Goal: Task Accomplishment & Management: Manage account settings

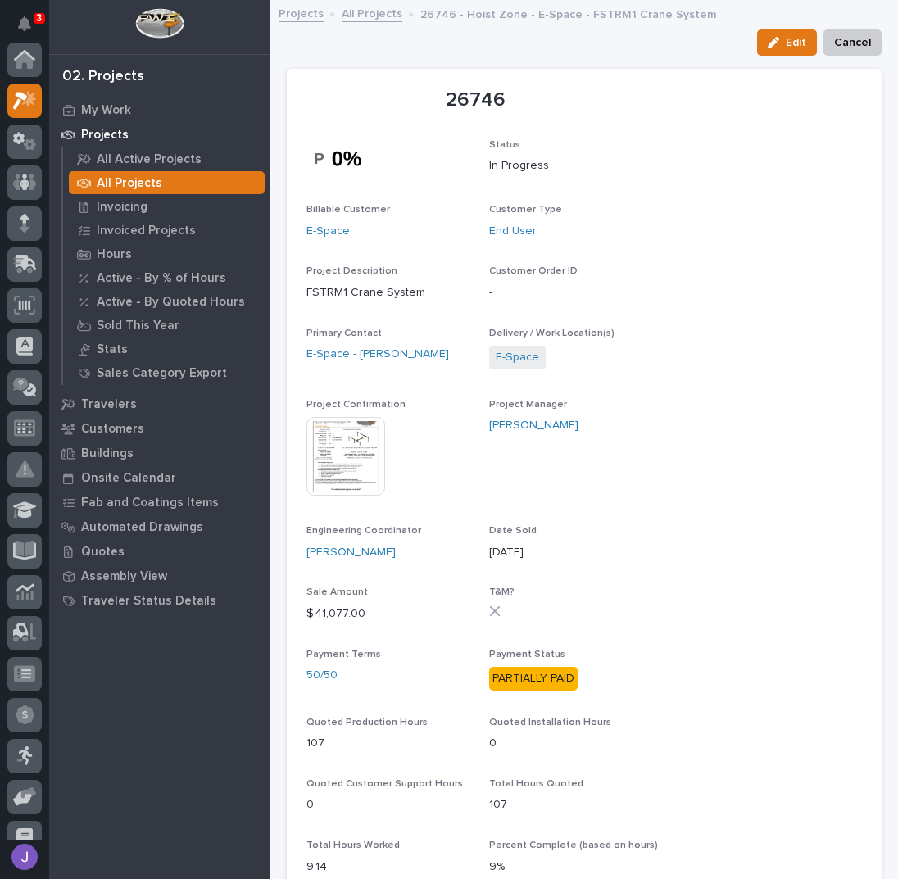
scroll to position [41, 0]
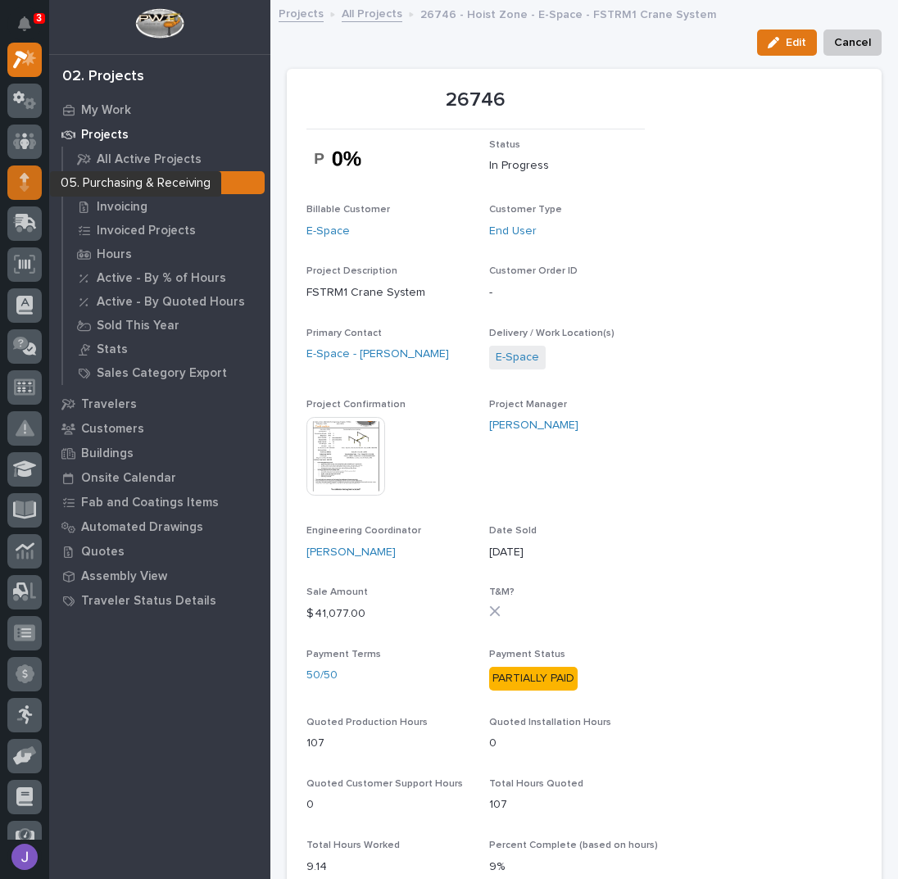
click at [23, 177] on icon at bounding box center [25, 177] width 10 height 9
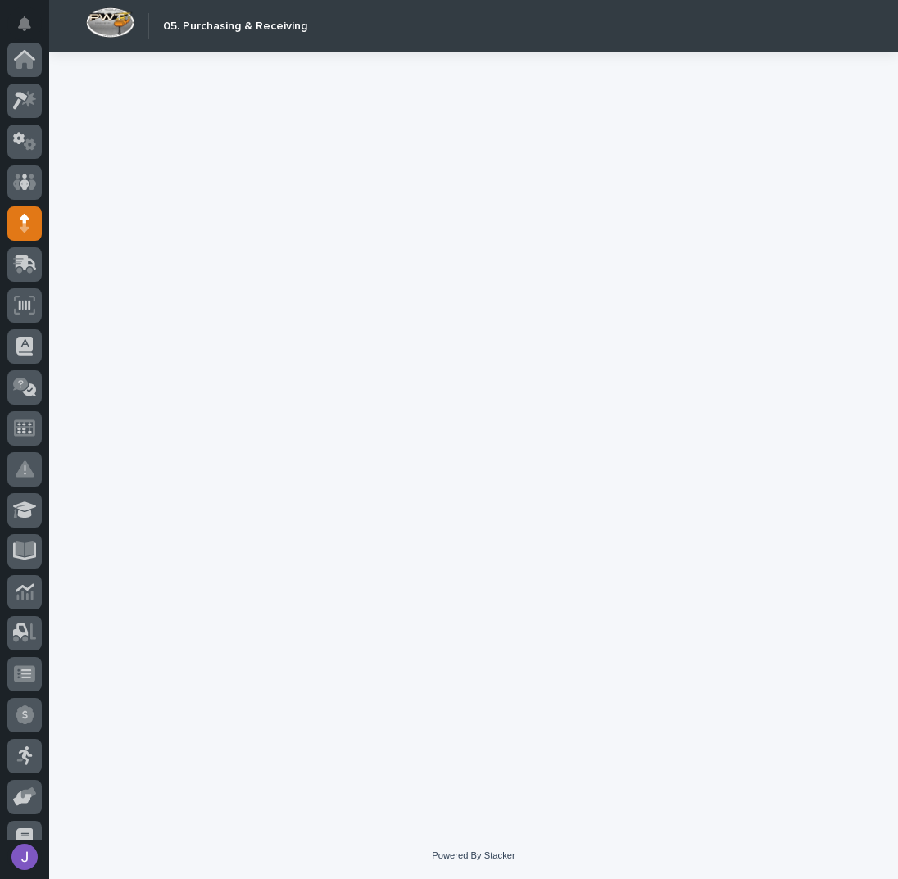
scroll to position [164, 0]
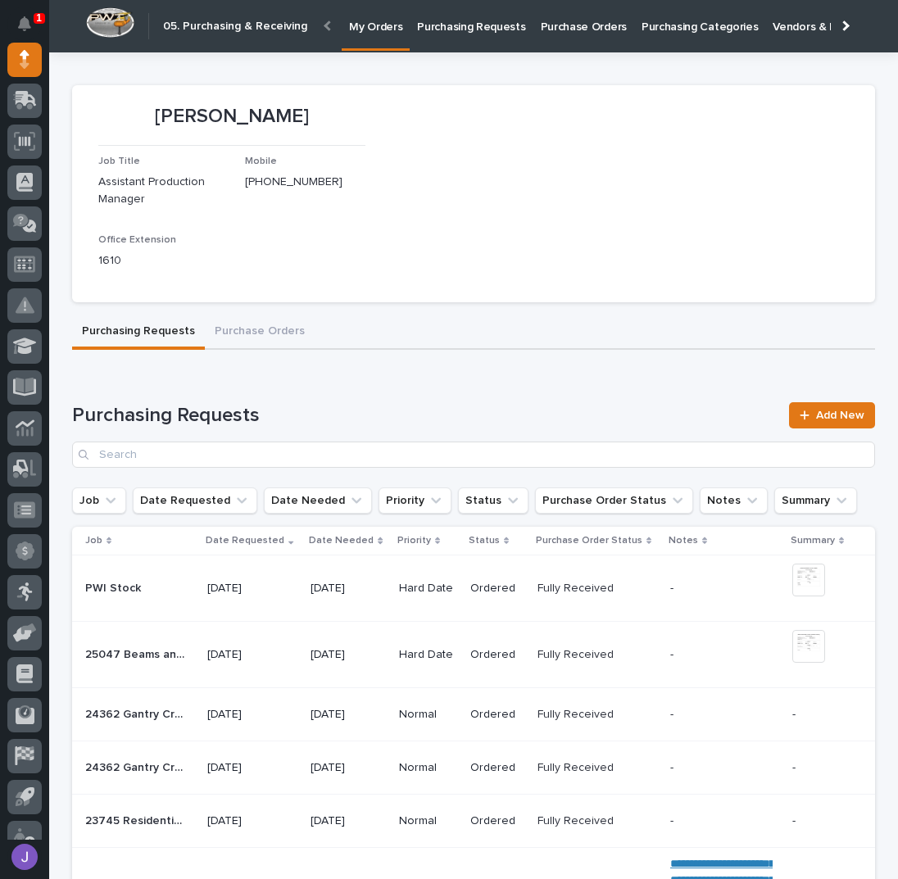
click at [444, 37] on link "Purchasing Requests" at bounding box center [471, 25] width 123 height 51
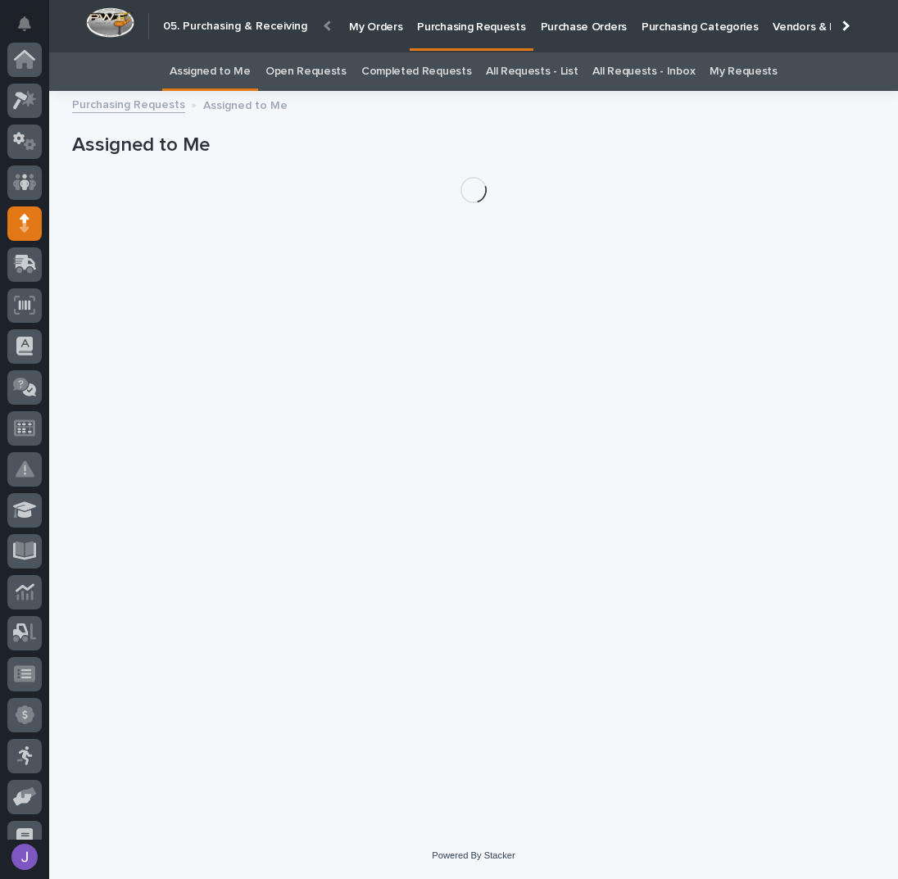
scroll to position [164, 0]
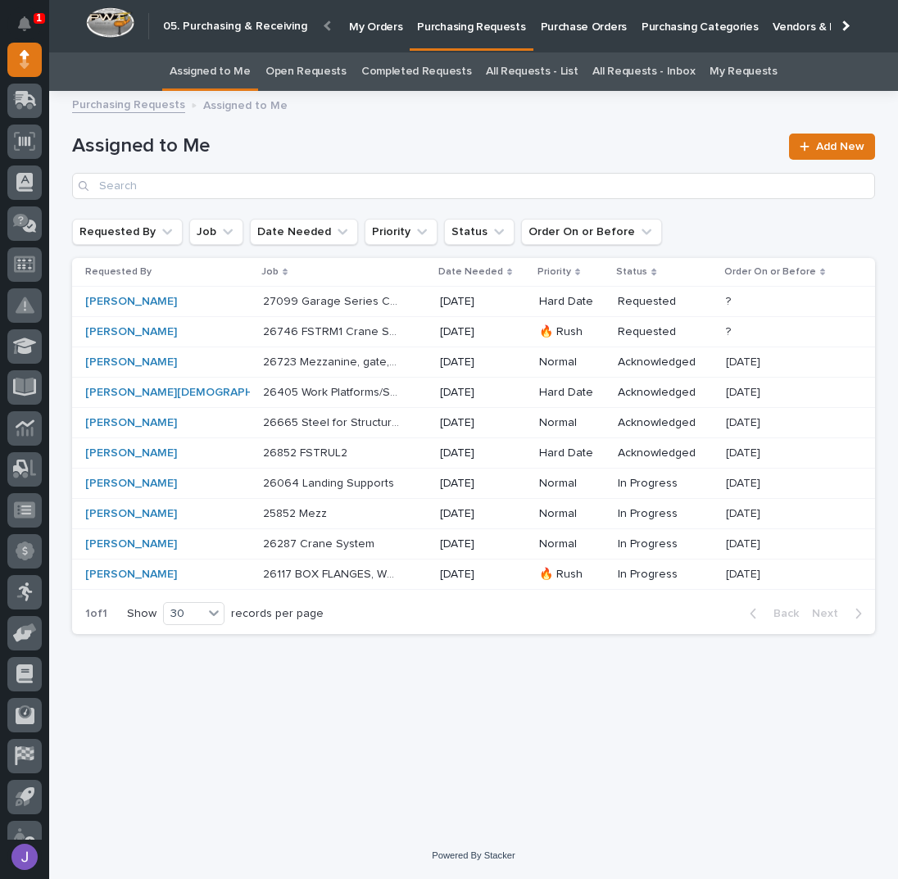
click at [329, 327] on p "26746 FSTRM1 Crane System" at bounding box center [333, 330] width 140 height 17
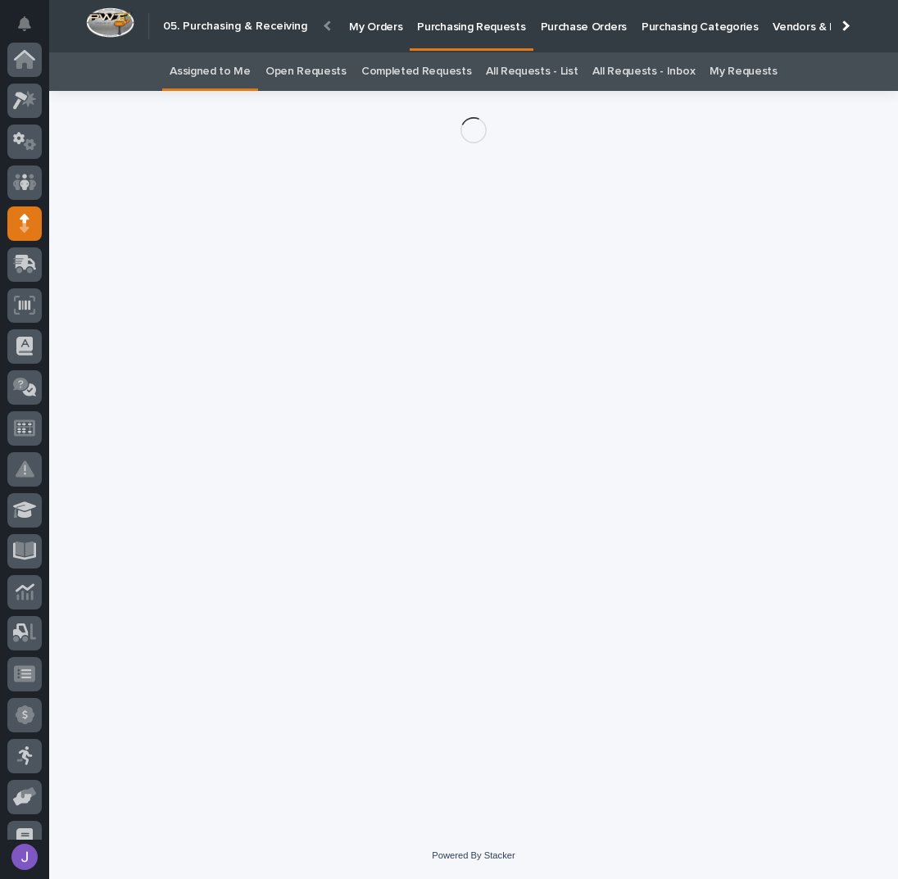
scroll to position [164, 0]
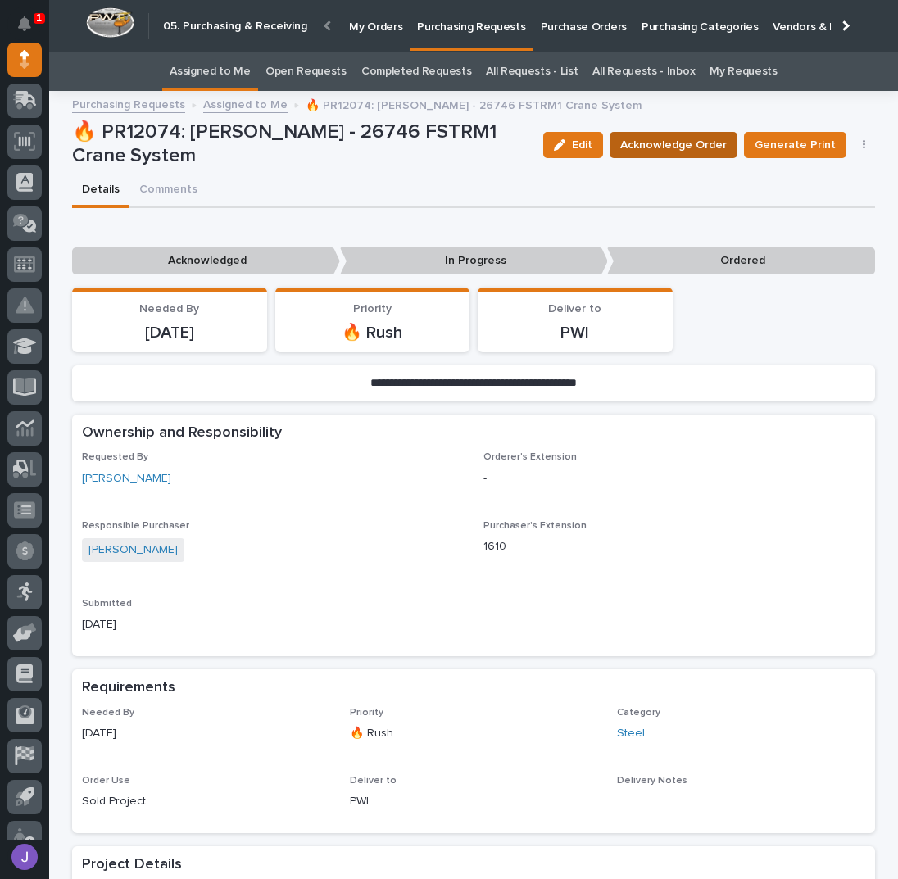
click at [690, 148] on span "Acknowledge Order" at bounding box center [673, 145] width 106 height 20
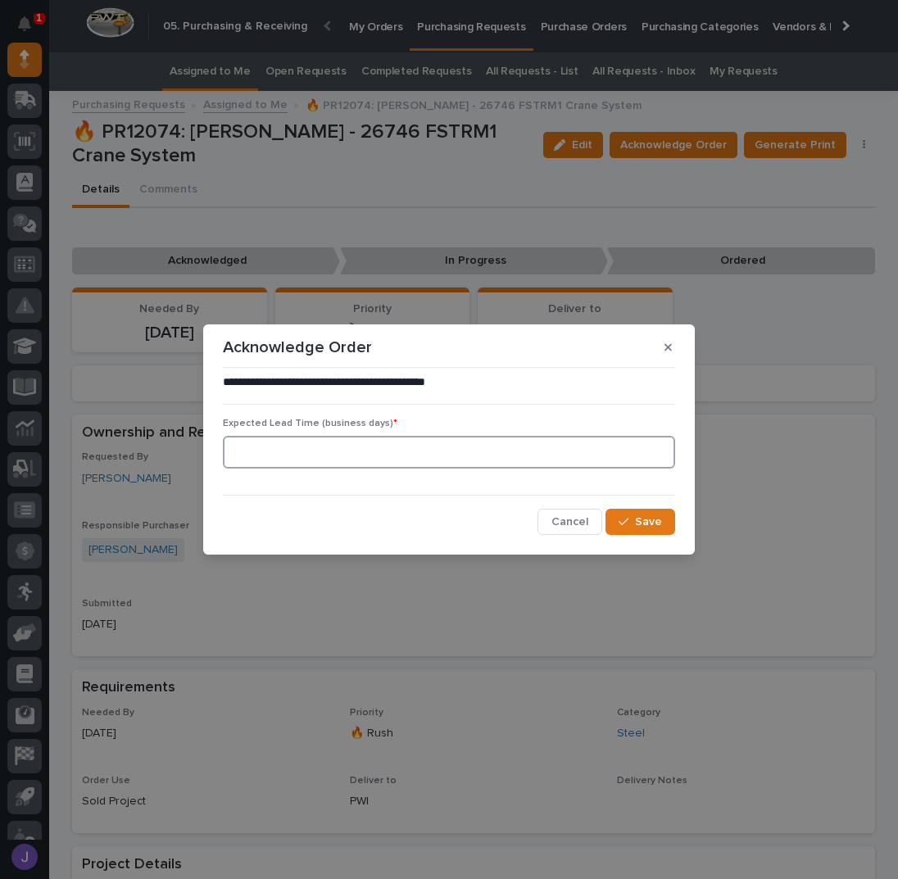
click at [374, 450] on input at bounding box center [449, 452] width 452 height 33
type input "0"
click at [623, 527] on icon "button" at bounding box center [623, 521] width 10 height 11
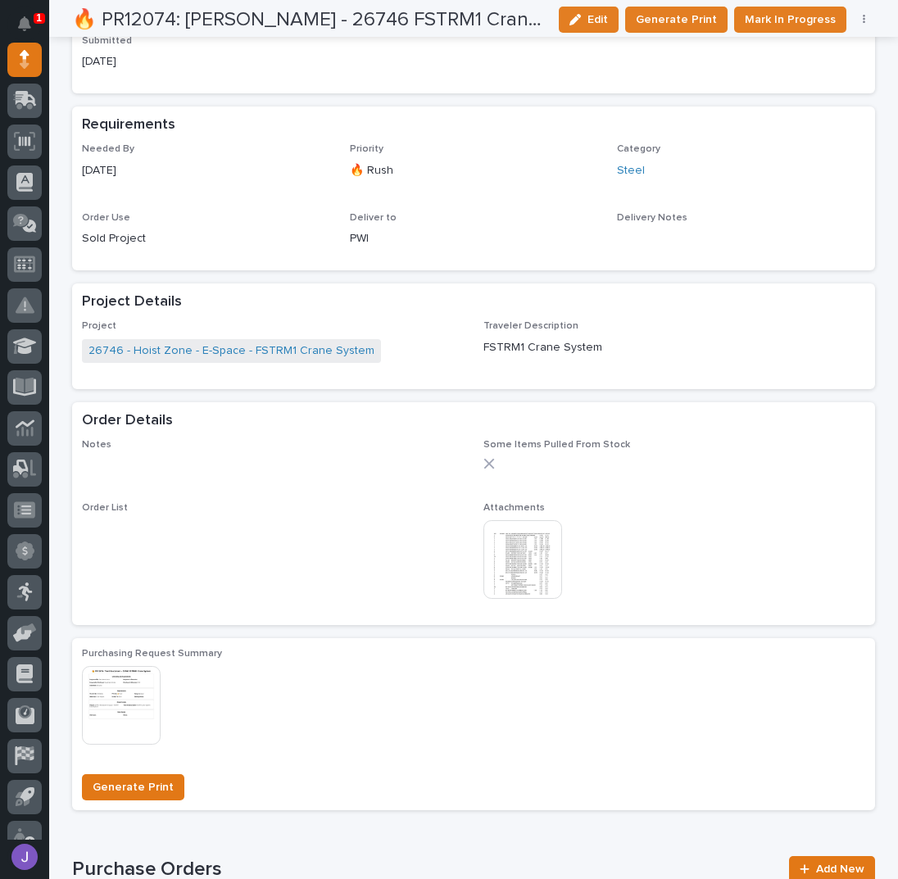
scroll to position [655, 0]
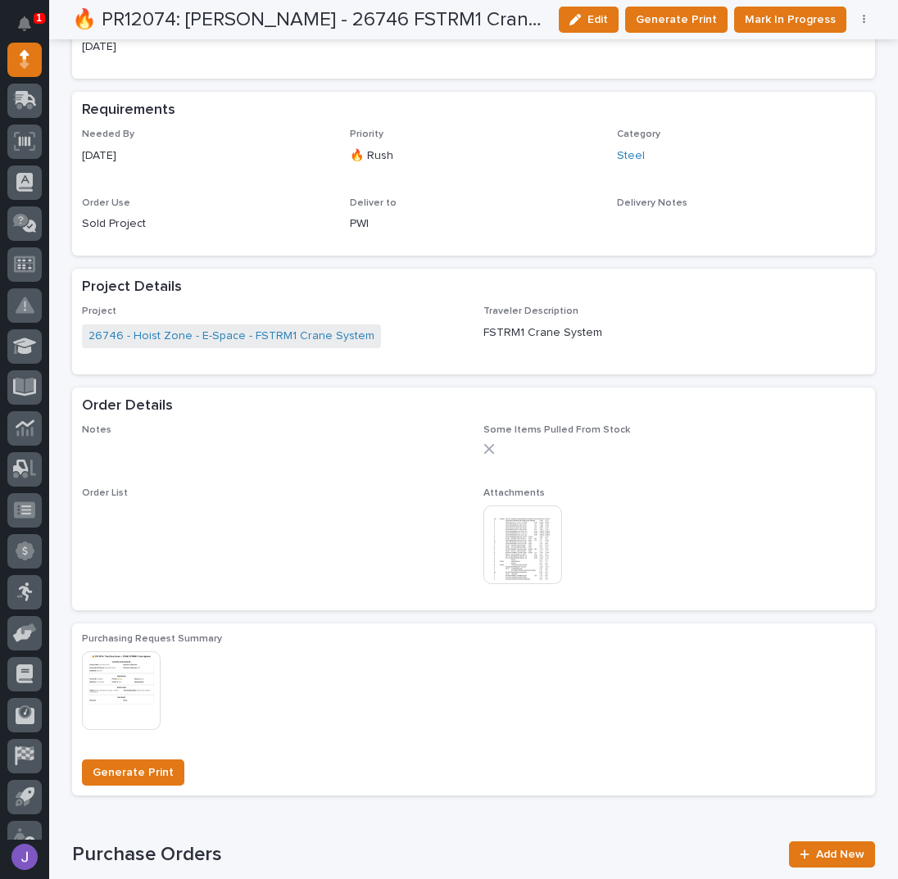
click at [532, 541] on img at bounding box center [522, 544] width 79 height 79
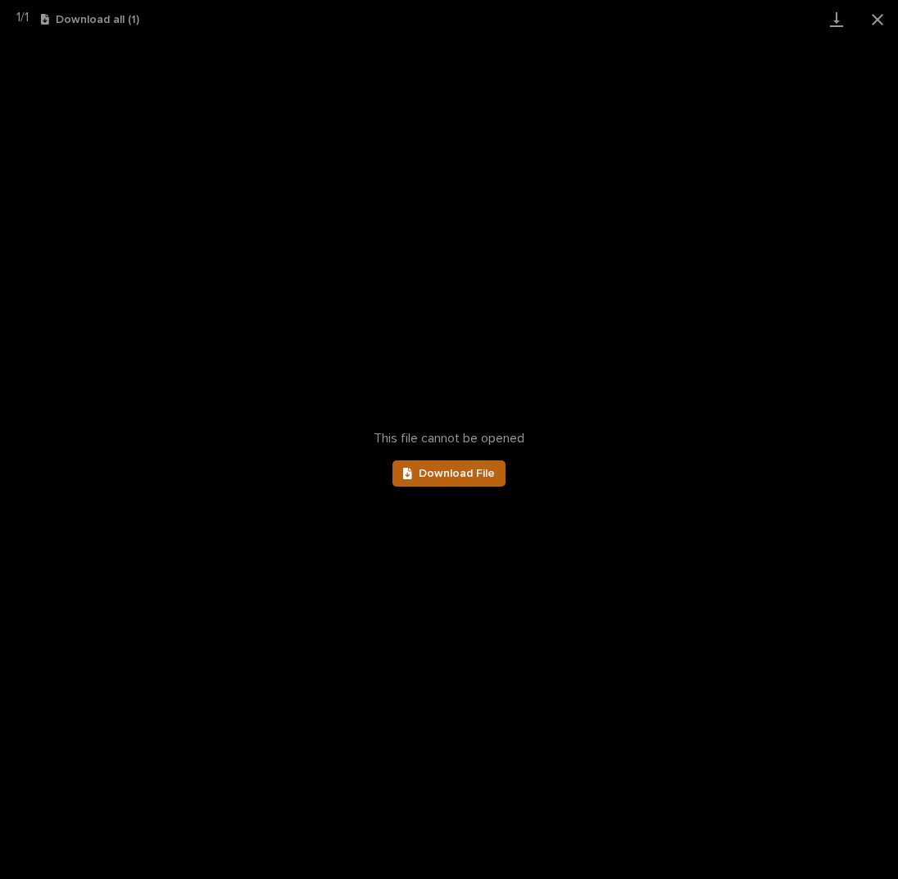
click at [450, 469] on span "Download File" at bounding box center [457, 473] width 76 height 11
click at [881, 11] on button "Close gallery" at bounding box center [877, 19] width 41 height 38
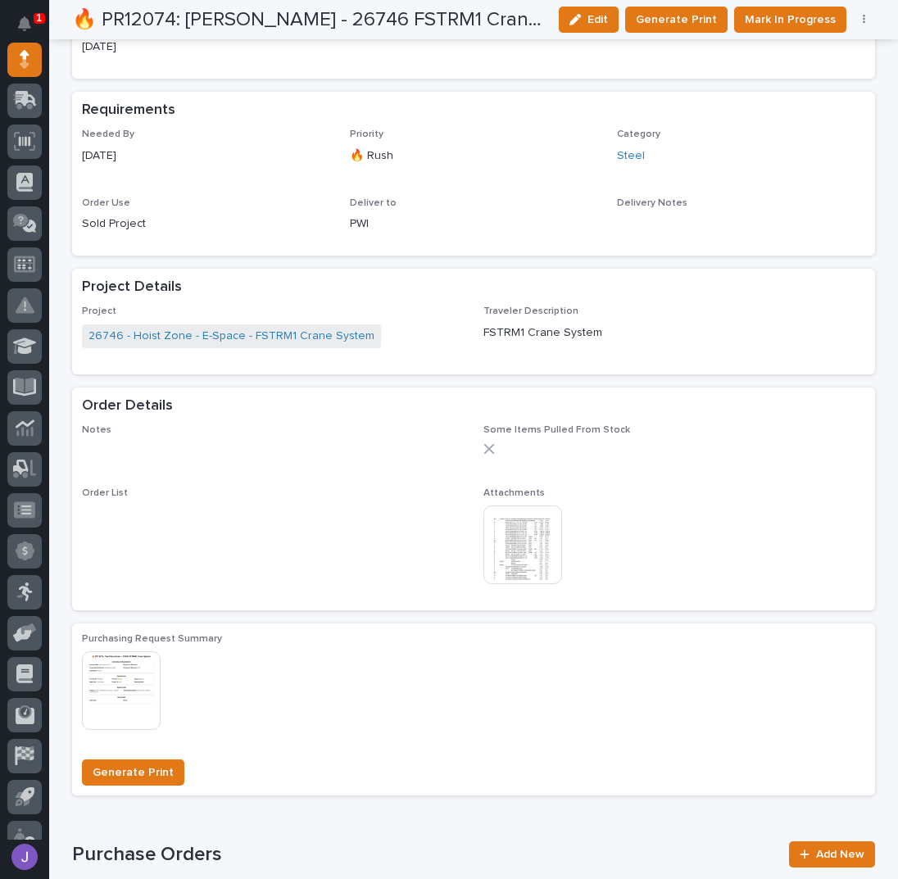
click at [448, 181] on div "Needed By [DATE] Priority 🔥 Rush Category Steel Order Use Sold Project Deliver …" at bounding box center [473, 187] width 783 height 116
click at [745, 22] on span "Mark In Progress" at bounding box center [790, 20] width 91 height 20
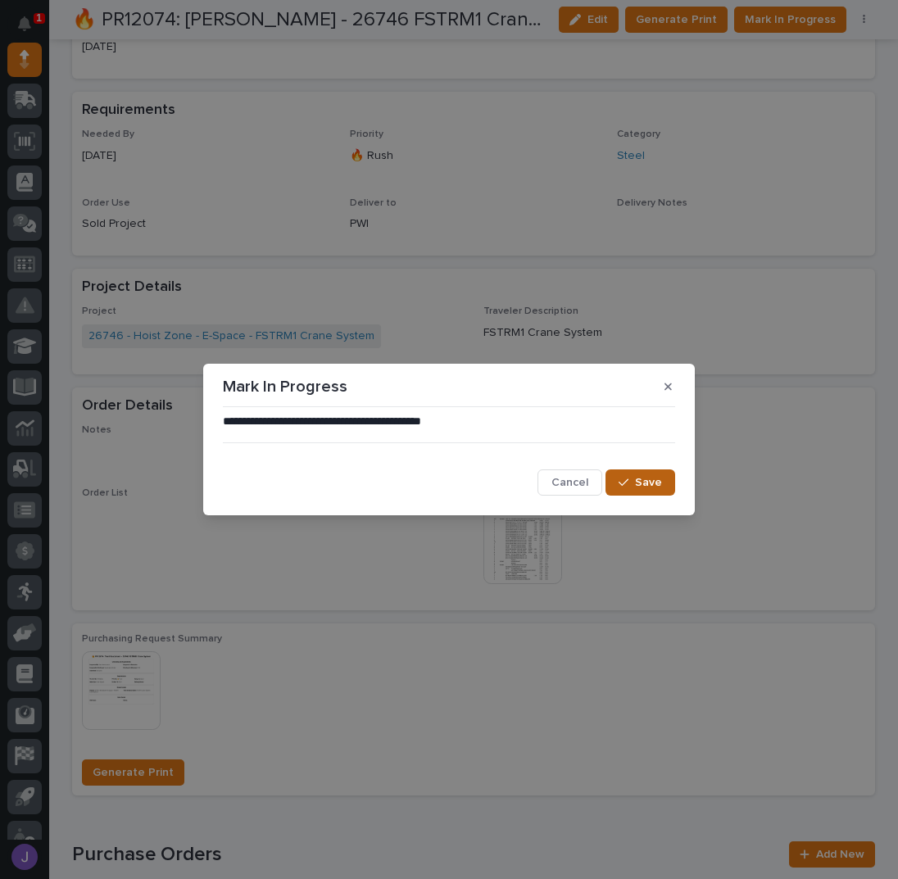
click at [646, 486] on span "Save" at bounding box center [648, 482] width 27 height 15
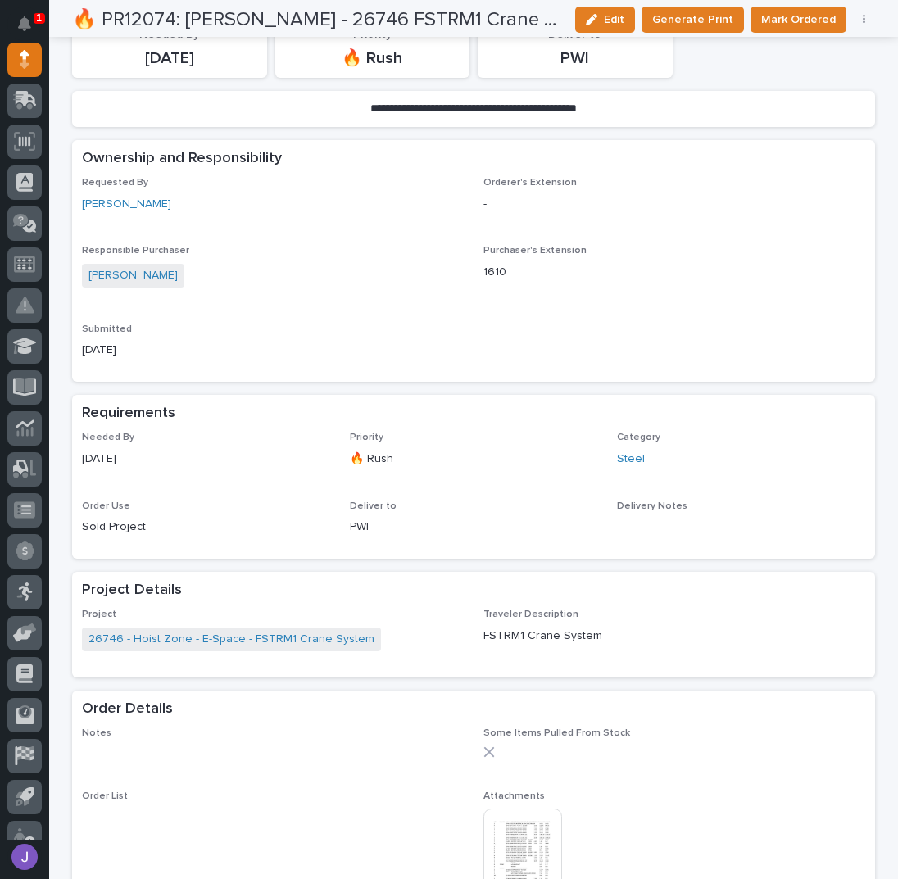
scroll to position [0, 0]
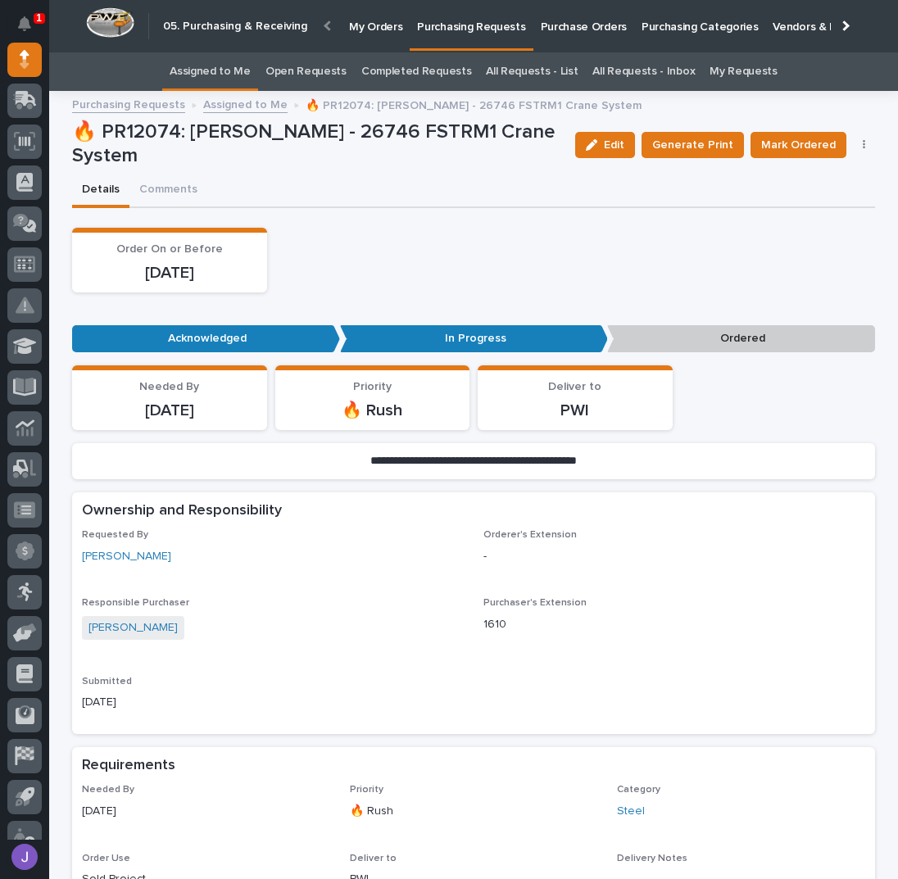
click at [229, 63] on link "Assigned to Me" at bounding box center [210, 71] width 81 height 38
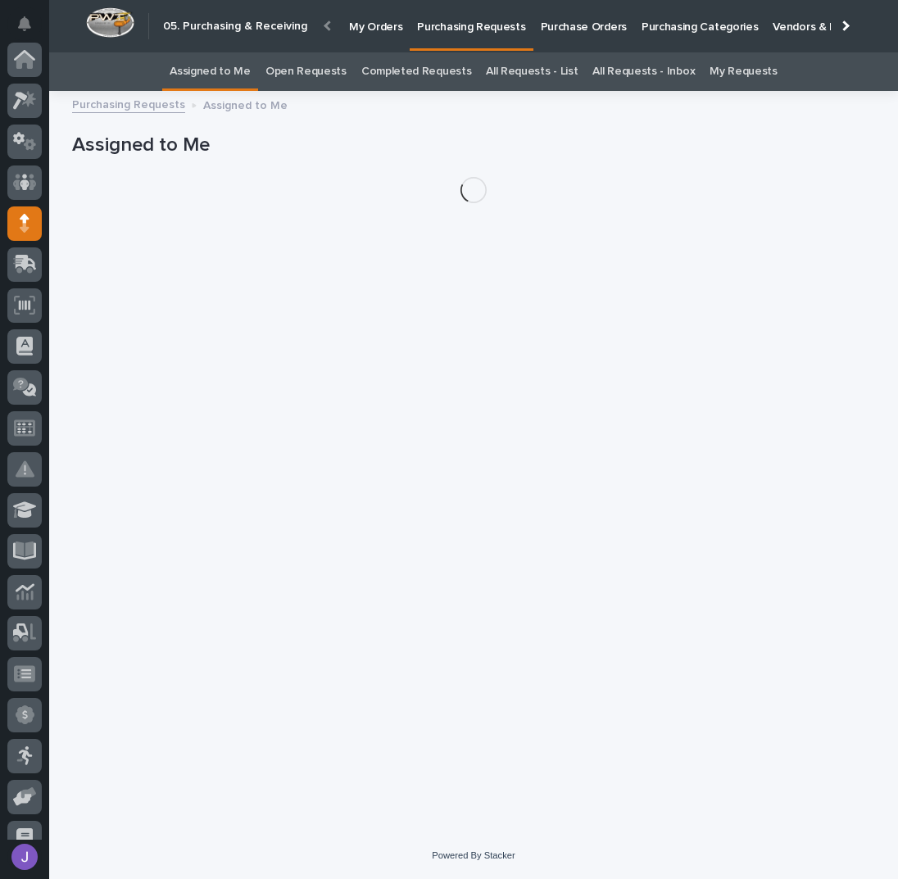
scroll to position [164, 0]
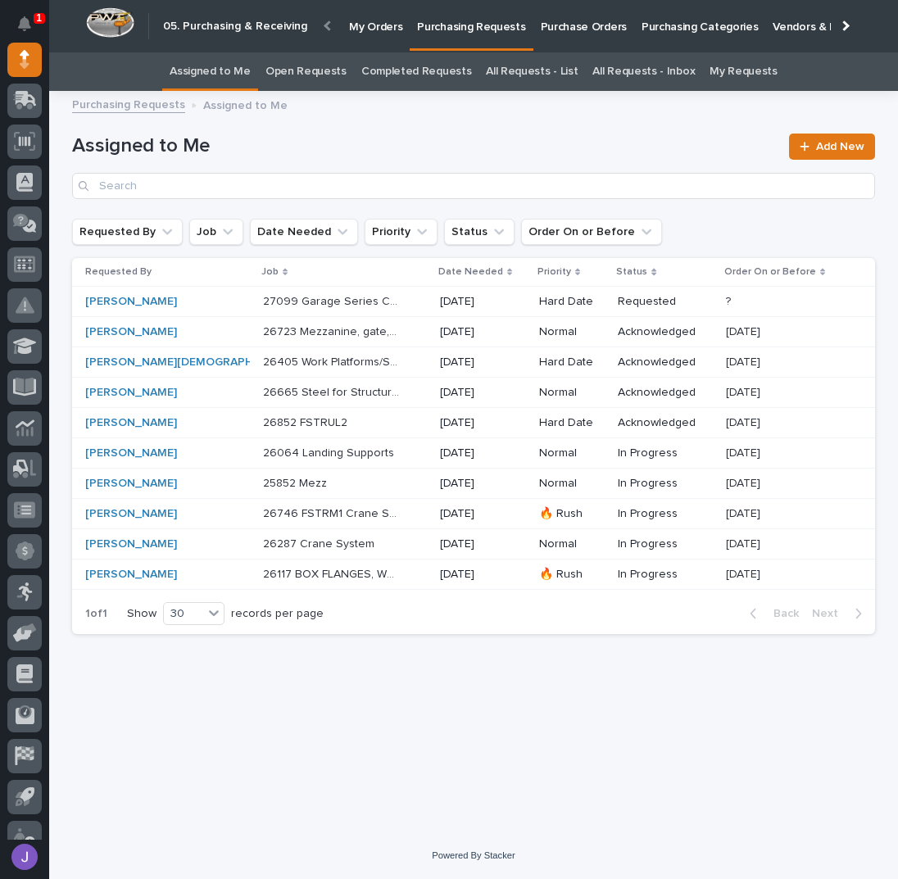
click at [378, 305] on div "27099 Garage Series Crane 27099 Garage Series Crane" at bounding box center [345, 301] width 164 height 27
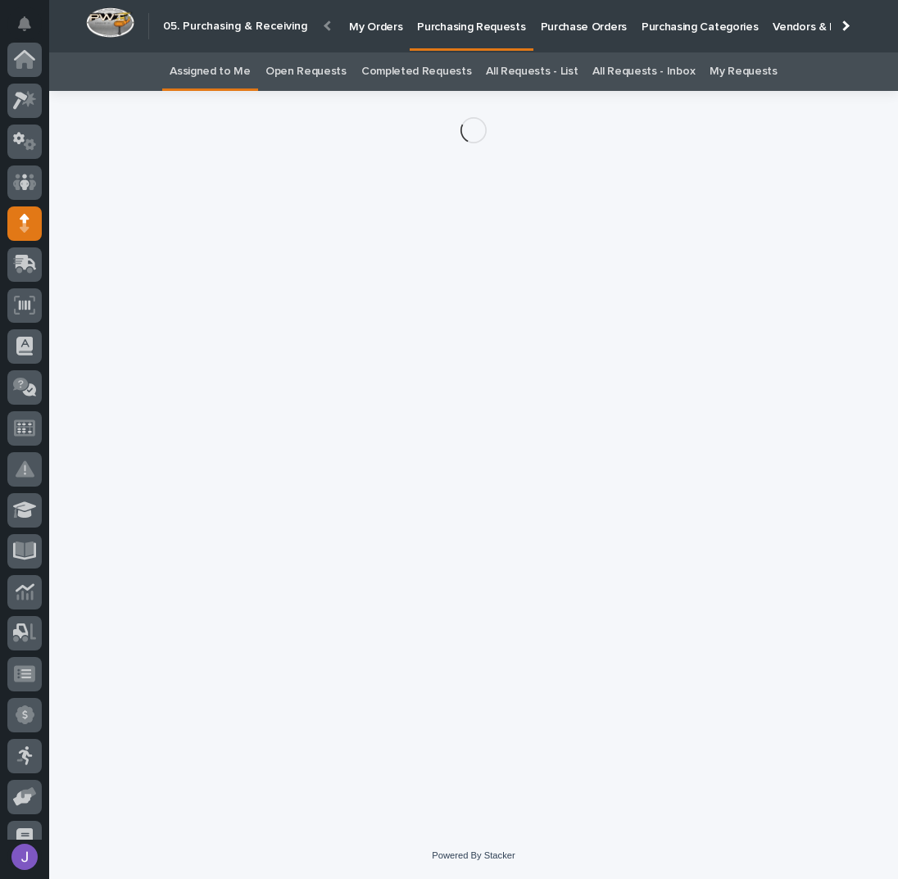
scroll to position [164, 0]
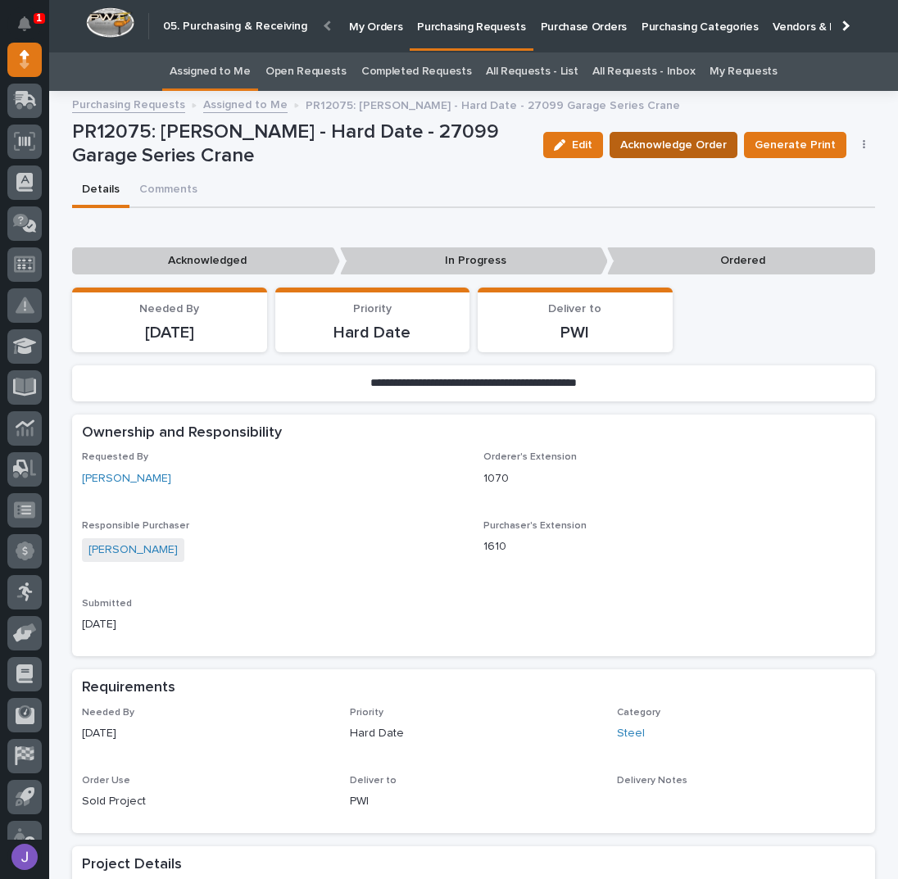
click at [659, 146] on span "Acknowledge Order" at bounding box center [673, 145] width 106 height 20
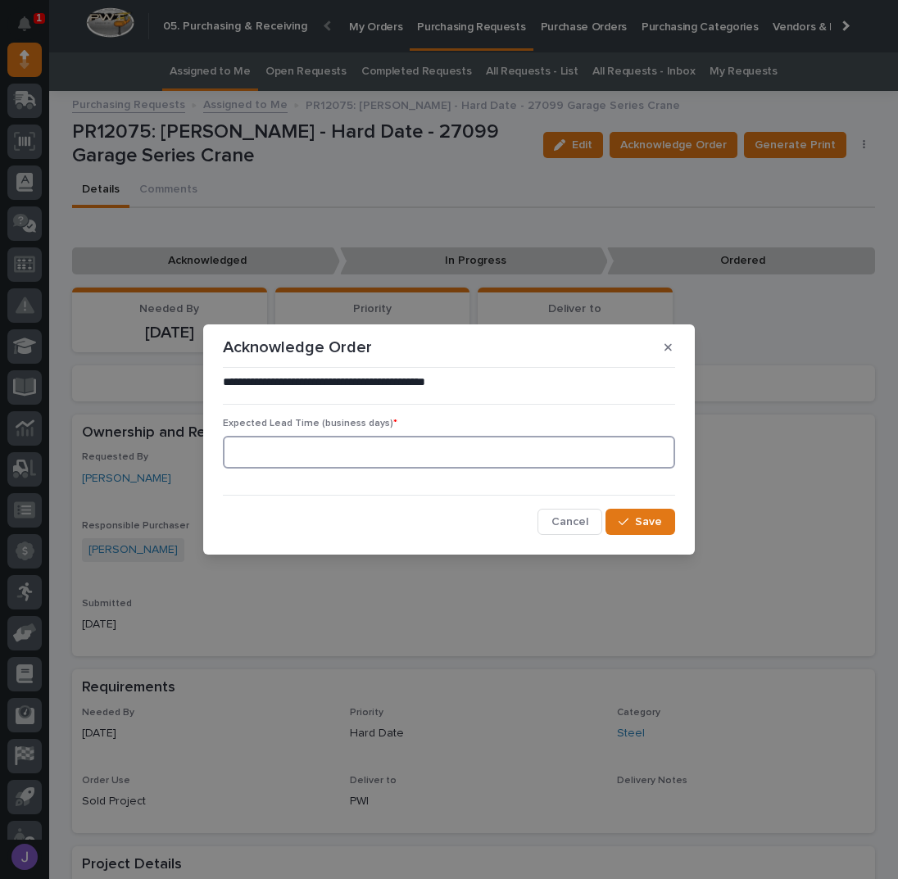
click at [450, 448] on input at bounding box center [449, 452] width 452 height 33
click at [654, 517] on span "Save" at bounding box center [648, 521] width 27 height 15
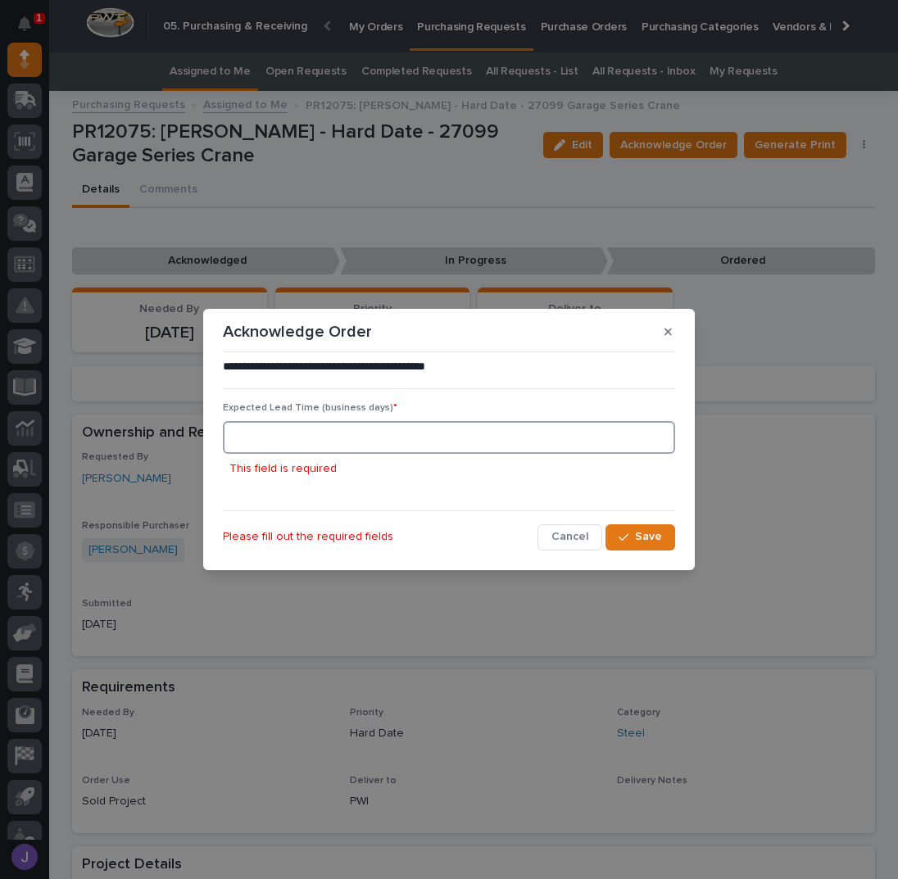
click at [272, 428] on input at bounding box center [449, 437] width 452 height 33
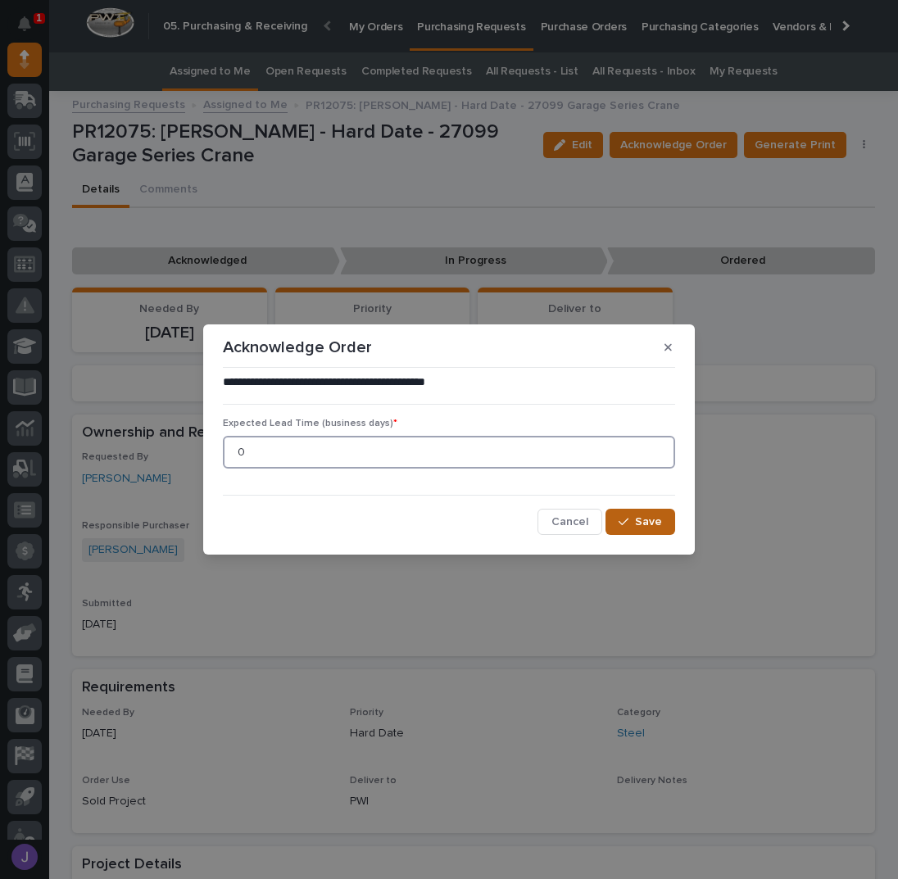
type input "0"
click at [650, 521] on span "Save" at bounding box center [648, 521] width 27 height 15
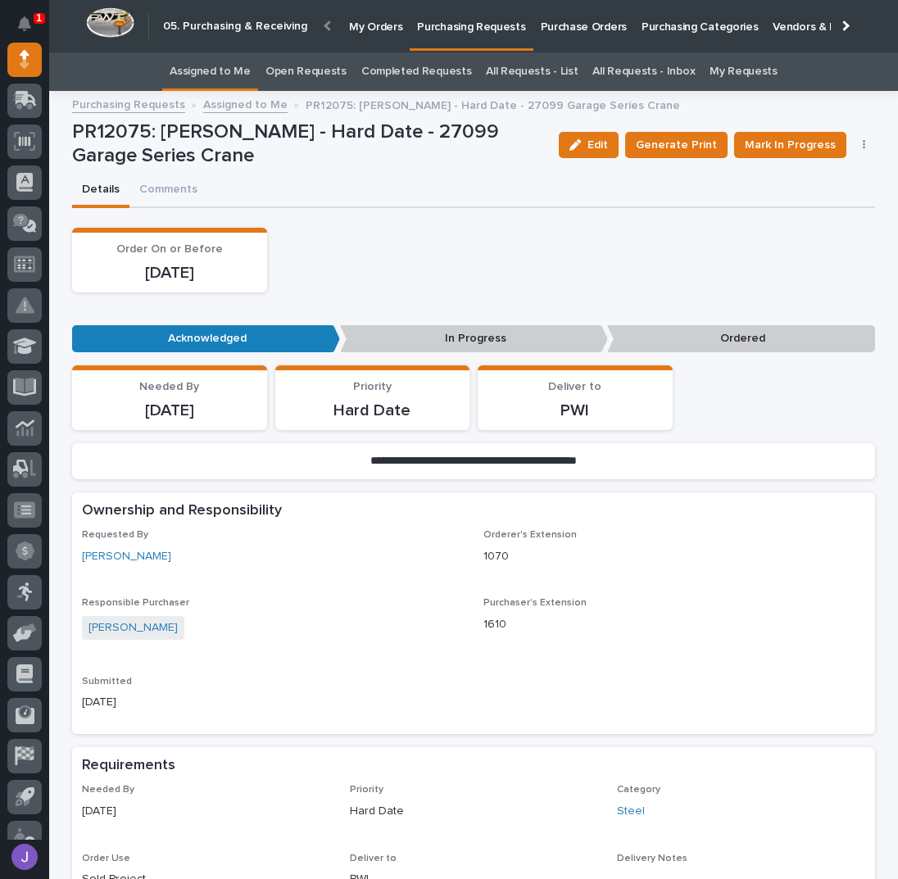
click at [247, 71] on link "Assigned to Me" at bounding box center [210, 71] width 81 height 38
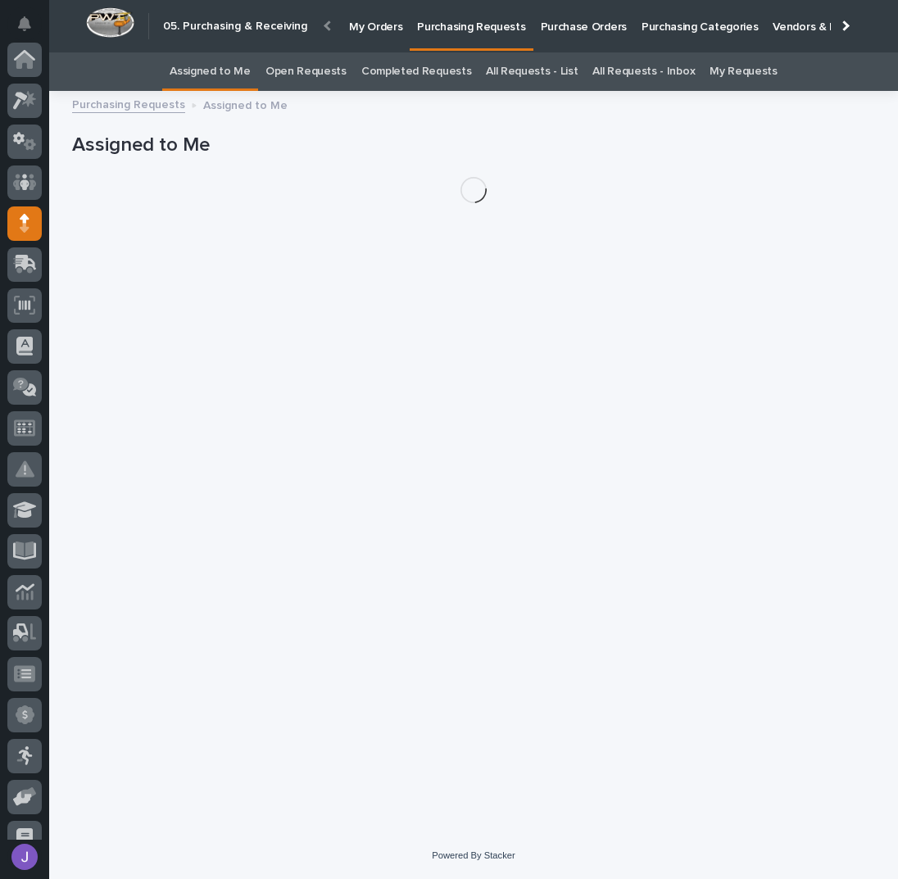
scroll to position [164, 0]
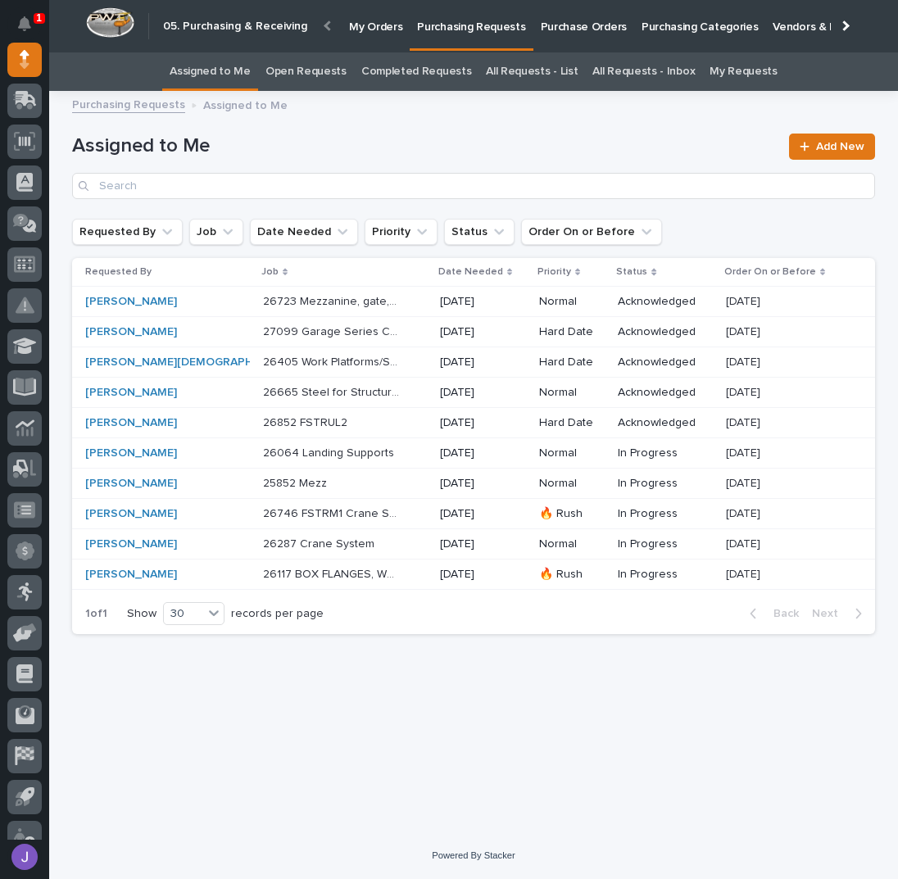
click at [554, 675] on div "Loading... Saving… Loading... Saving… Assigned to Me Add New Requested By Job D…" at bounding box center [473, 446] width 819 height 690
click at [383, 453] on div "26064 Landing Supports 26064 Landing Supports" at bounding box center [345, 453] width 164 height 27
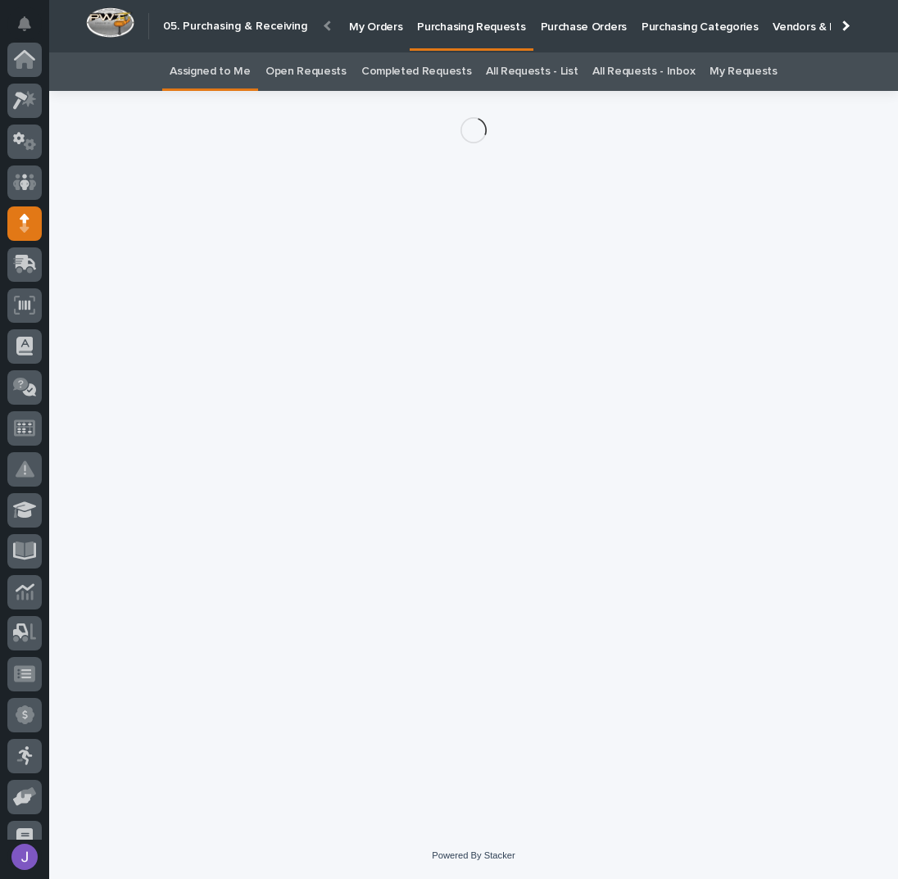
scroll to position [164, 0]
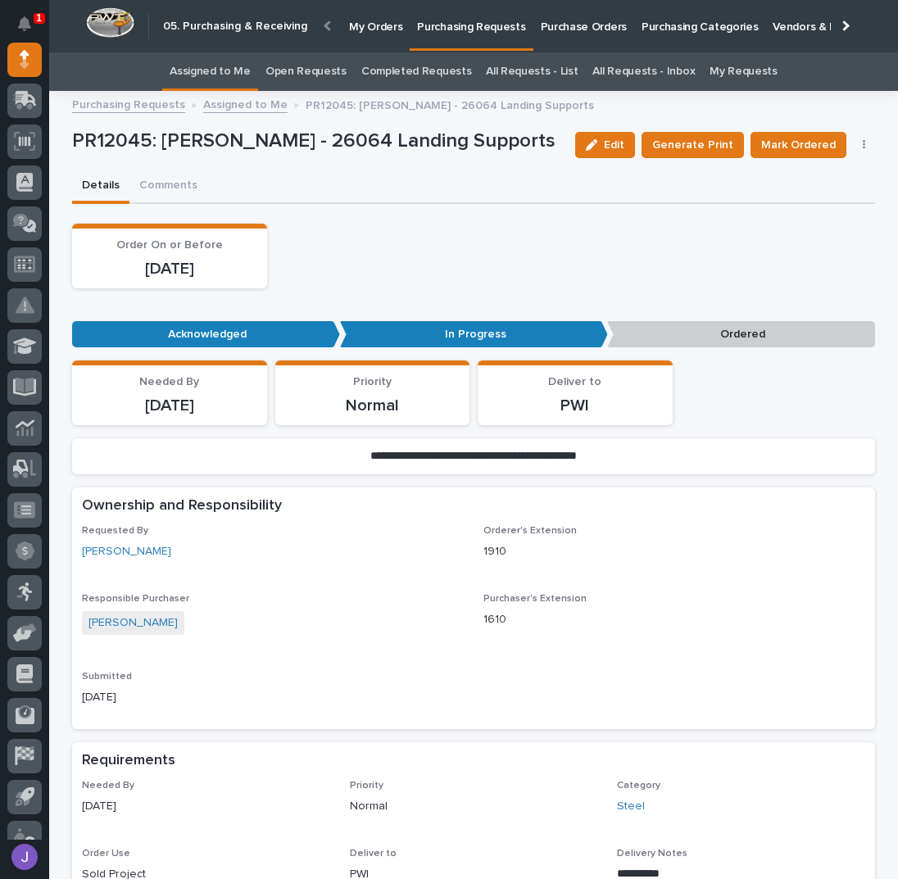
click at [862, 143] on button "button" at bounding box center [864, 144] width 23 height 11
click at [829, 201] on span "Edit Linked PO's" at bounding box center [811, 204] width 84 height 20
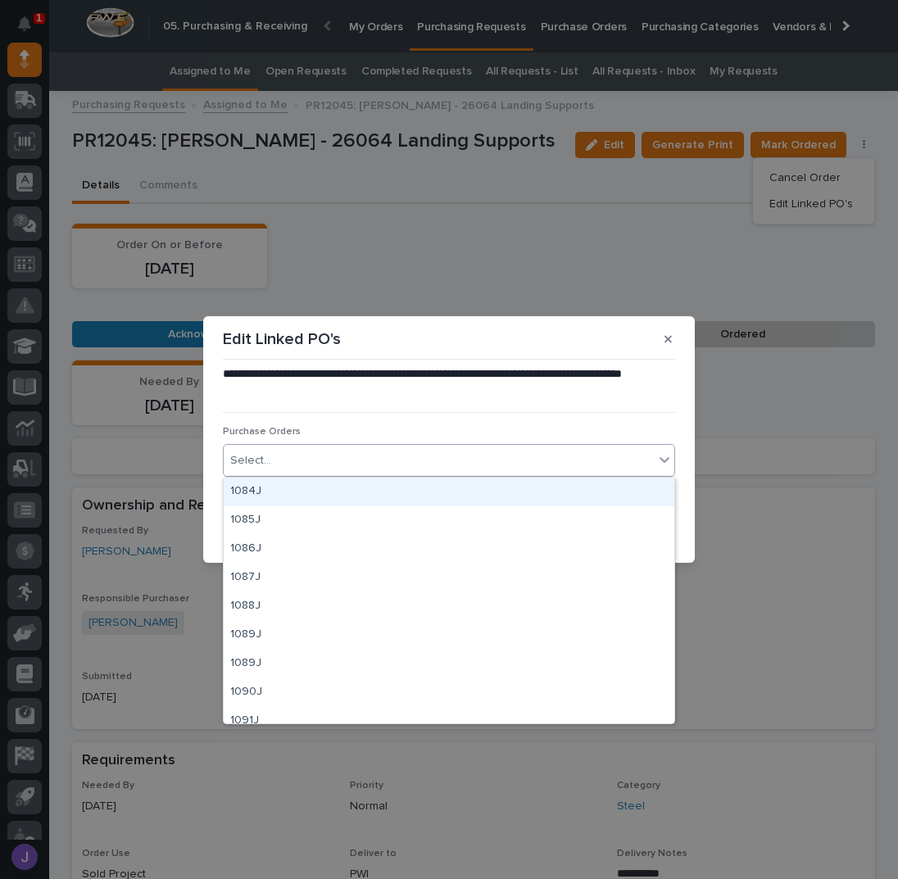
click at [396, 461] on div "Select..." at bounding box center [439, 460] width 430 height 27
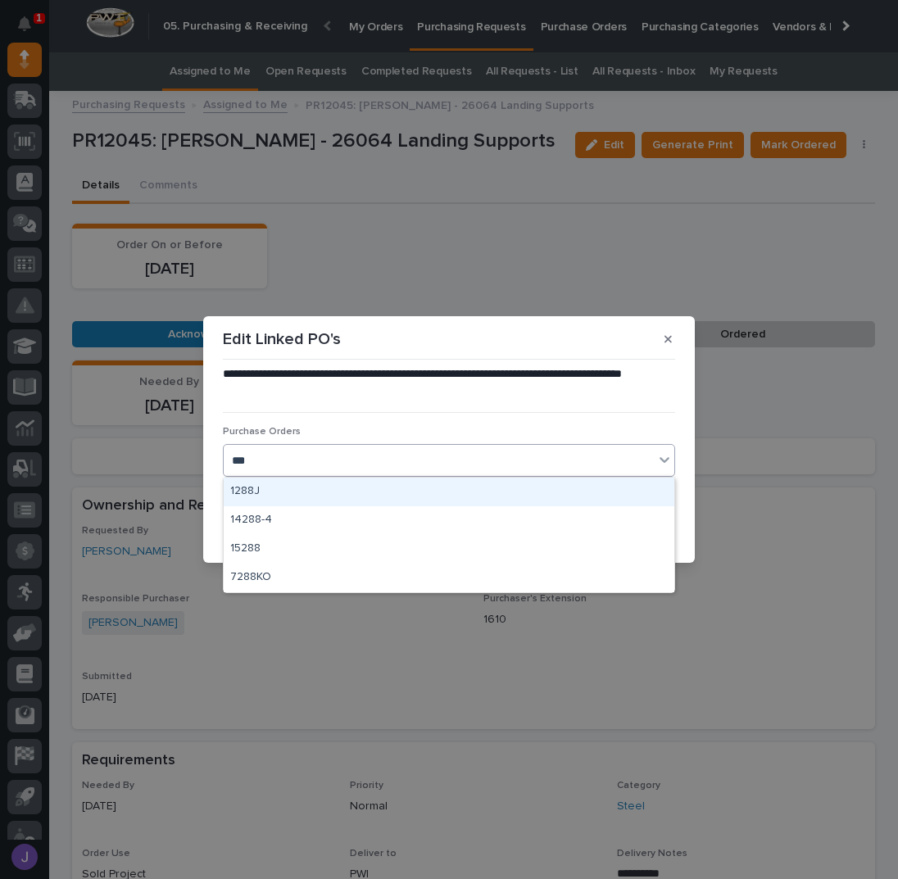
type input "****"
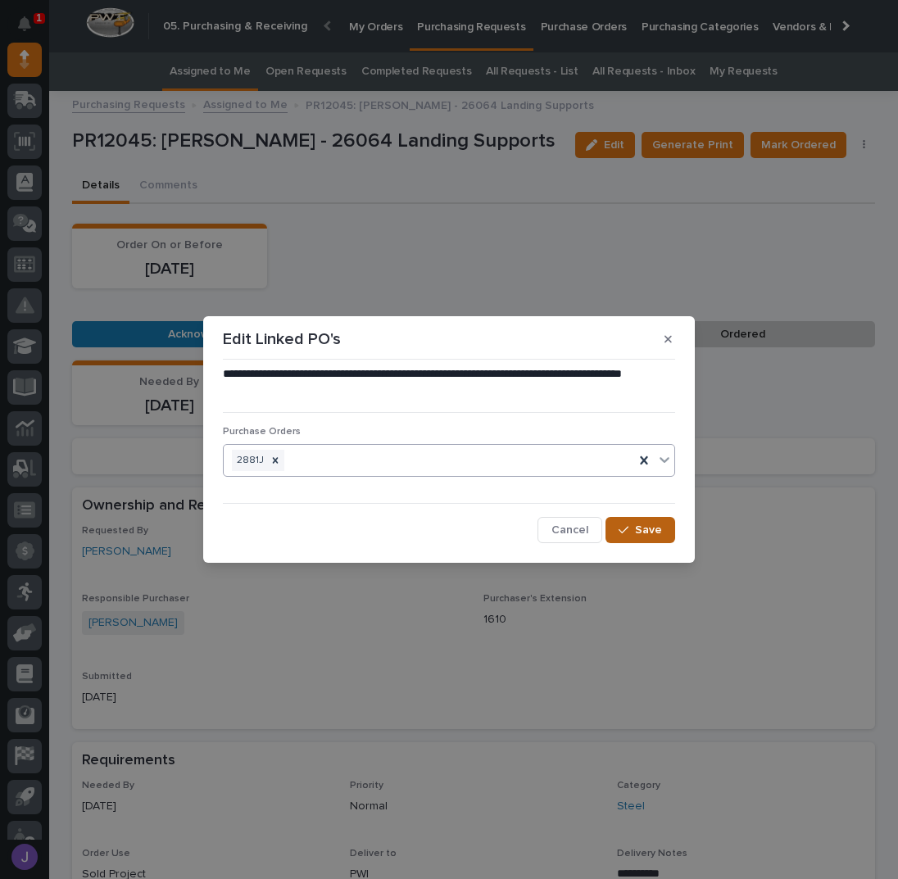
click at [640, 540] on button "Save" at bounding box center [640, 530] width 70 height 26
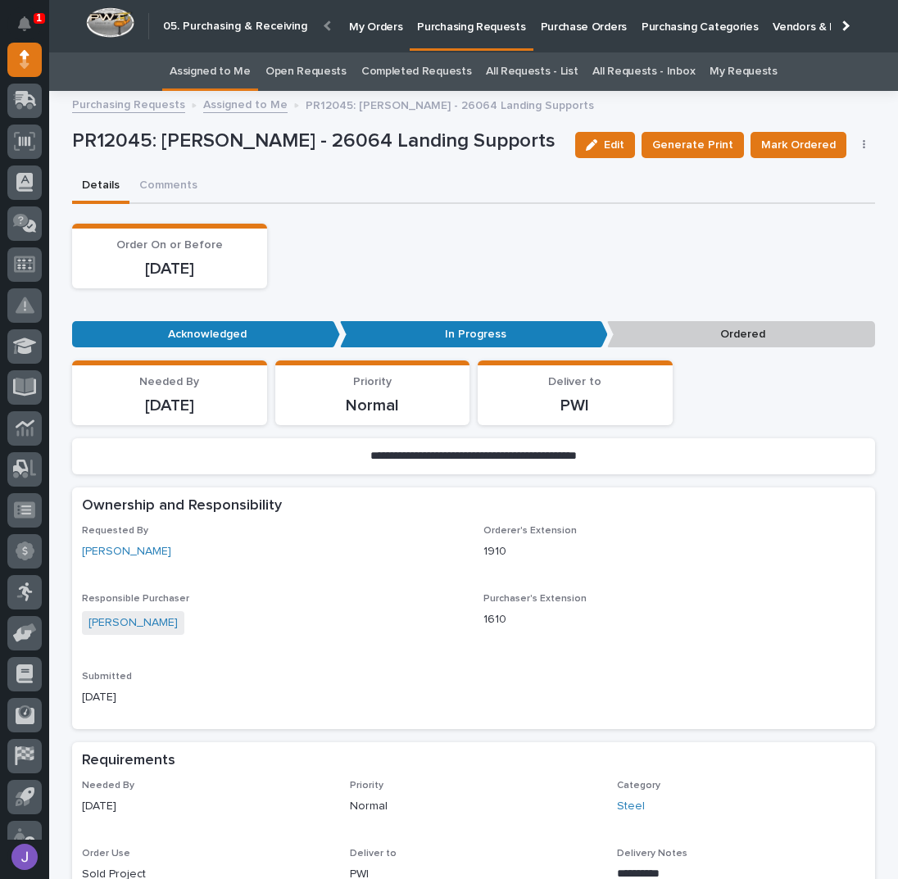
click at [799, 139] on span "Mark Ordered" at bounding box center [798, 145] width 75 height 20
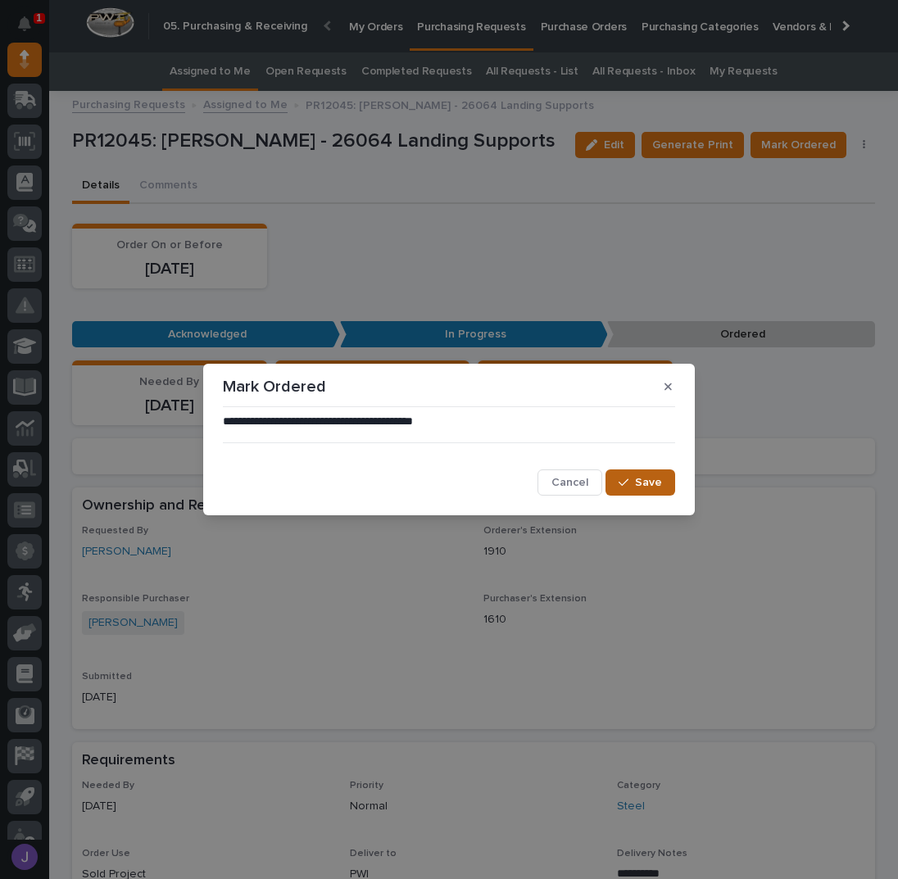
click at [641, 484] on span "Save" at bounding box center [648, 482] width 27 height 15
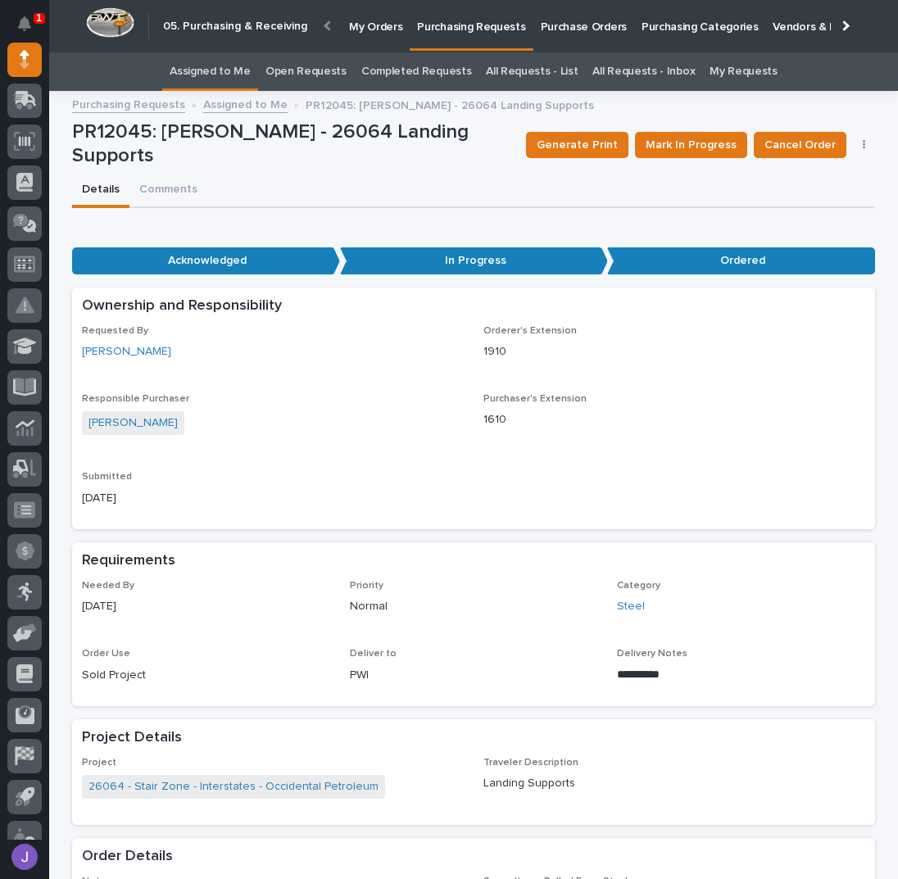
click at [244, 68] on link "Assigned to Me" at bounding box center [210, 71] width 81 height 38
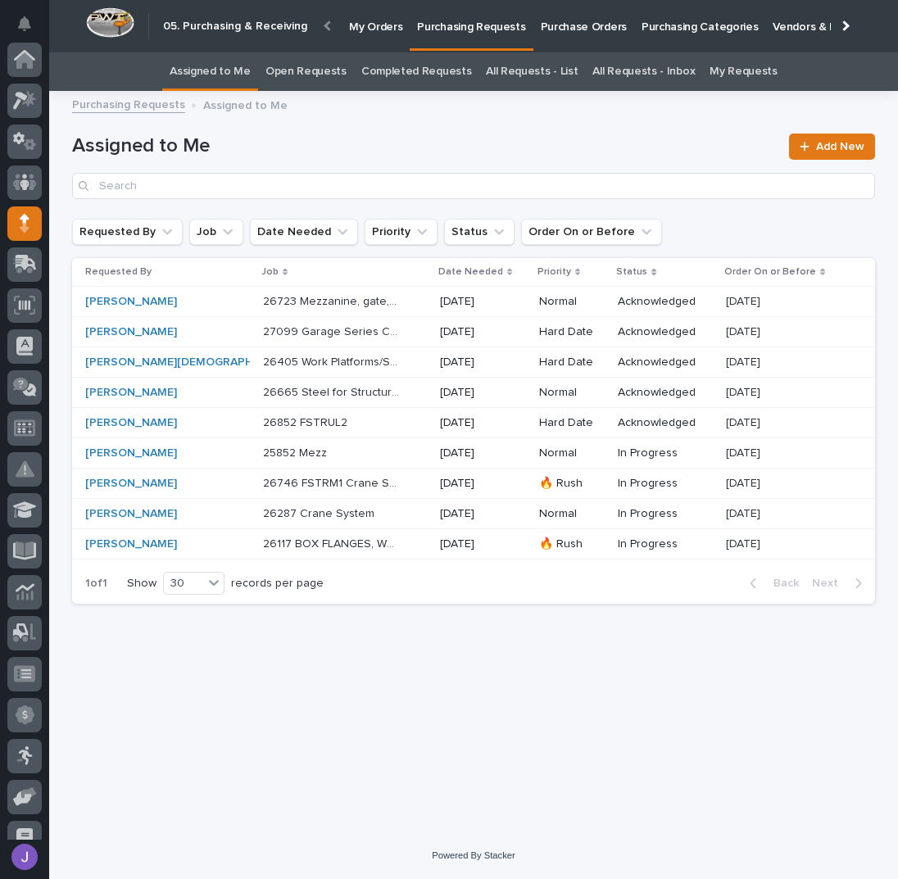
scroll to position [164, 0]
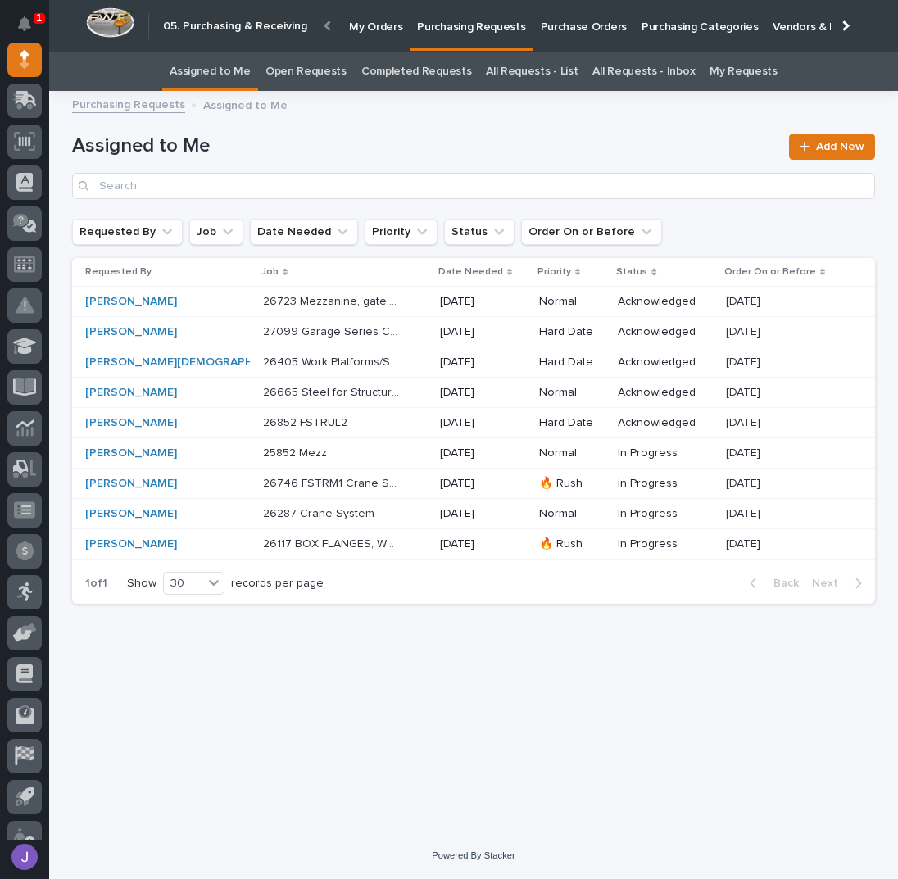
click at [541, 29] on p "Purchase Orders" at bounding box center [584, 17] width 86 height 34
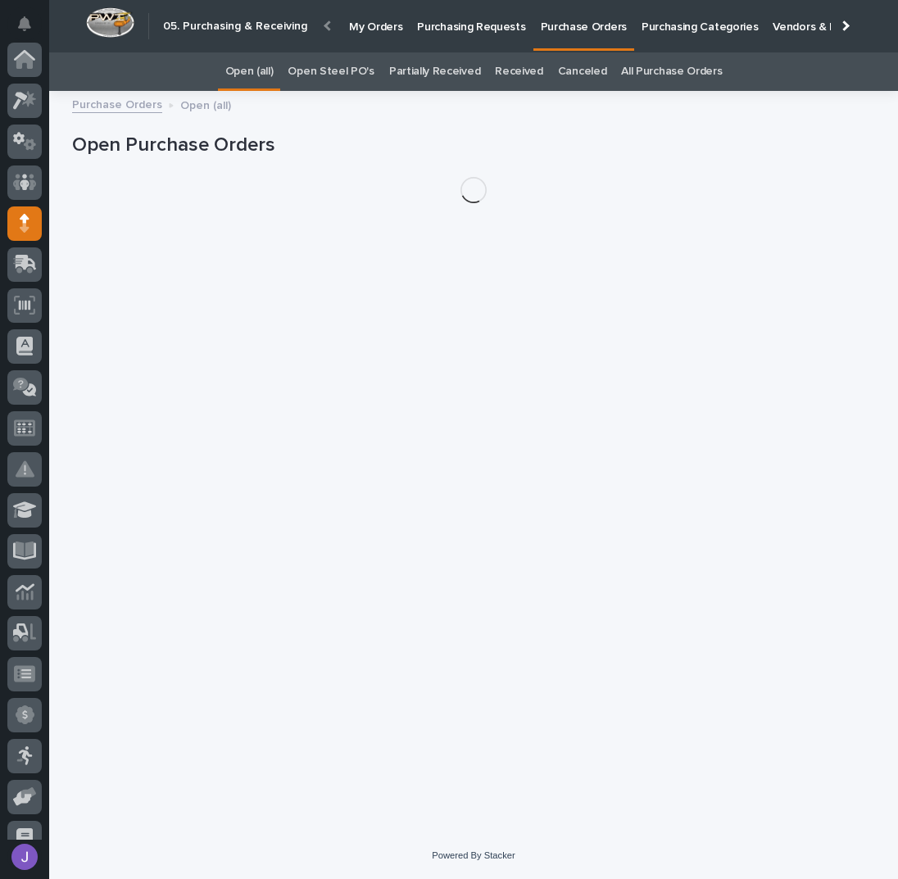
scroll to position [164, 0]
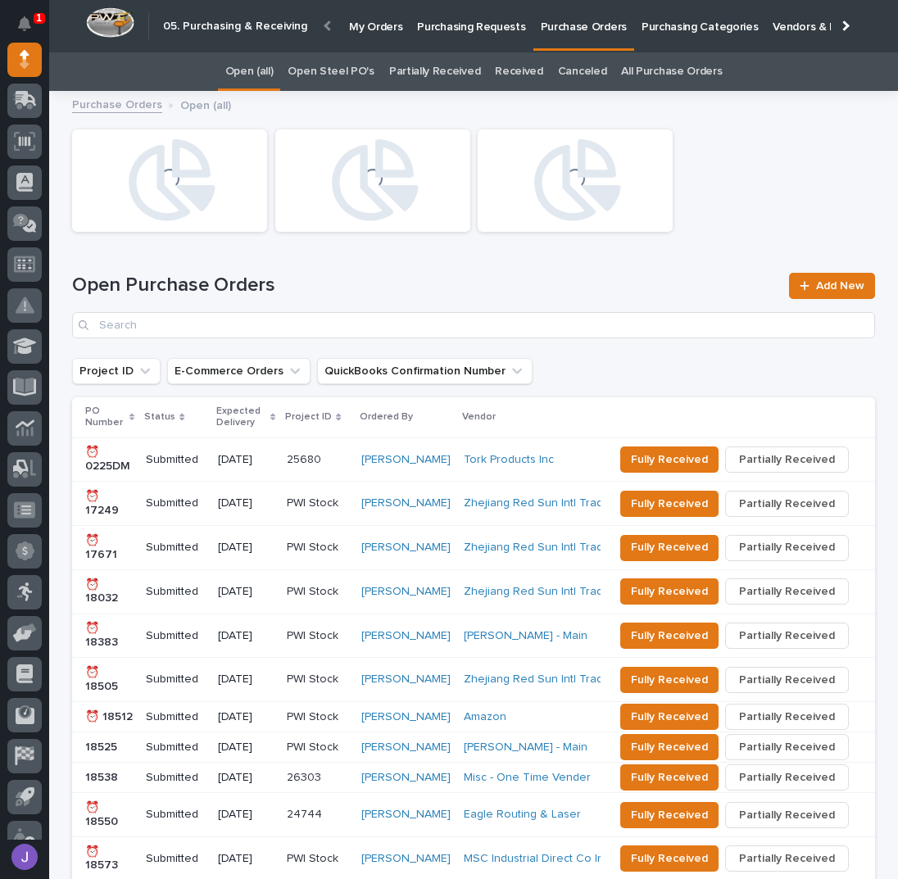
click at [325, 61] on link "Open Steel PO's" at bounding box center [331, 71] width 86 height 38
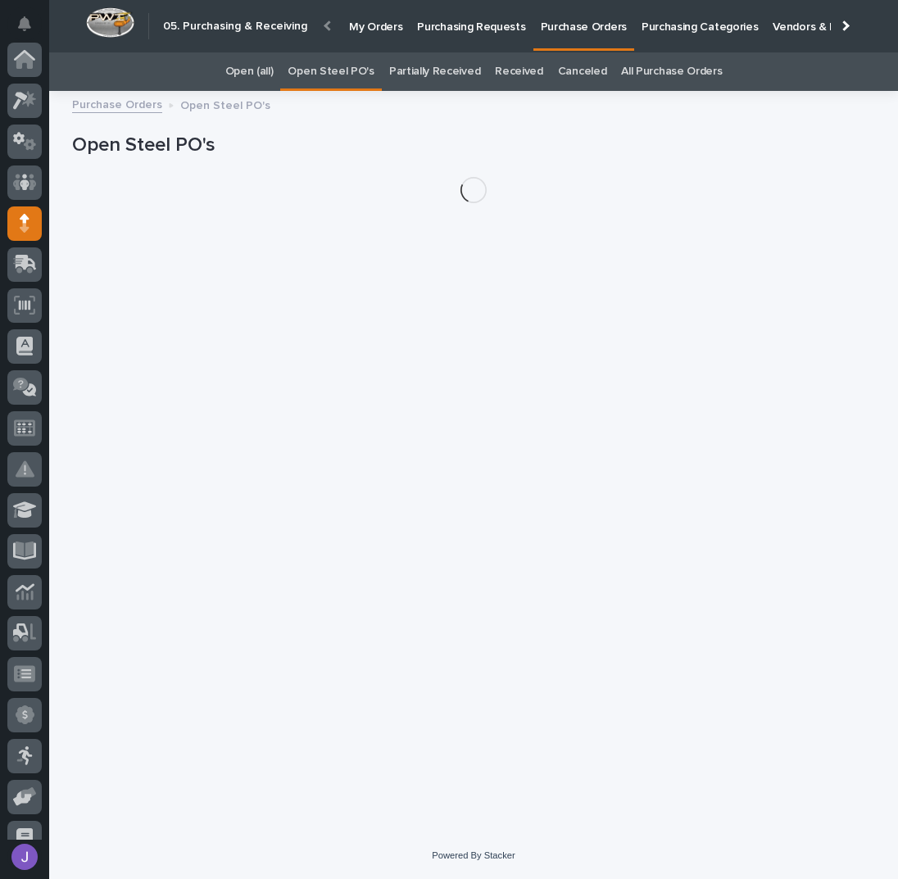
scroll to position [164, 0]
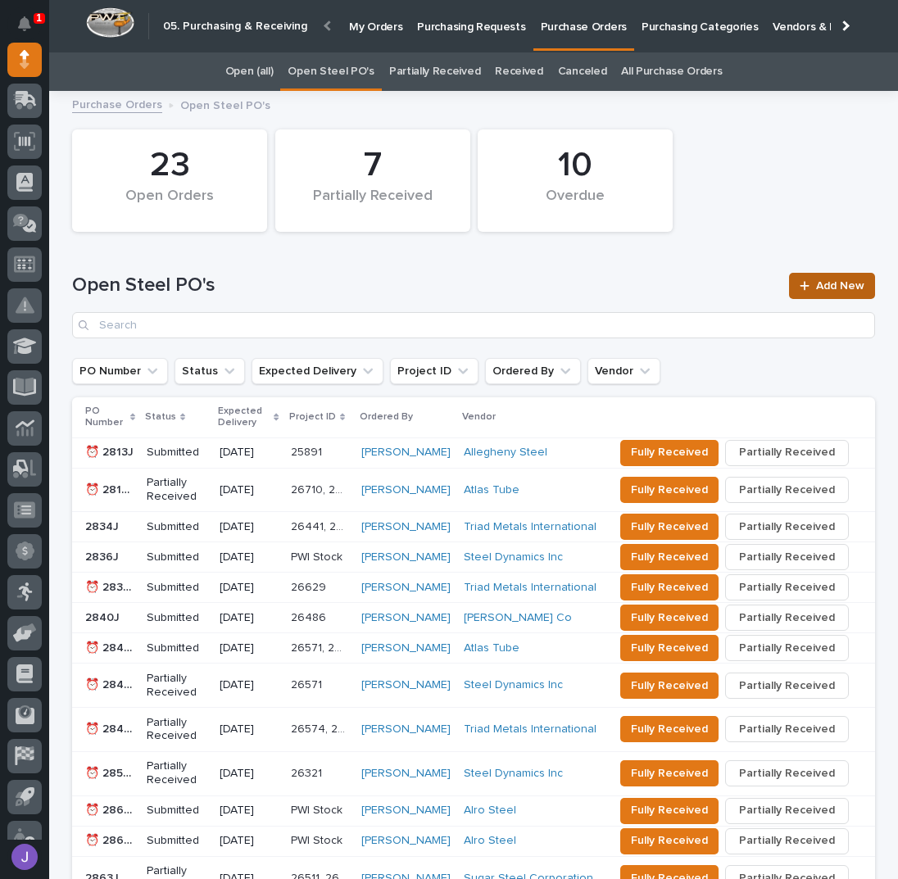
click at [804, 284] on div at bounding box center [807, 285] width 16 height 11
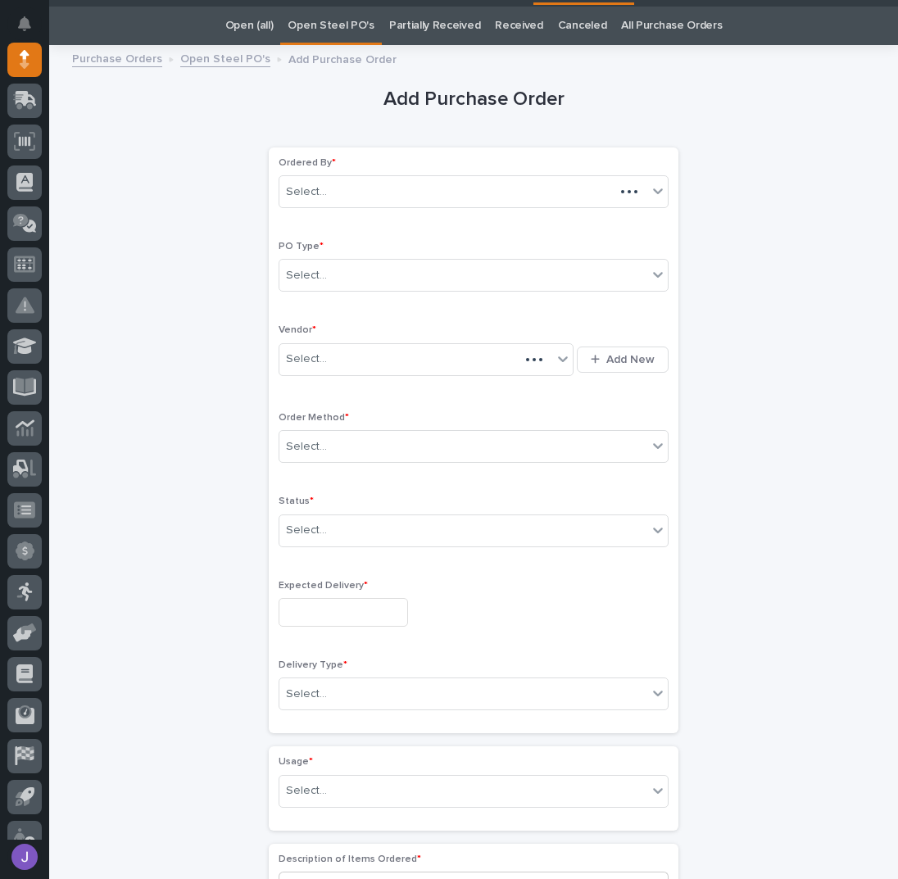
scroll to position [52, 0]
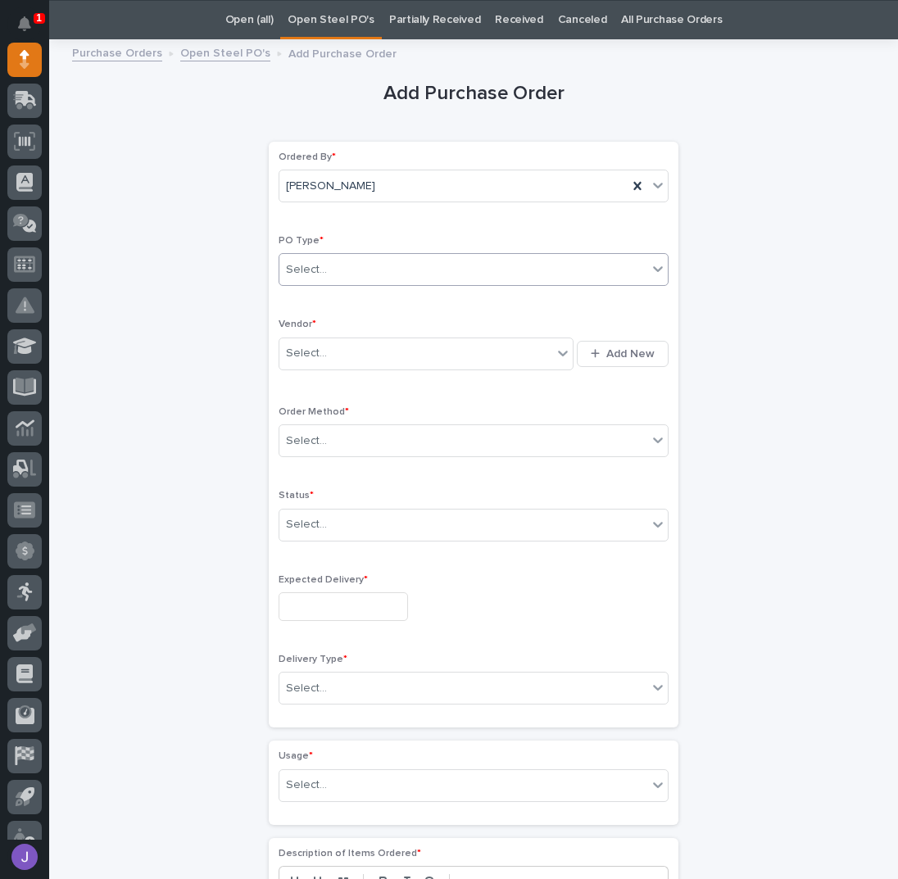
click at [319, 268] on div "Select..." at bounding box center [463, 269] width 368 height 27
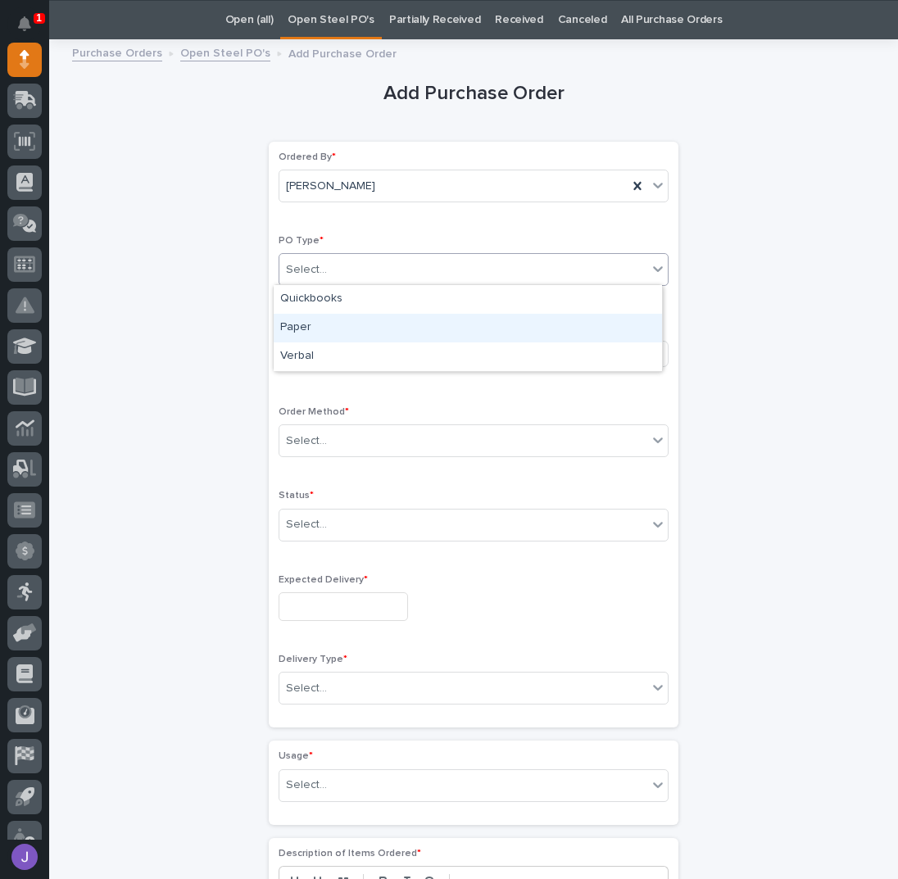
click at [317, 328] on div "Paper" at bounding box center [468, 328] width 388 height 29
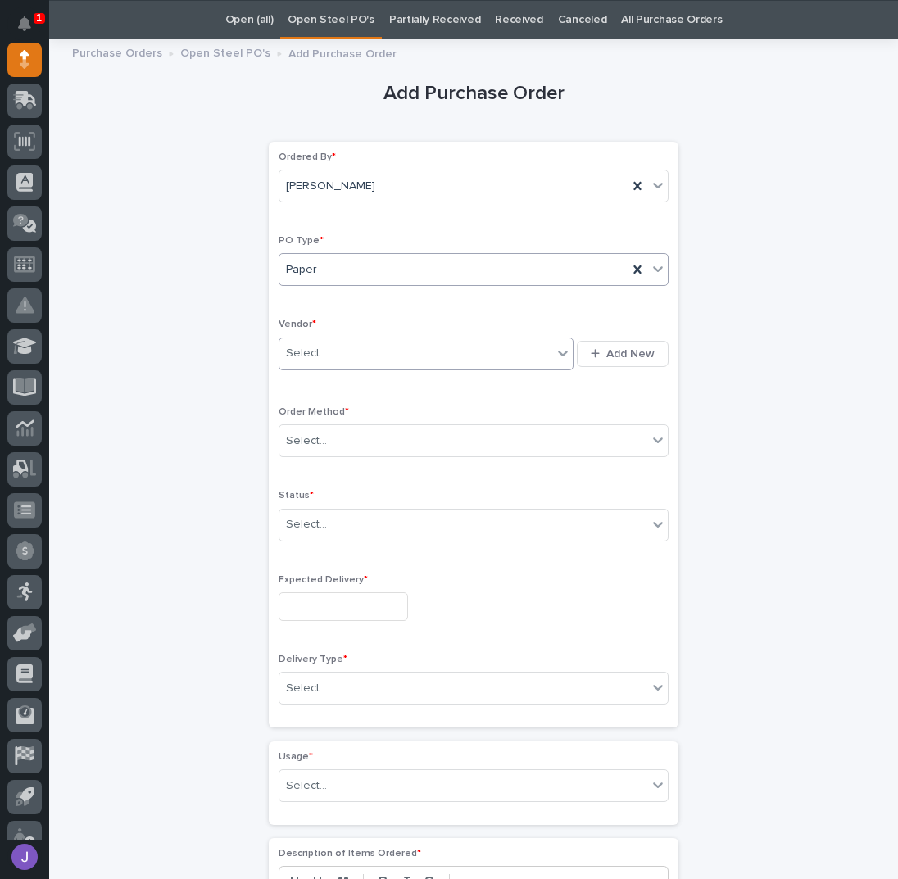
click at [325, 350] on div "Select..." at bounding box center [415, 353] width 273 height 27
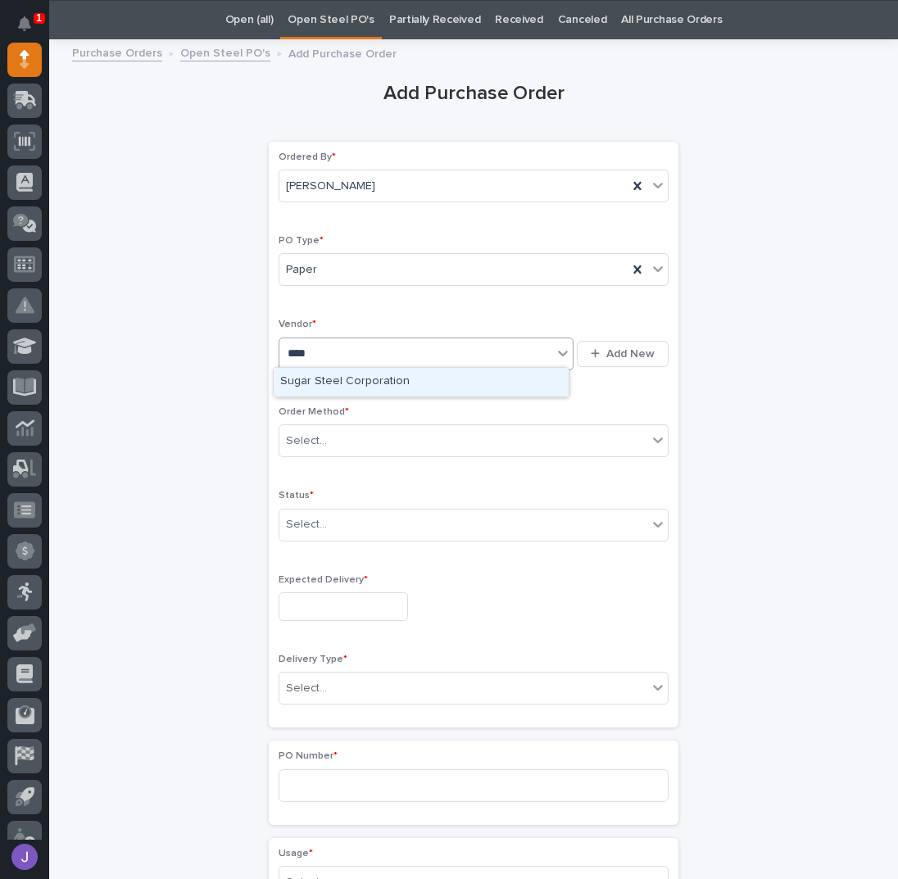
type input "*****"
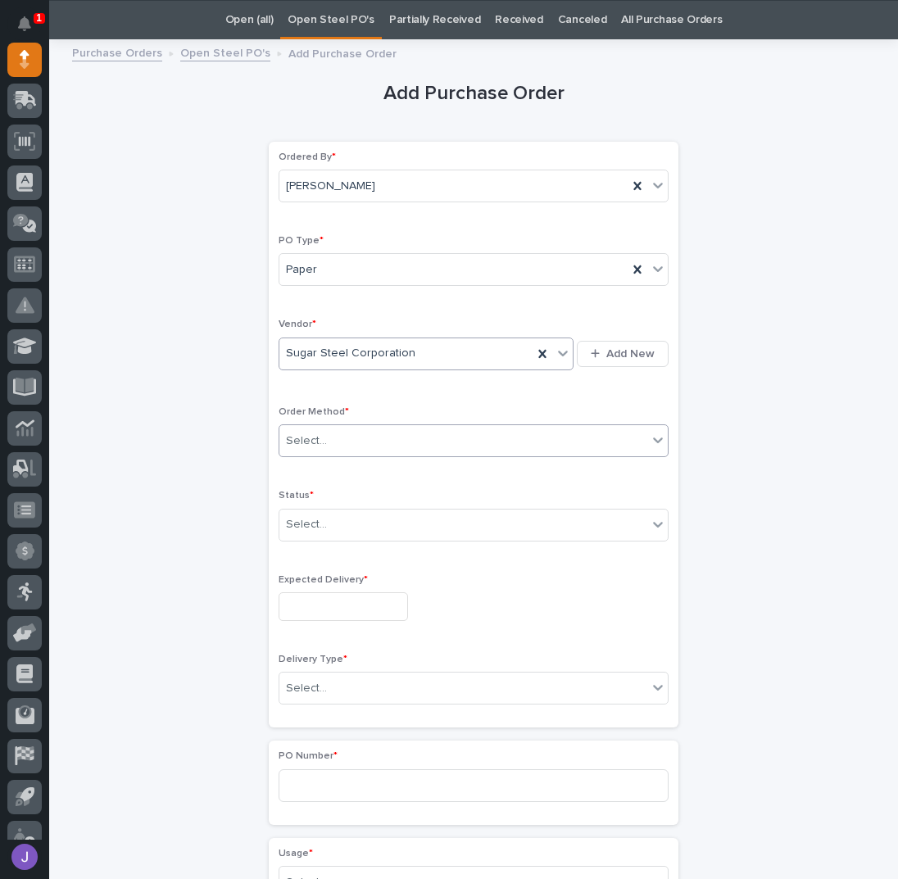
click at [332, 444] on div "Select..." at bounding box center [463, 441] width 368 height 27
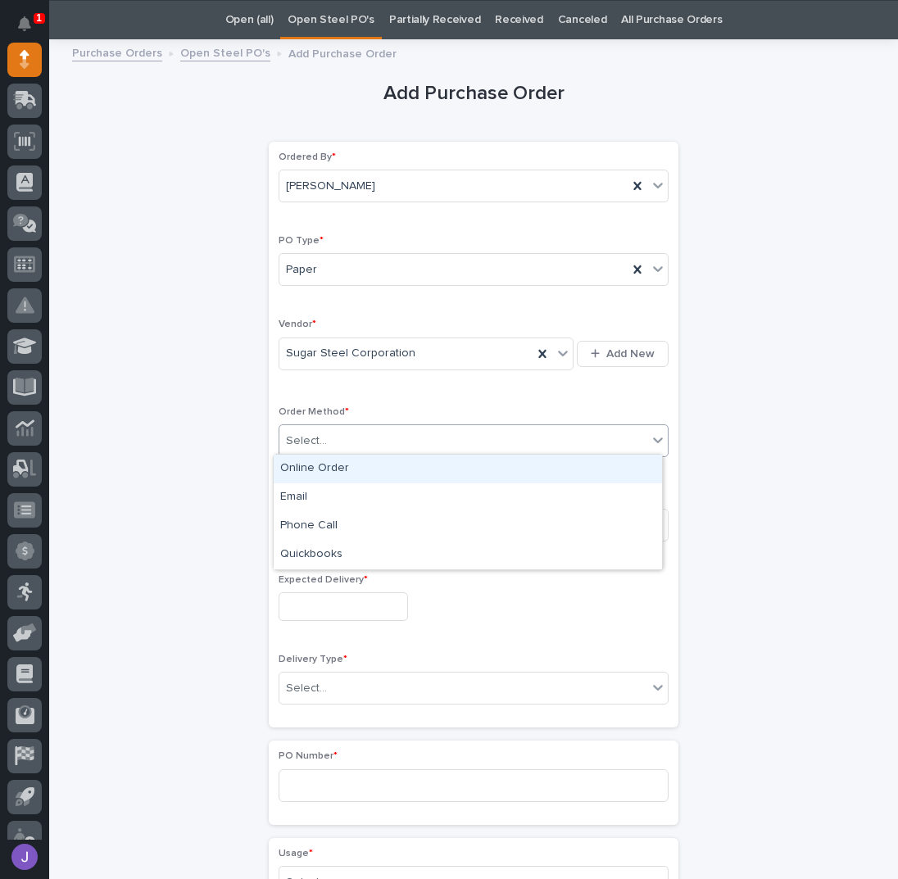
click at [299, 466] on div "Online Order" at bounding box center [468, 469] width 388 height 29
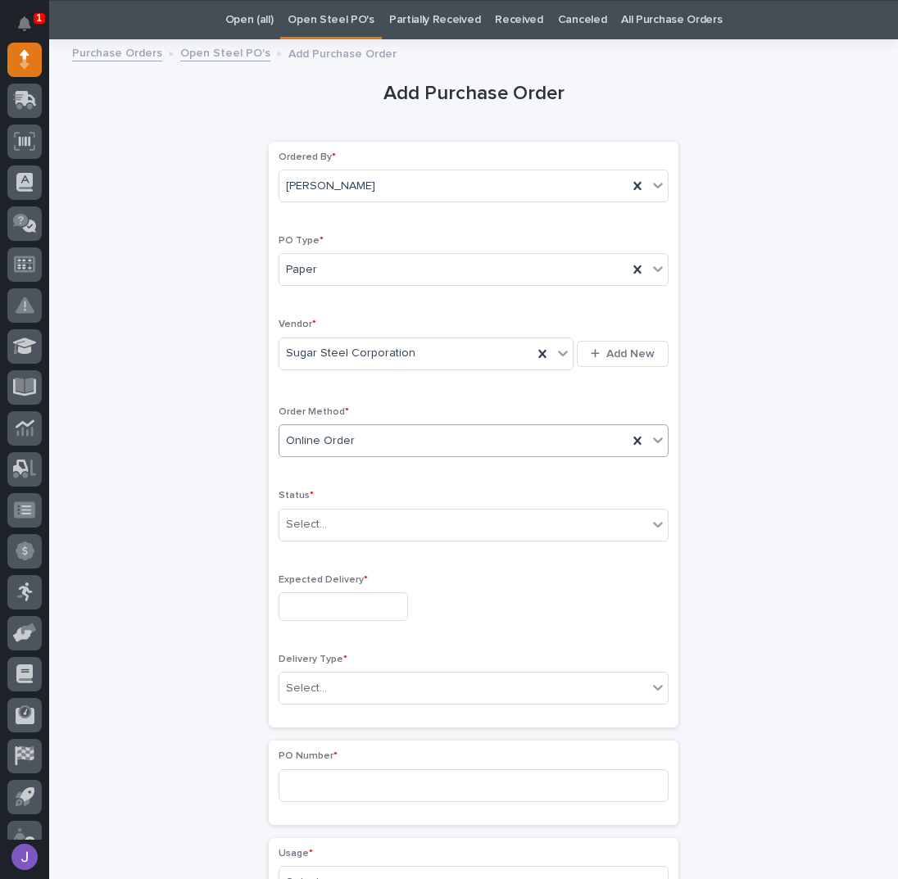
click at [308, 446] on div "Online Order" at bounding box center [453, 441] width 348 height 27
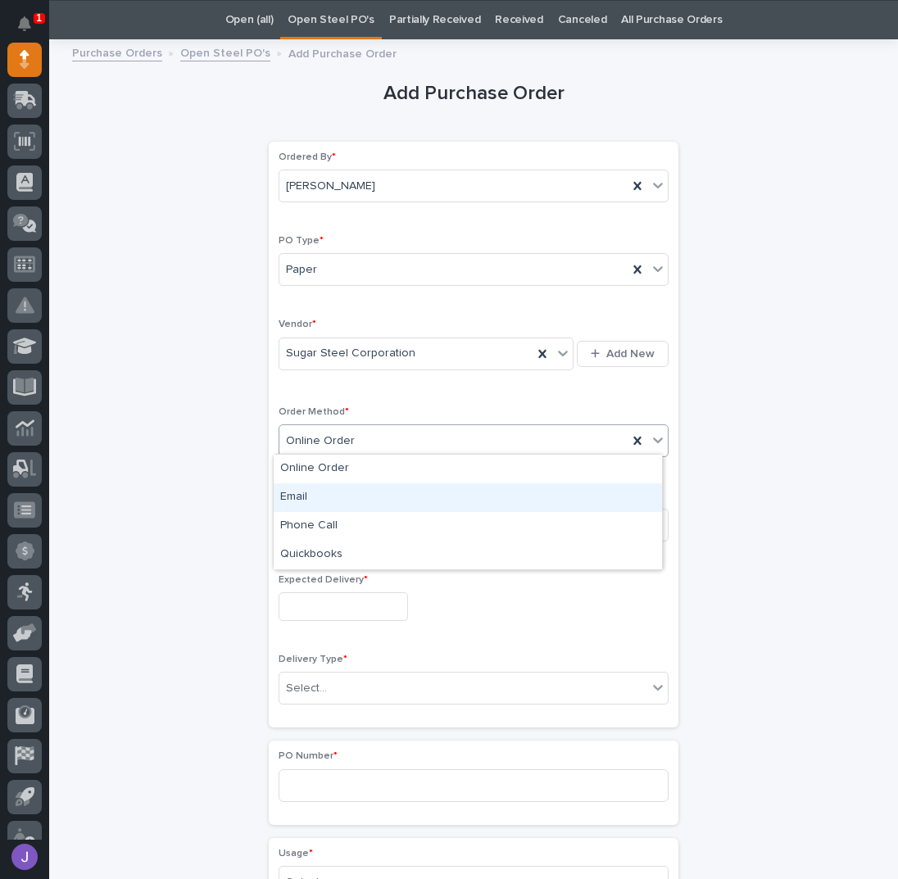
click at [316, 492] on div "Email" at bounding box center [468, 497] width 388 height 29
click at [317, 530] on div "Select..." at bounding box center [463, 524] width 368 height 27
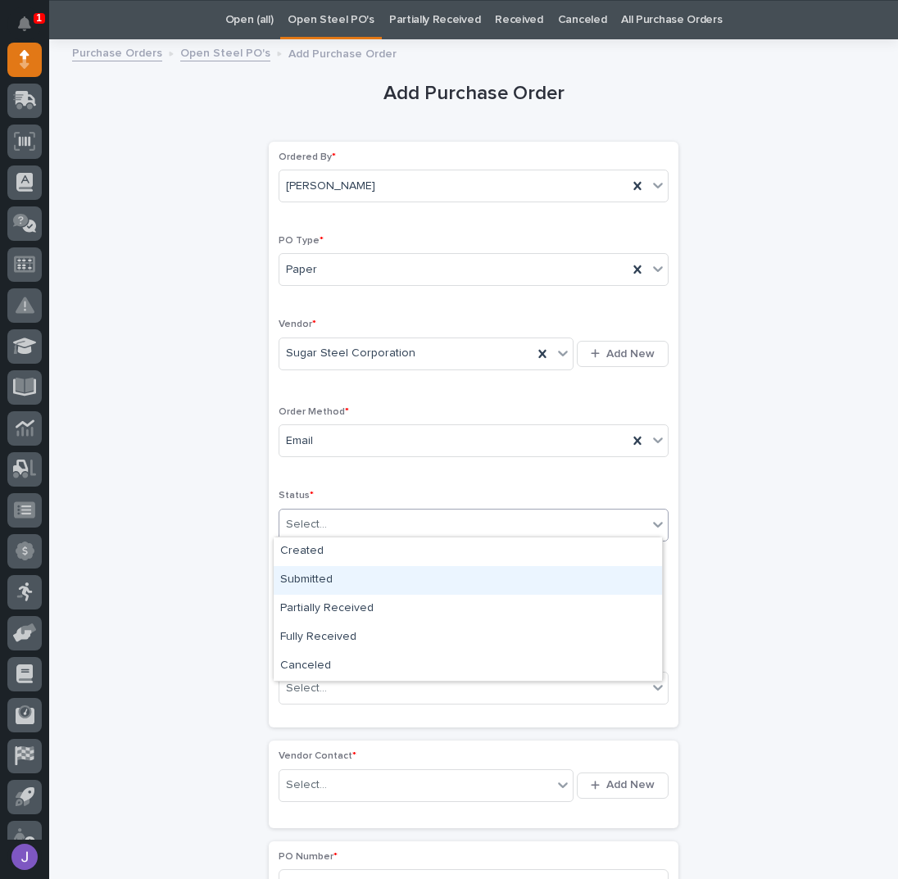
click at [319, 577] on div "Submitted" at bounding box center [468, 580] width 388 height 29
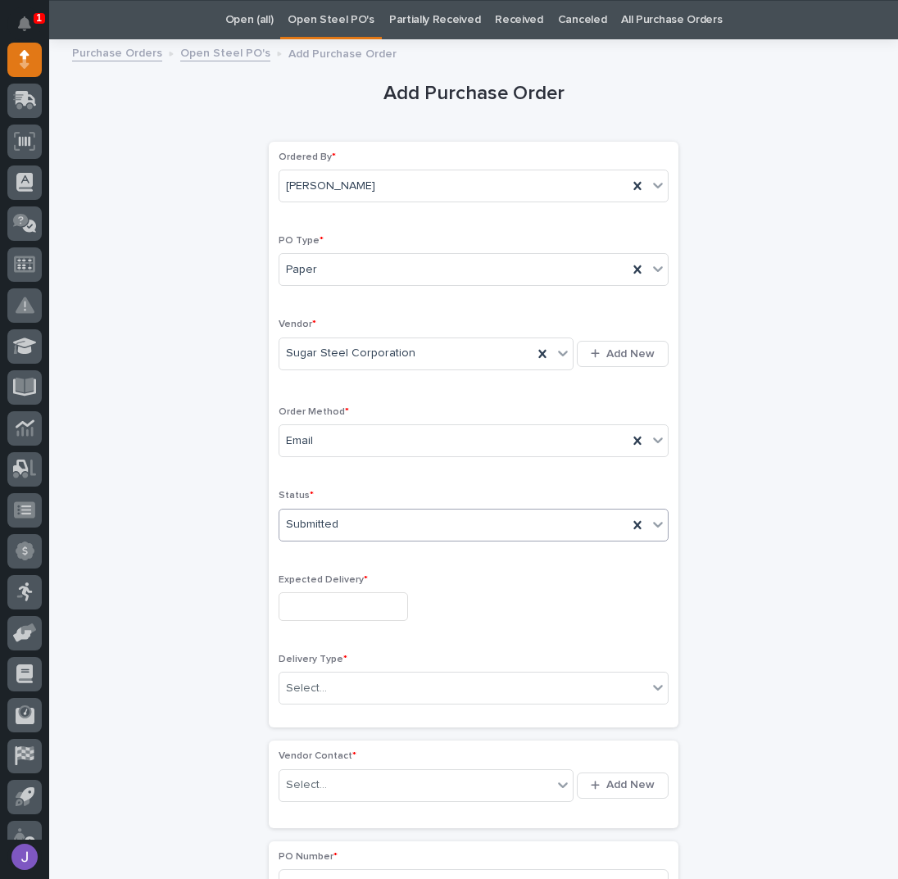
click at [322, 600] on input "text" at bounding box center [342, 606] width 129 height 29
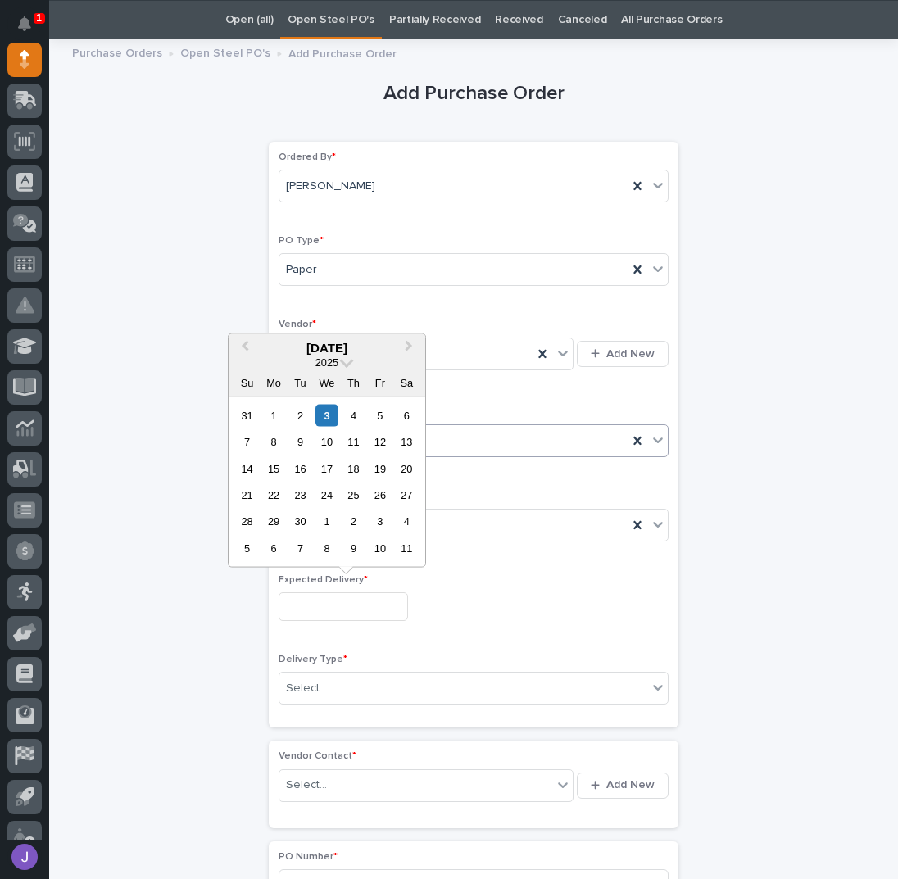
drag, startPoint x: 374, startPoint y: 414, endPoint x: 377, endPoint y: 451, distance: 37.8
click at [375, 414] on div "5" at bounding box center [380, 415] width 22 height 22
type input "**********"
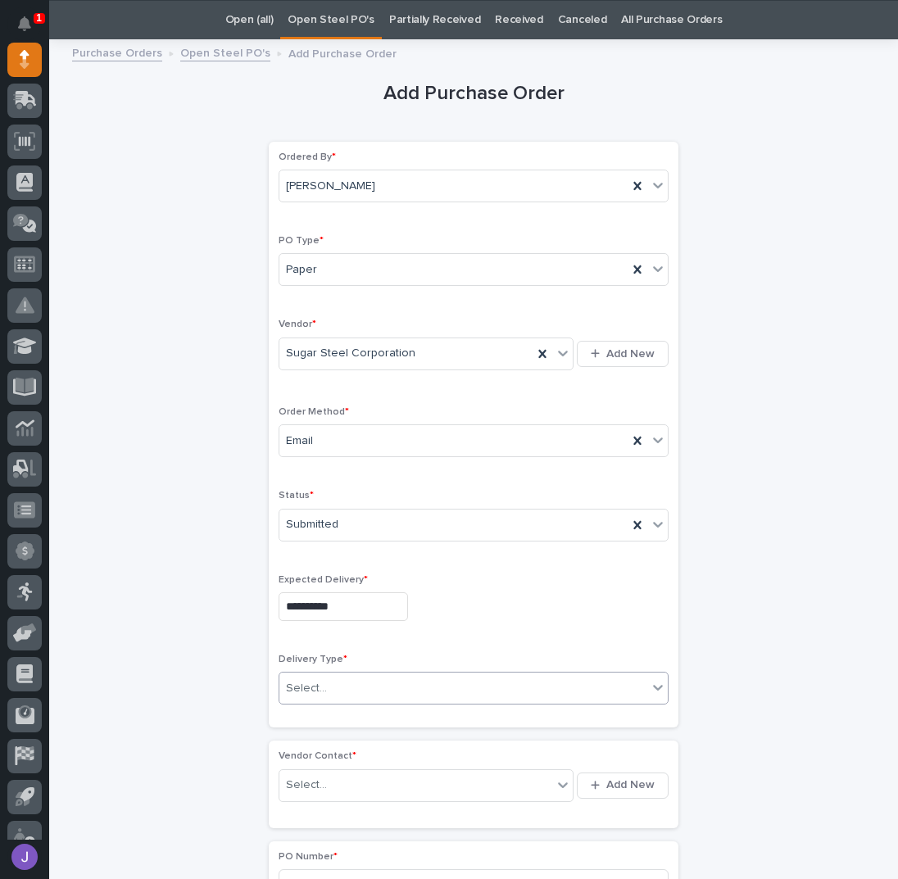
click at [319, 685] on div "Select..." at bounding box center [463, 688] width 368 height 27
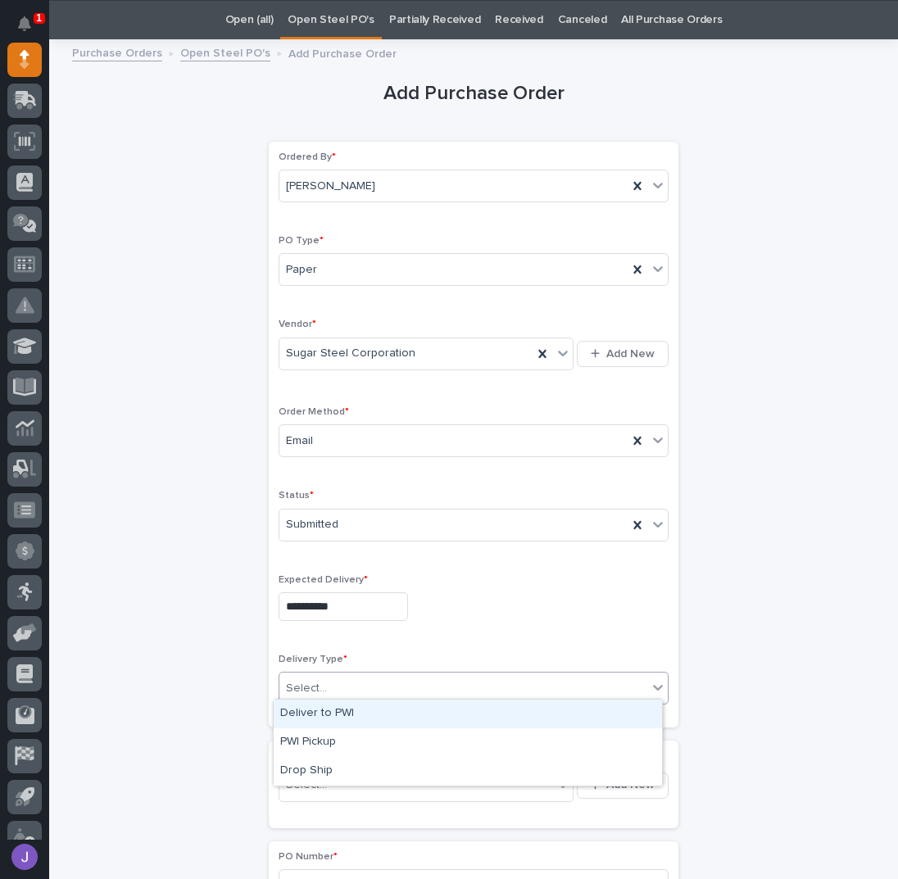
click at [315, 714] on div "Deliver to PWI" at bounding box center [468, 714] width 388 height 29
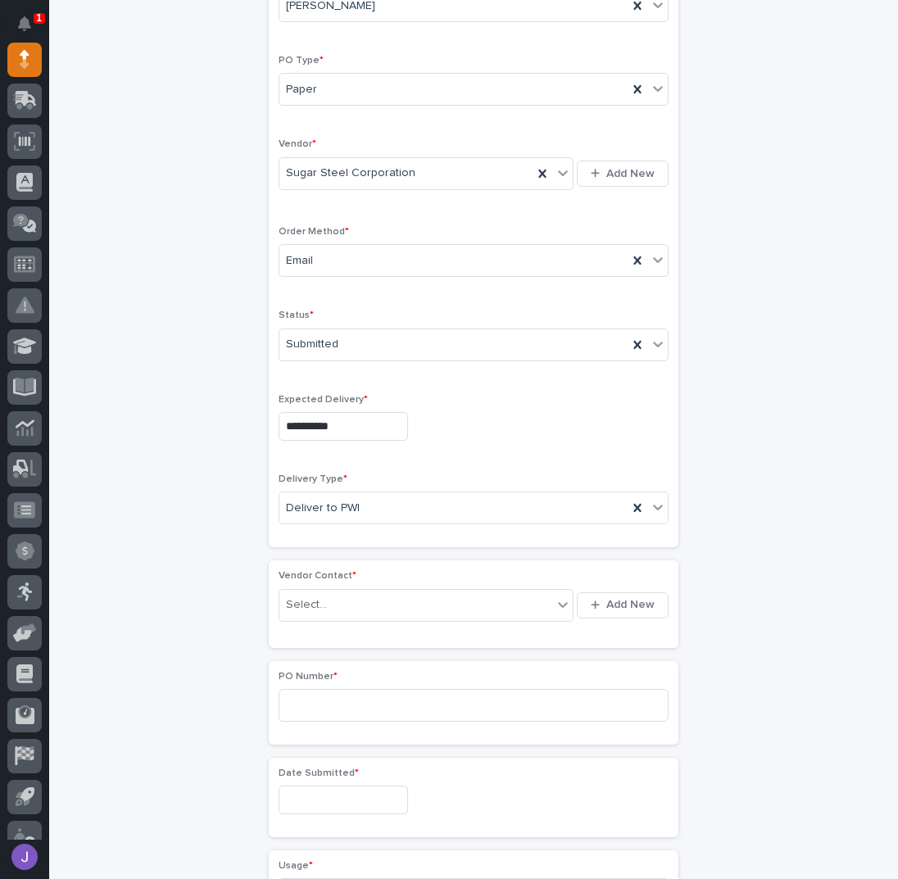
scroll to position [270, 0]
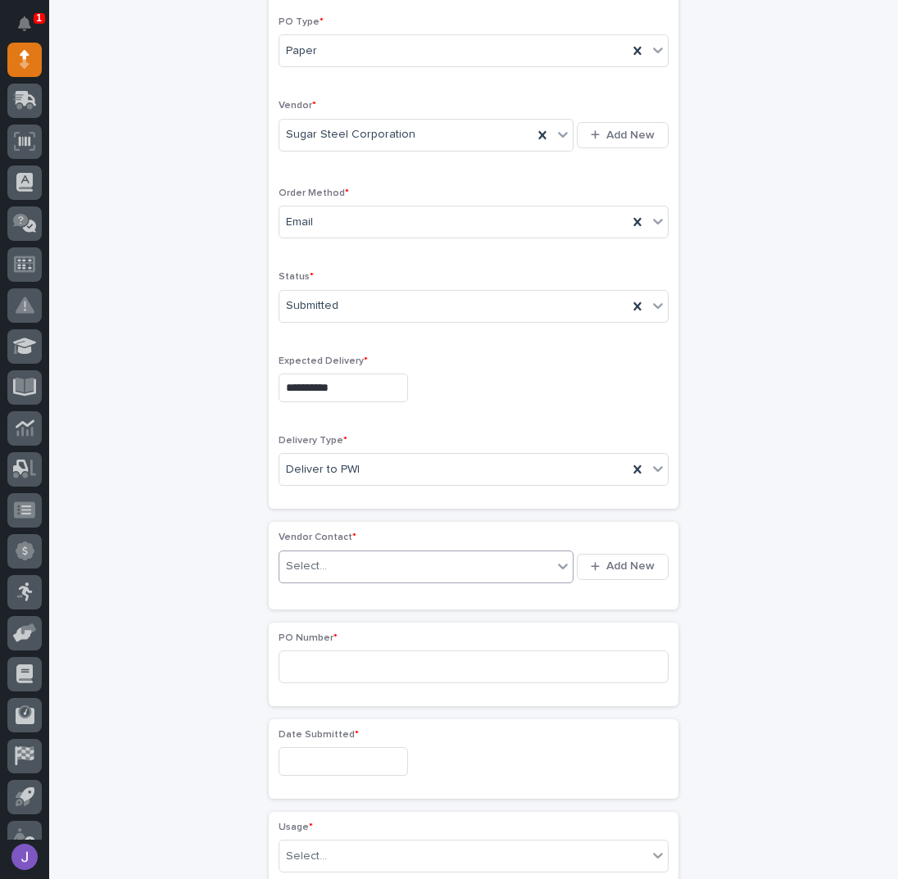
click at [316, 558] on div "Select..." at bounding box center [306, 566] width 41 height 17
type input "**********"
click at [298, 660] on input at bounding box center [473, 666] width 390 height 33
type input "2883J"
click at [332, 763] on input "text" at bounding box center [342, 761] width 129 height 29
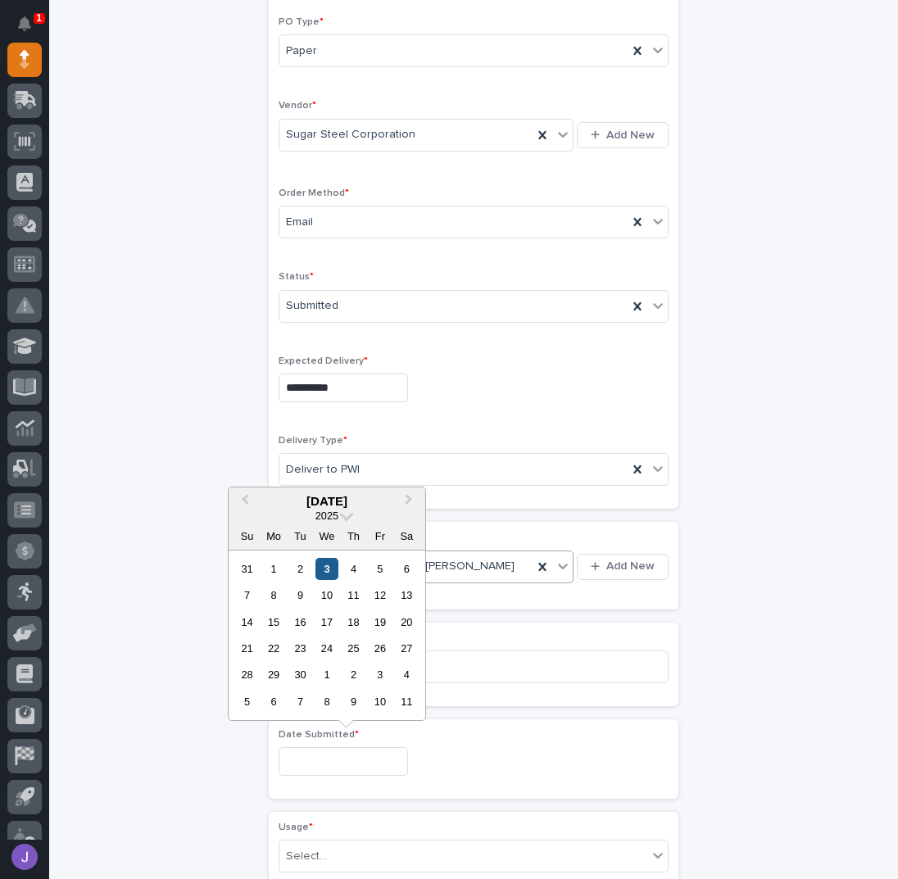
click at [328, 574] on div "3" at bounding box center [326, 569] width 22 height 22
type input "**********"
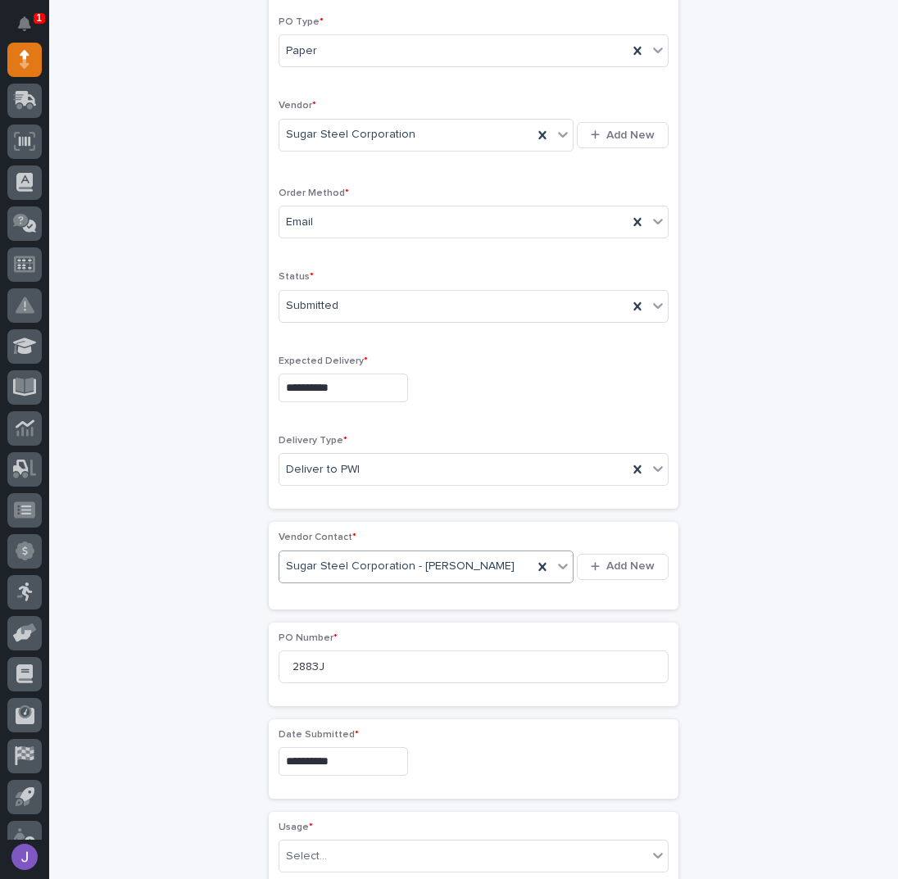
scroll to position [488, 0]
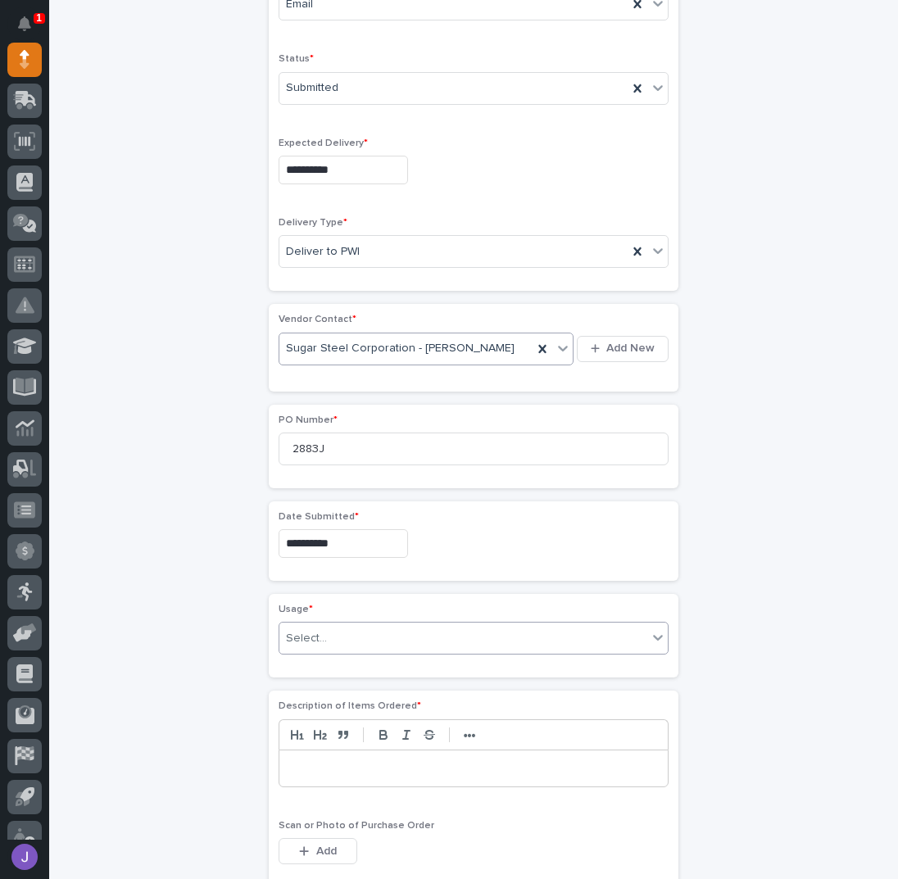
click at [328, 631] on div "Select..." at bounding box center [463, 638] width 368 height 27
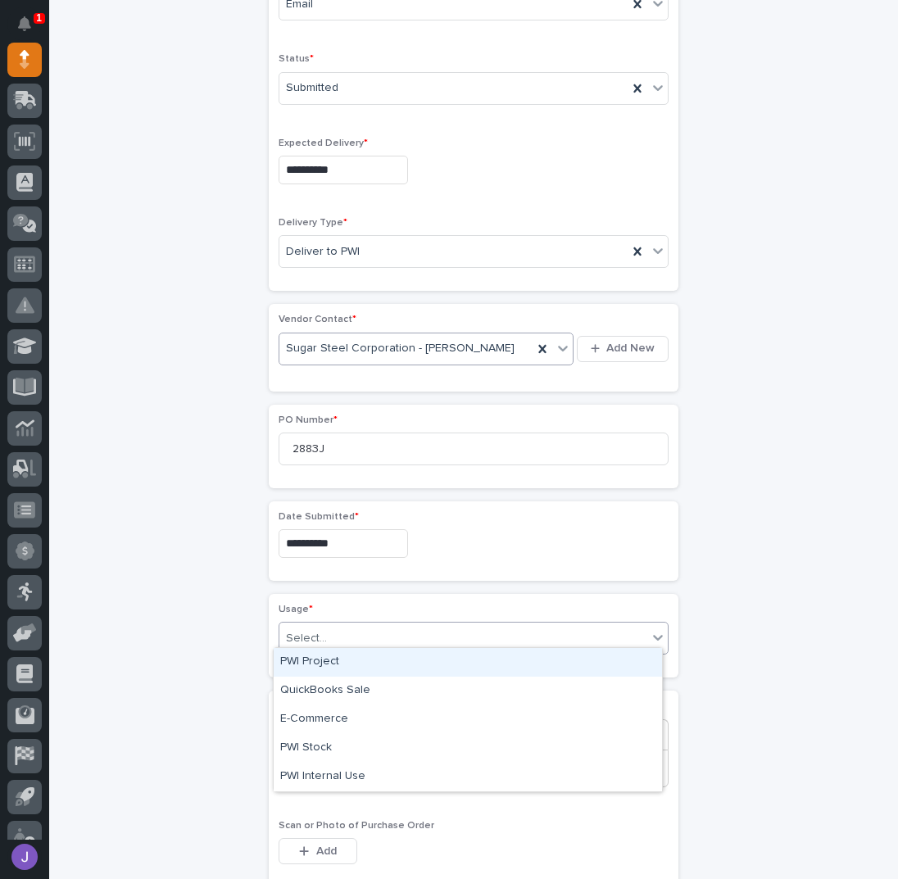
click at [319, 665] on div "PWI Project" at bounding box center [468, 662] width 388 height 29
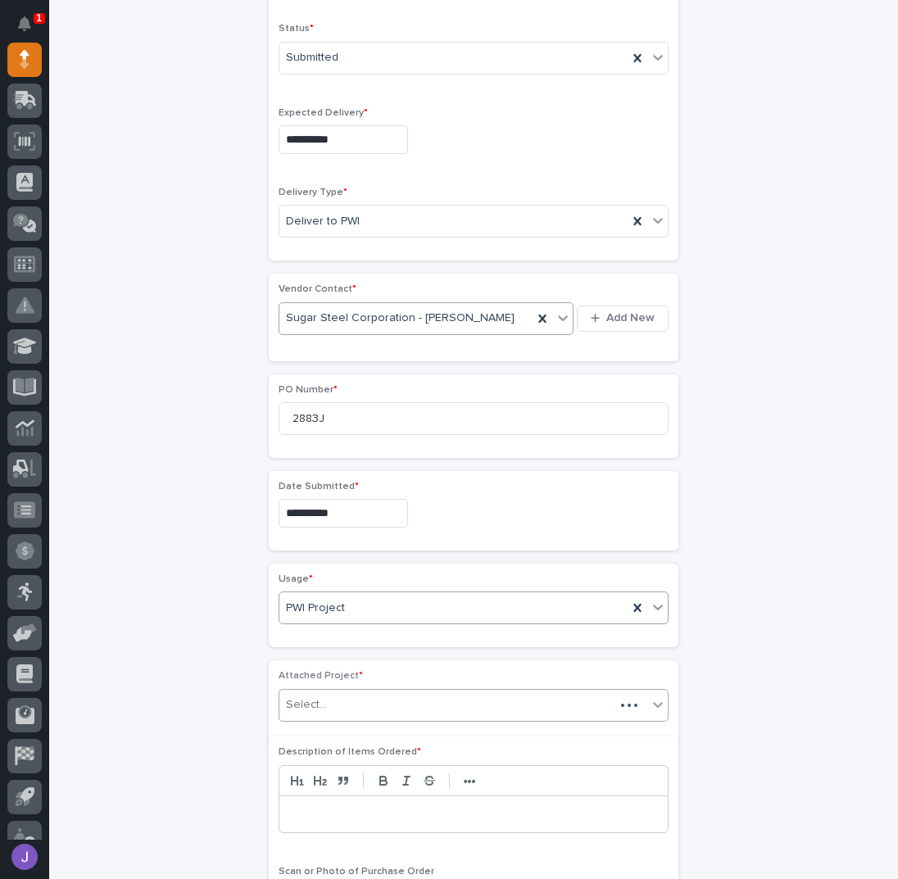
scroll to position [537, 0]
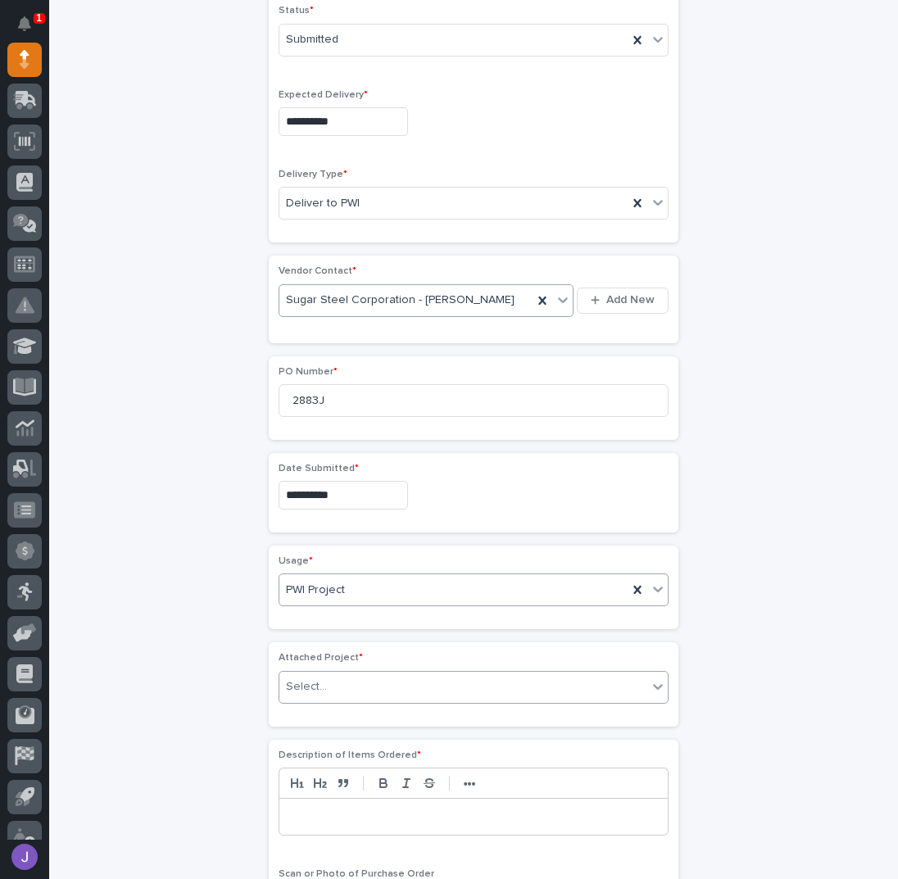
click at [319, 676] on div "Select..." at bounding box center [463, 686] width 368 height 27
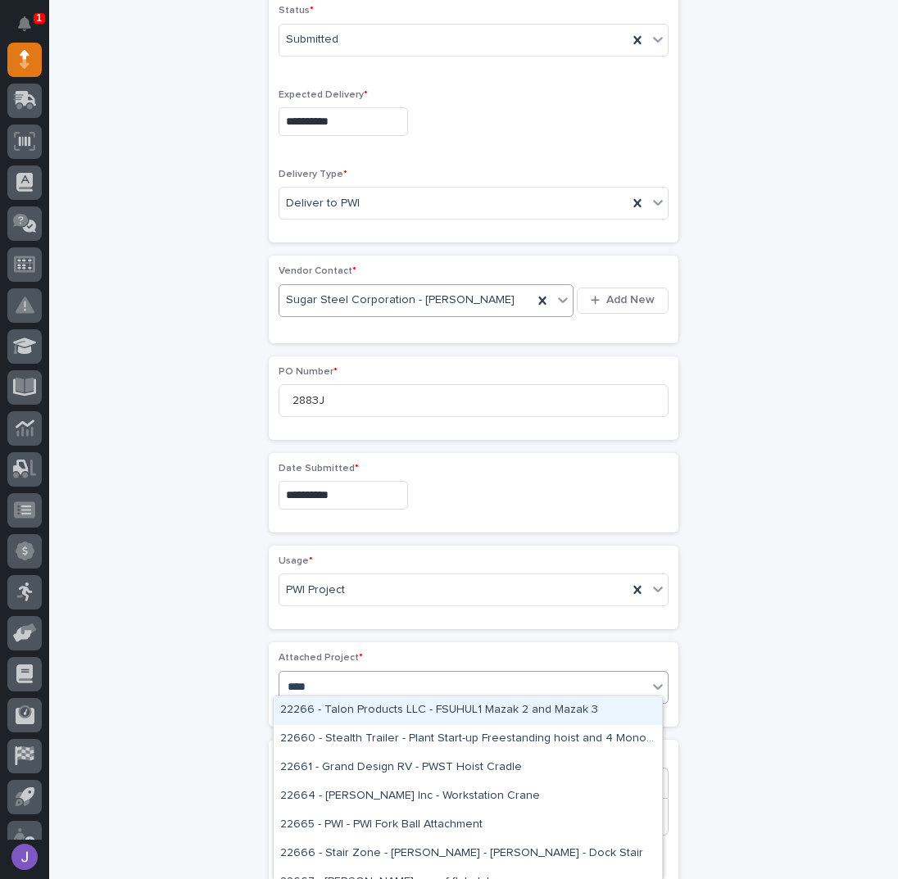
type input "*****"
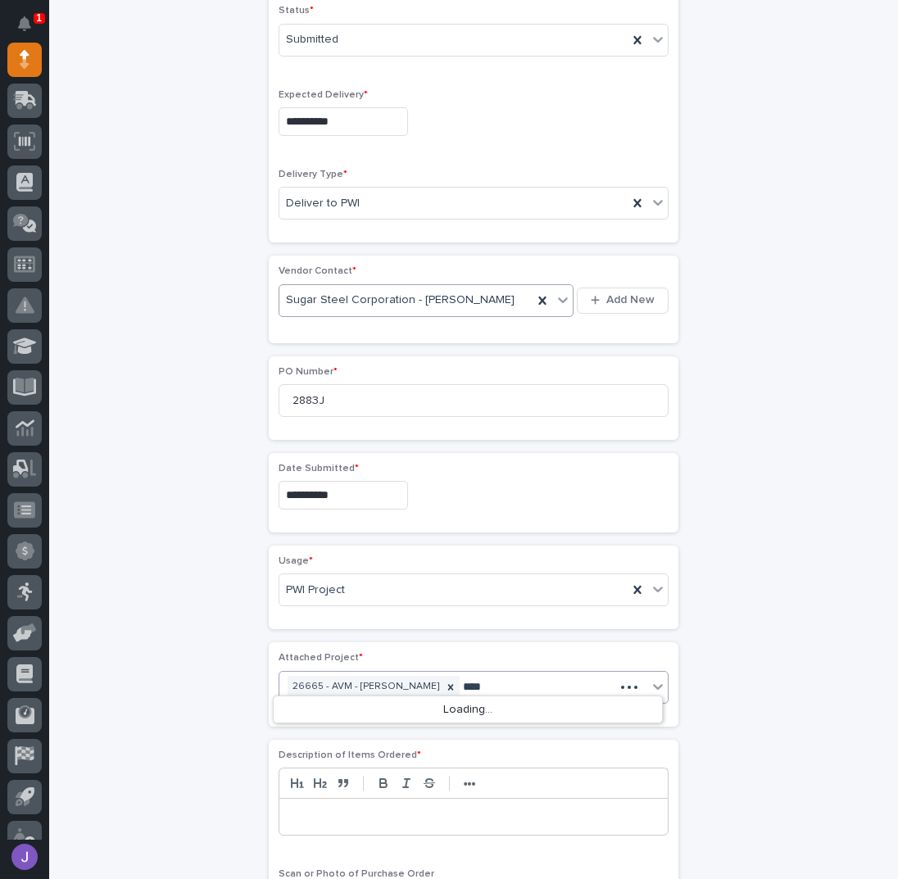
type input "*****"
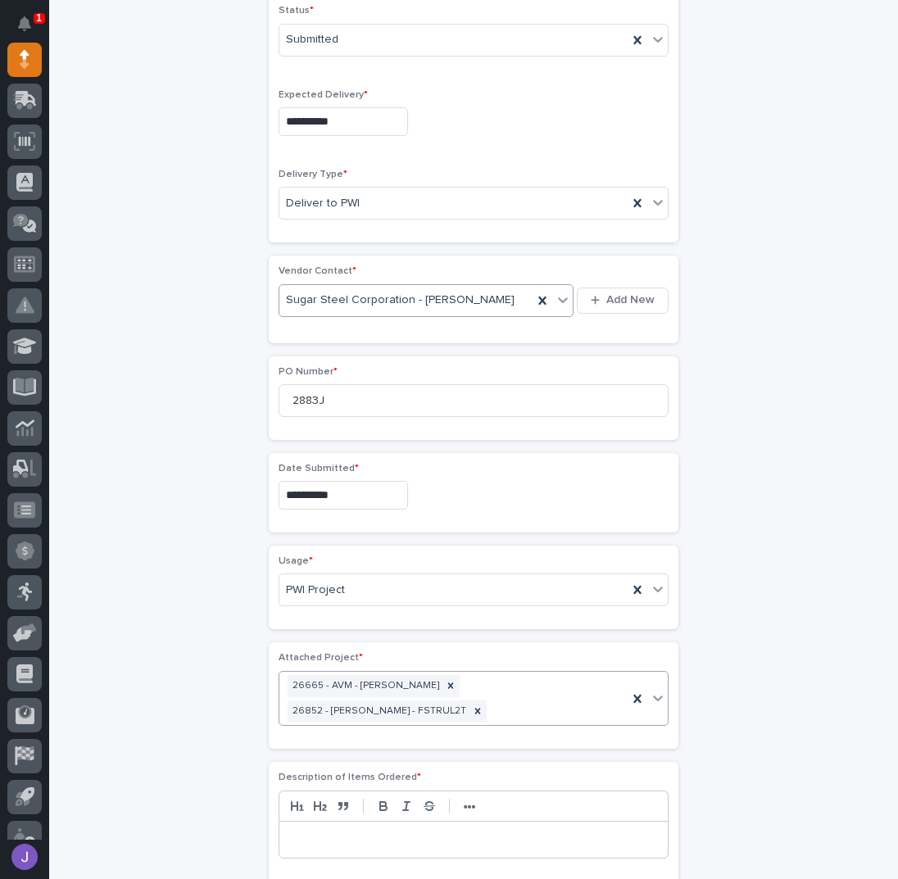
scroll to position [548, 0]
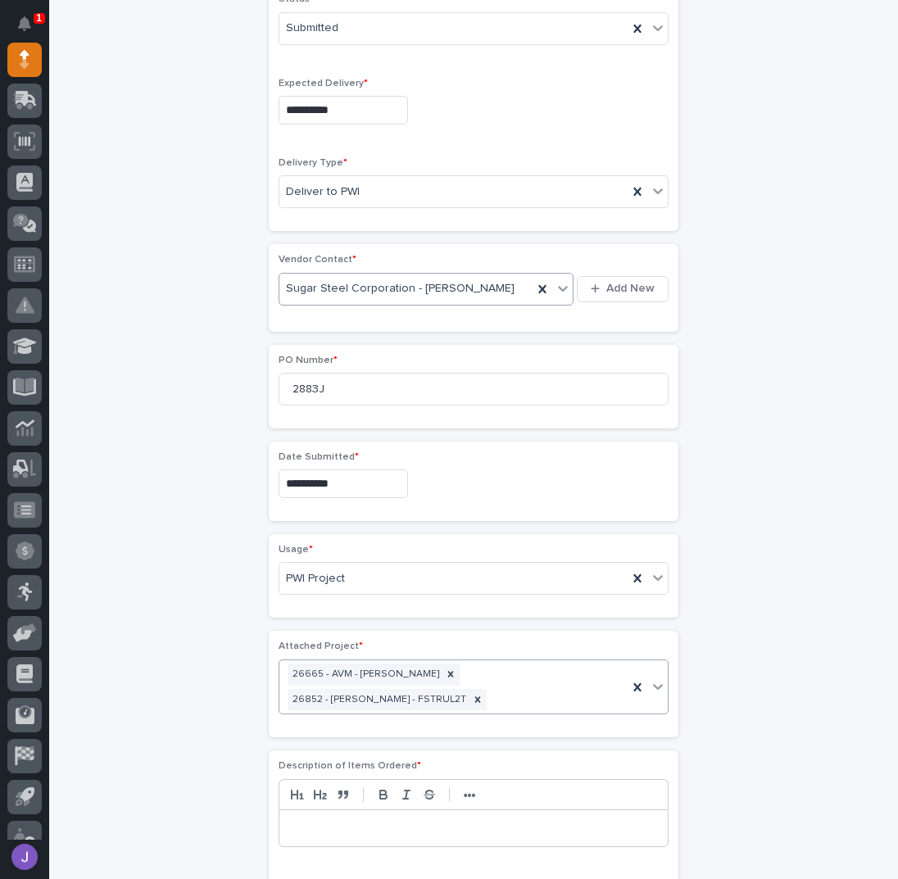
click at [360, 810] on div at bounding box center [473, 828] width 388 height 36
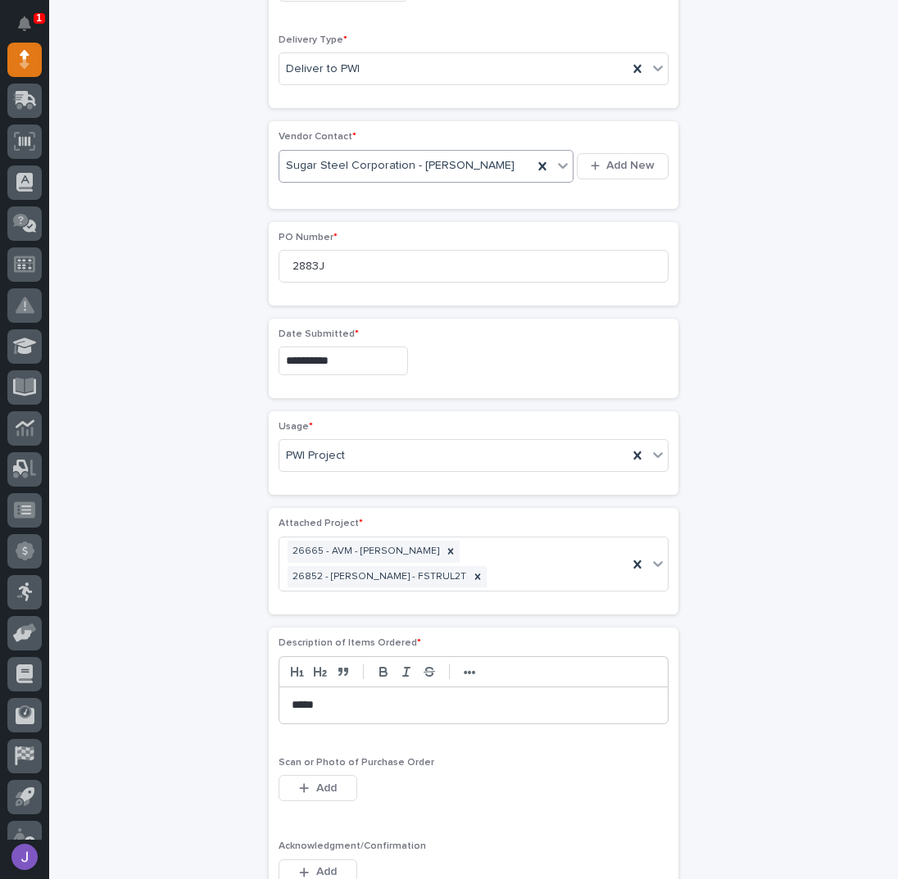
scroll to position [876, 0]
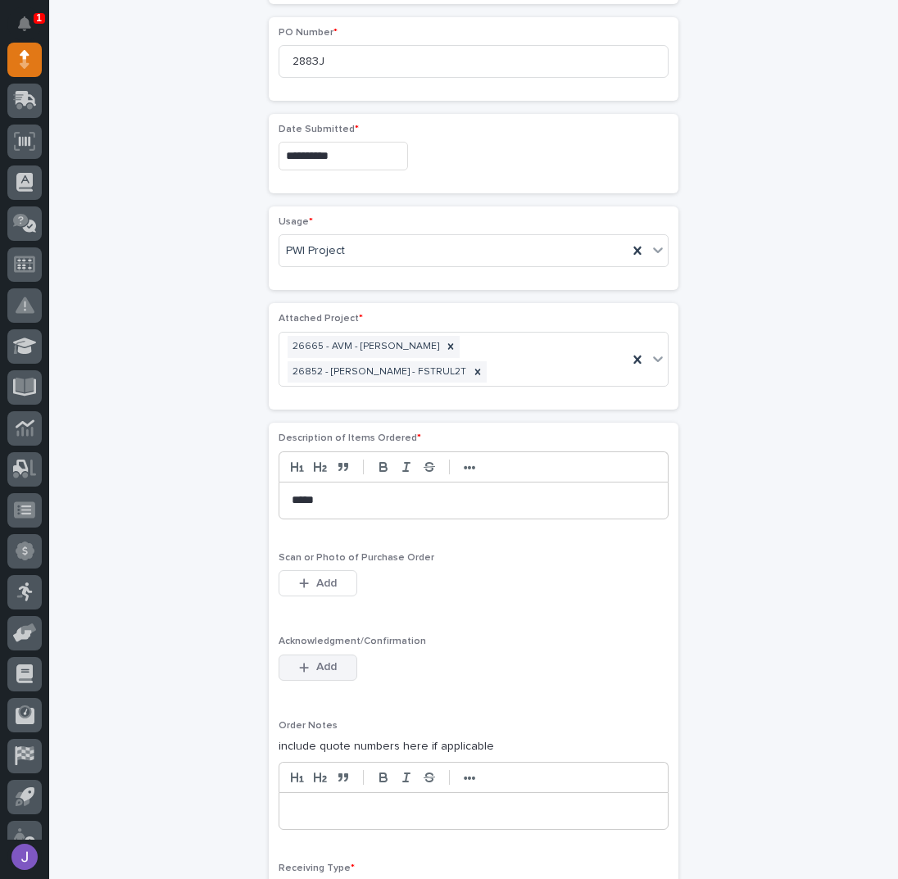
click at [316, 659] on span "Add" at bounding box center [326, 666] width 20 height 15
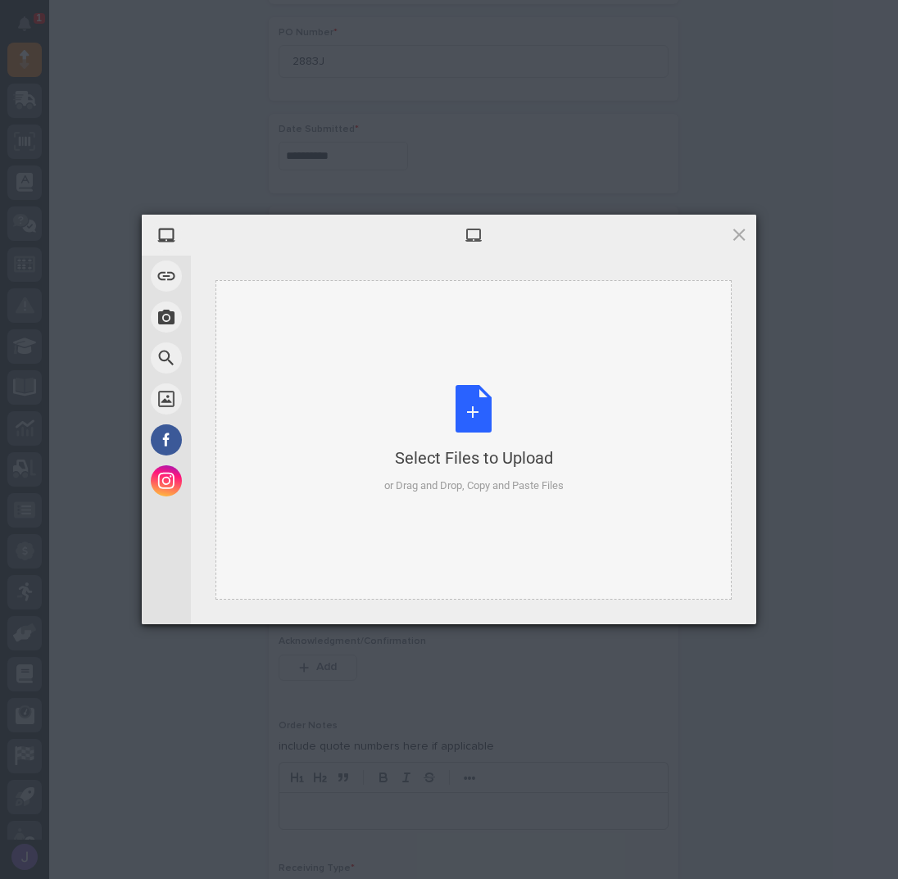
click at [471, 438] on div "Select Files to Upload or Drag and Drop, Copy and Paste Files" at bounding box center [473, 439] width 179 height 109
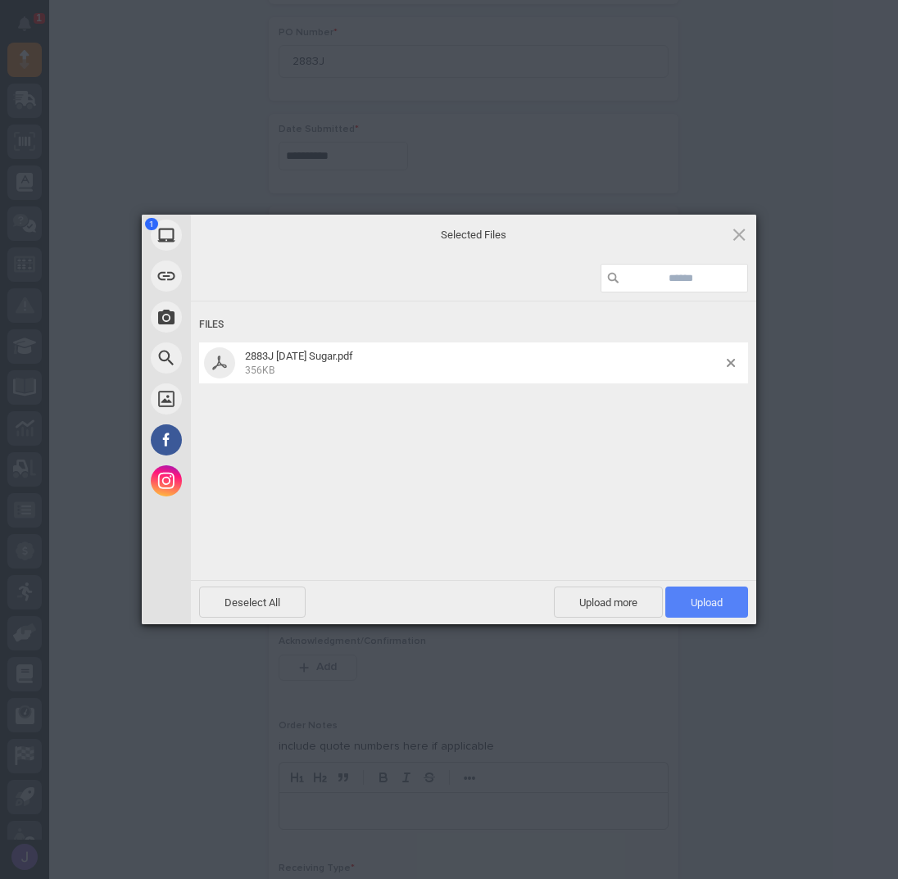
click at [687, 597] on span "Upload 1" at bounding box center [706, 601] width 83 height 31
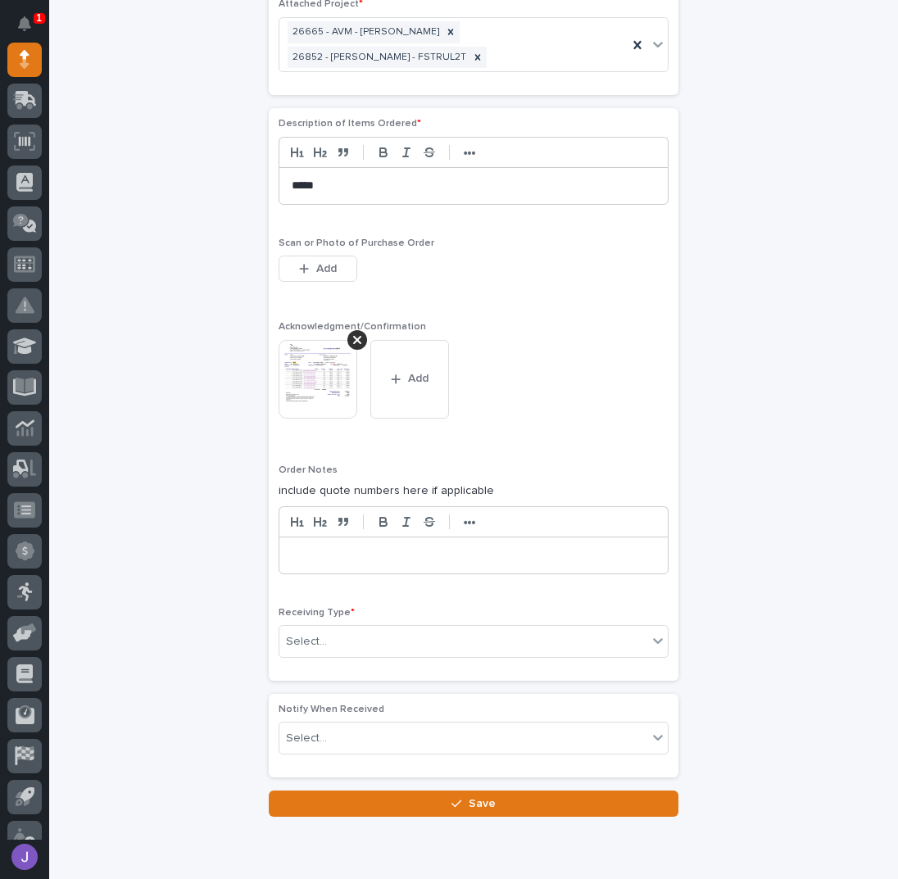
scroll to position [1245, 0]
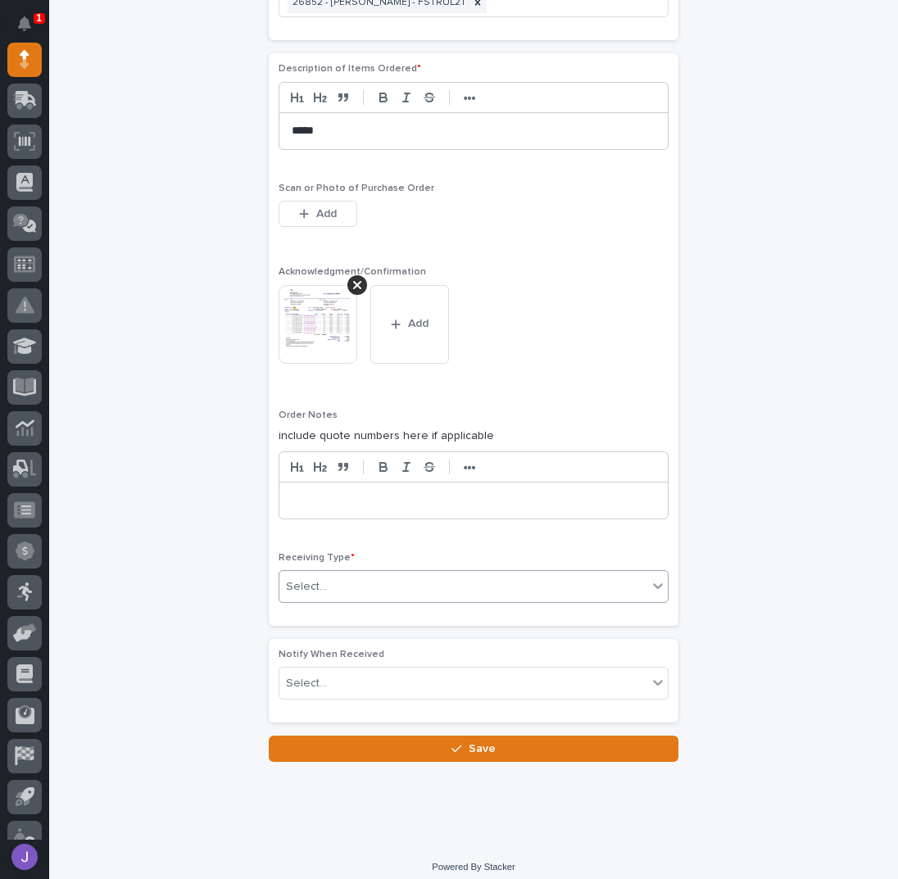
click at [365, 573] on div "Select..." at bounding box center [463, 586] width 368 height 27
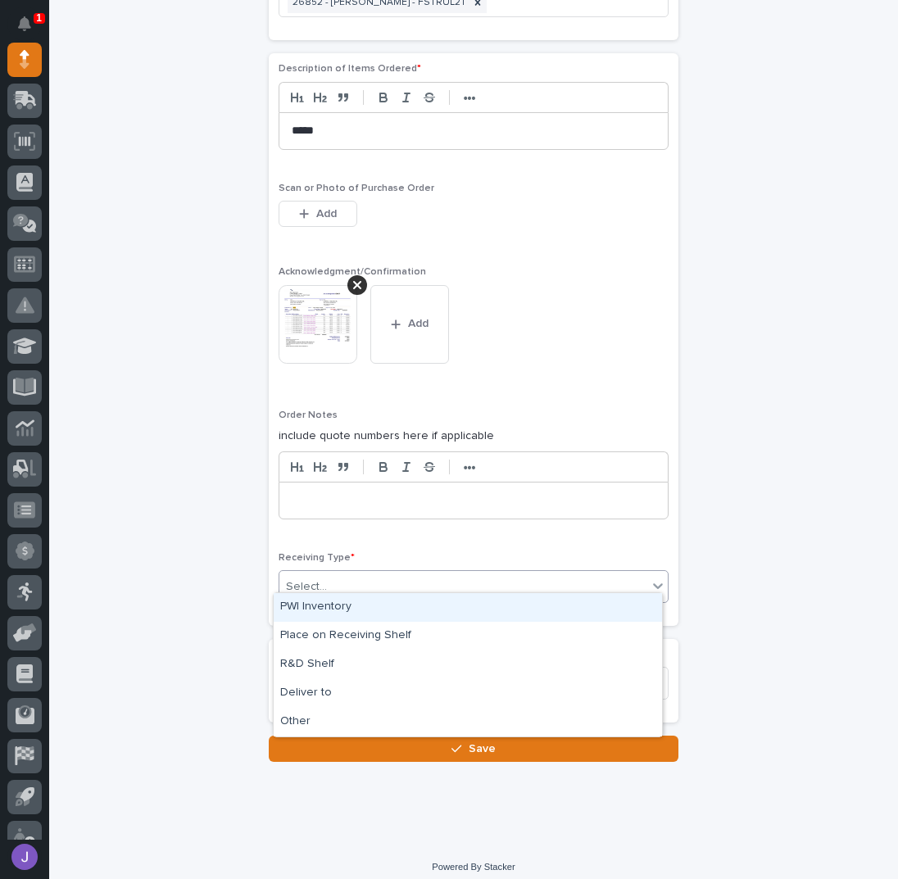
click at [359, 610] on div "PWI Inventory" at bounding box center [468, 607] width 388 height 29
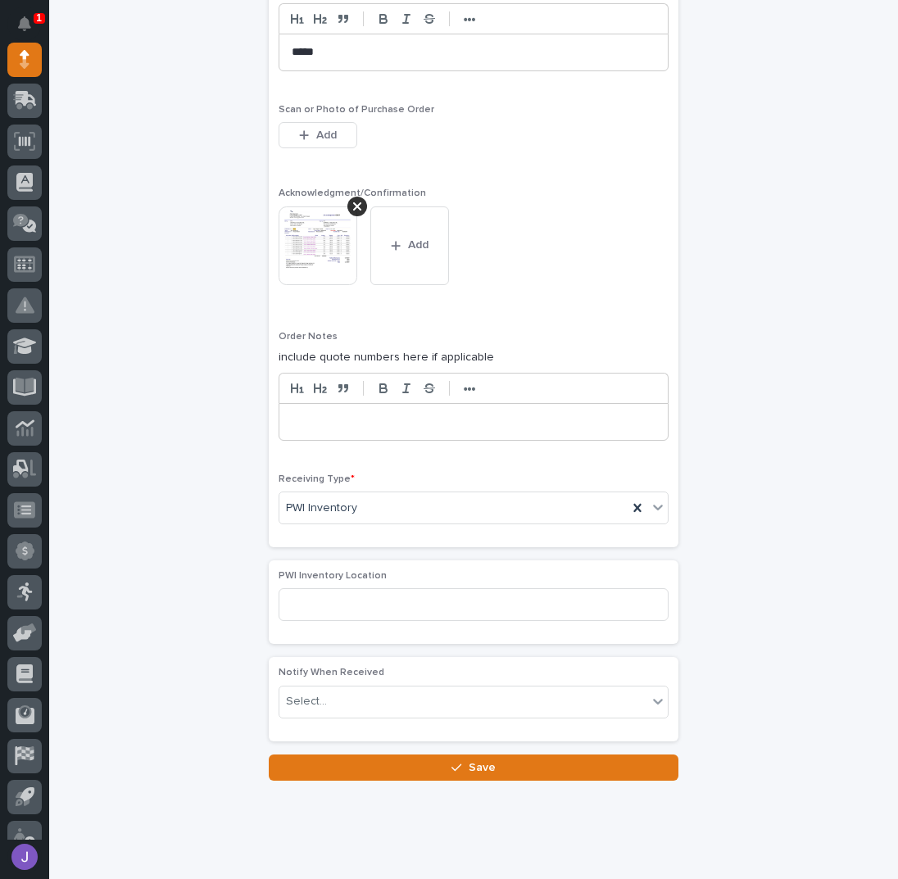
scroll to position [1328, 0]
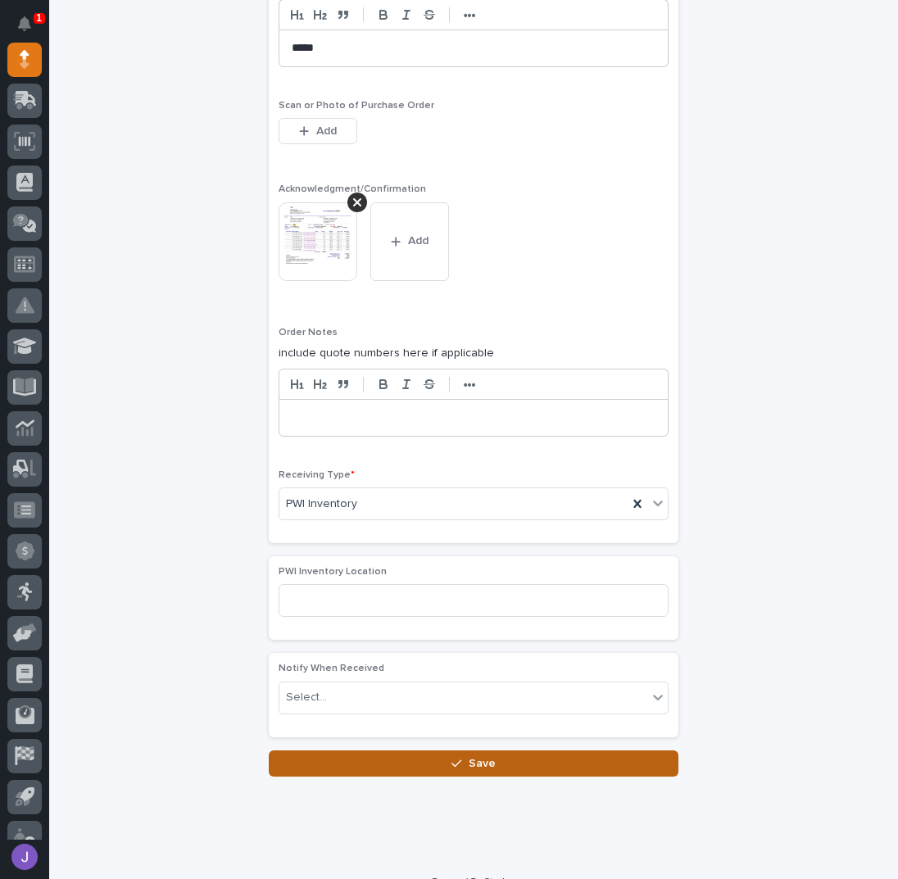
click at [387, 750] on button "Save" at bounding box center [474, 763] width 410 height 26
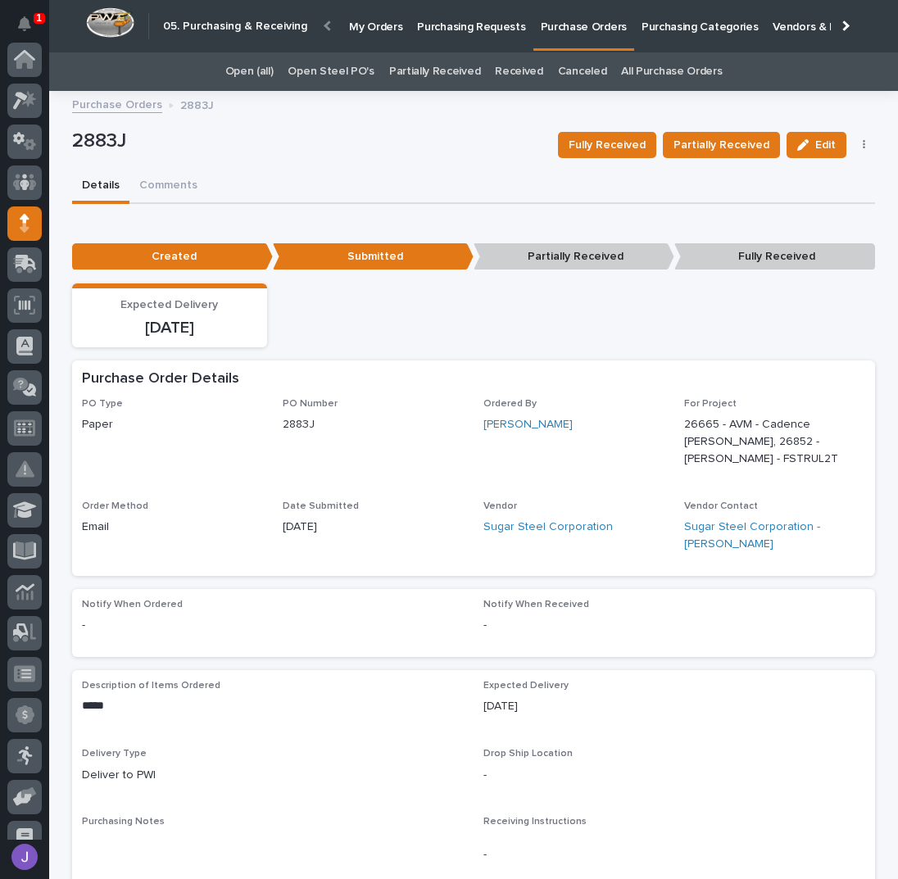
scroll to position [164, 0]
click at [325, 74] on link "Open Steel PO's" at bounding box center [331, 71] width 86 height 38
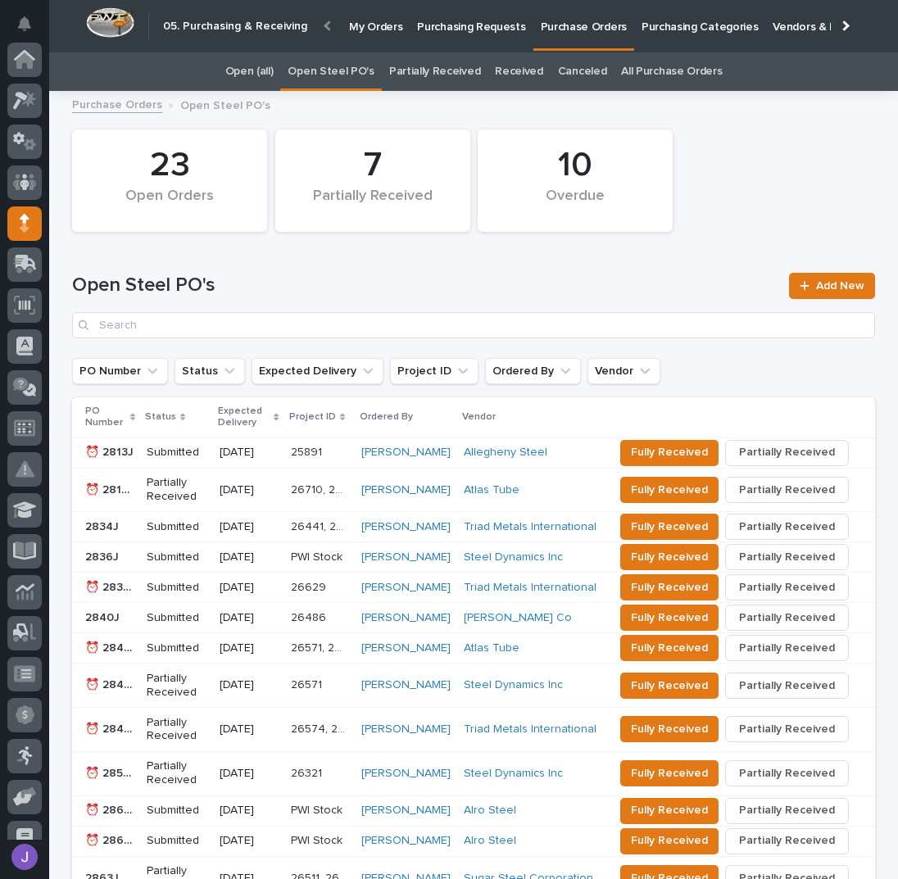
scroll to position [164, 0]
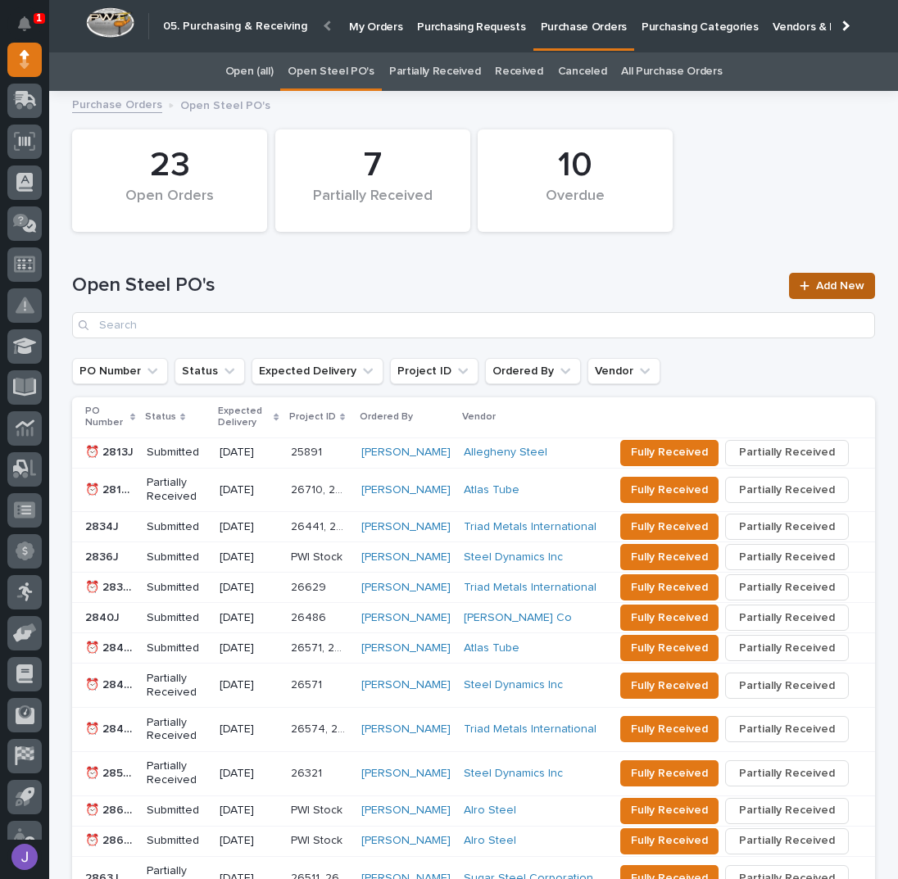
click at [831, 286] on span "Add New" at bounding box center [840, 285] width 48 height 11
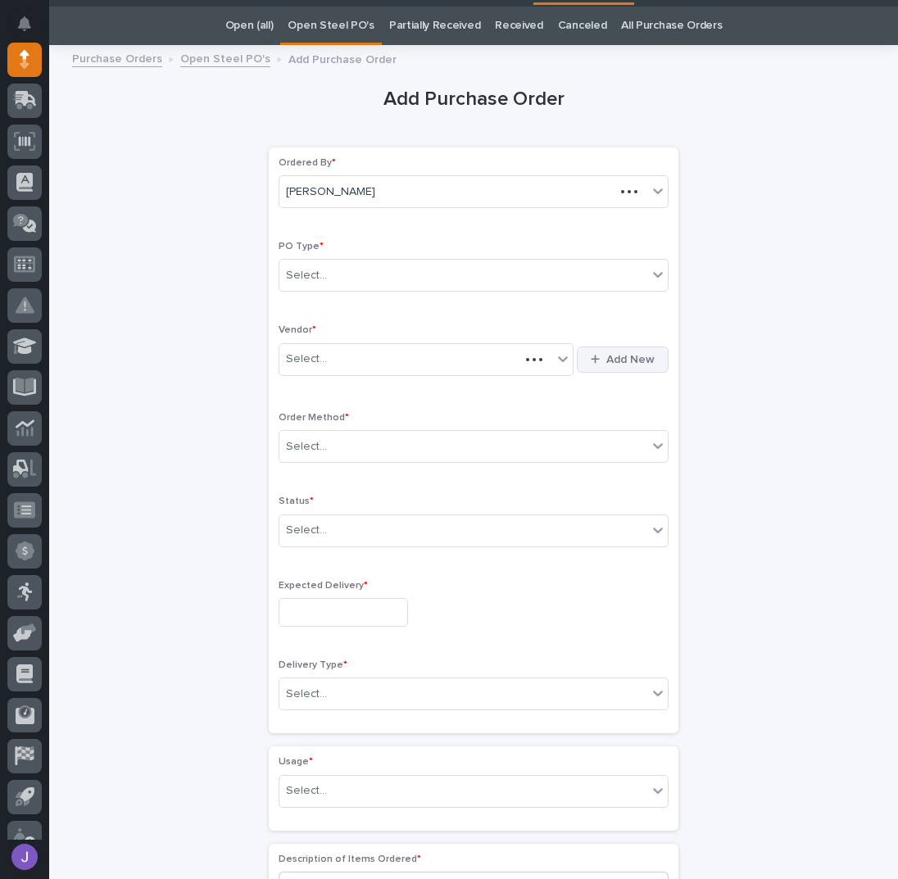
scroll to position [52, 0]
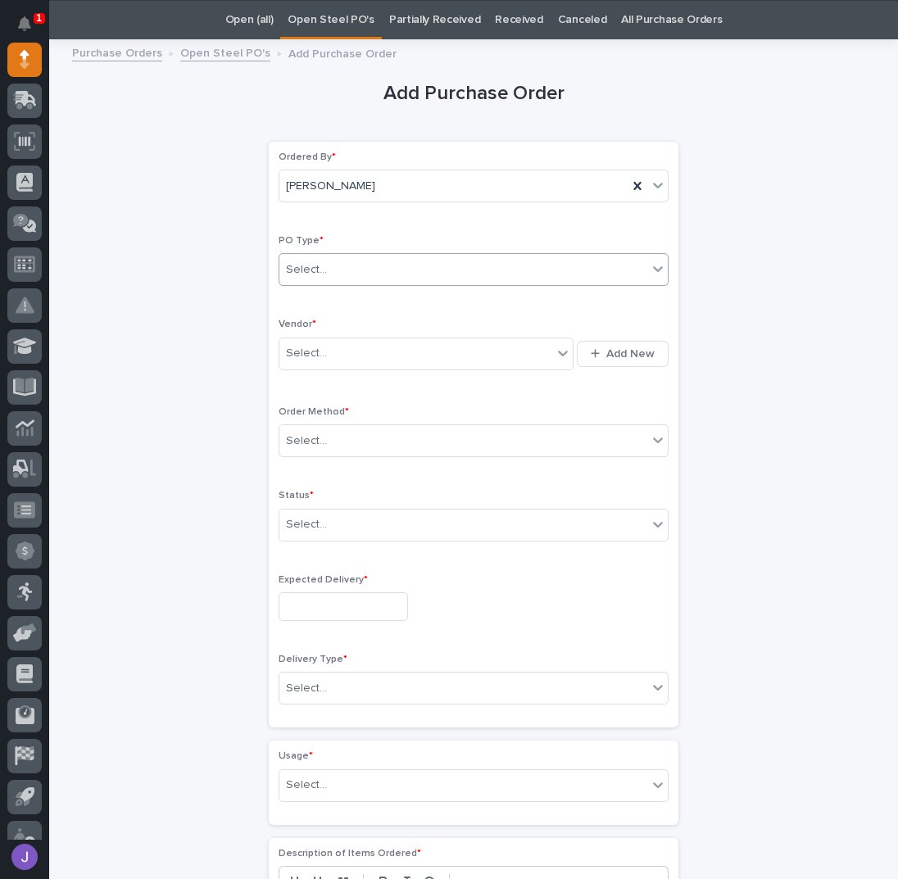
click at [346, 258] on div "Select..." at bounding box center [463, 269] width 368 height 27
click at [318, 364] on div "Select..." at bounding box center [415, 353] width 273 height 27
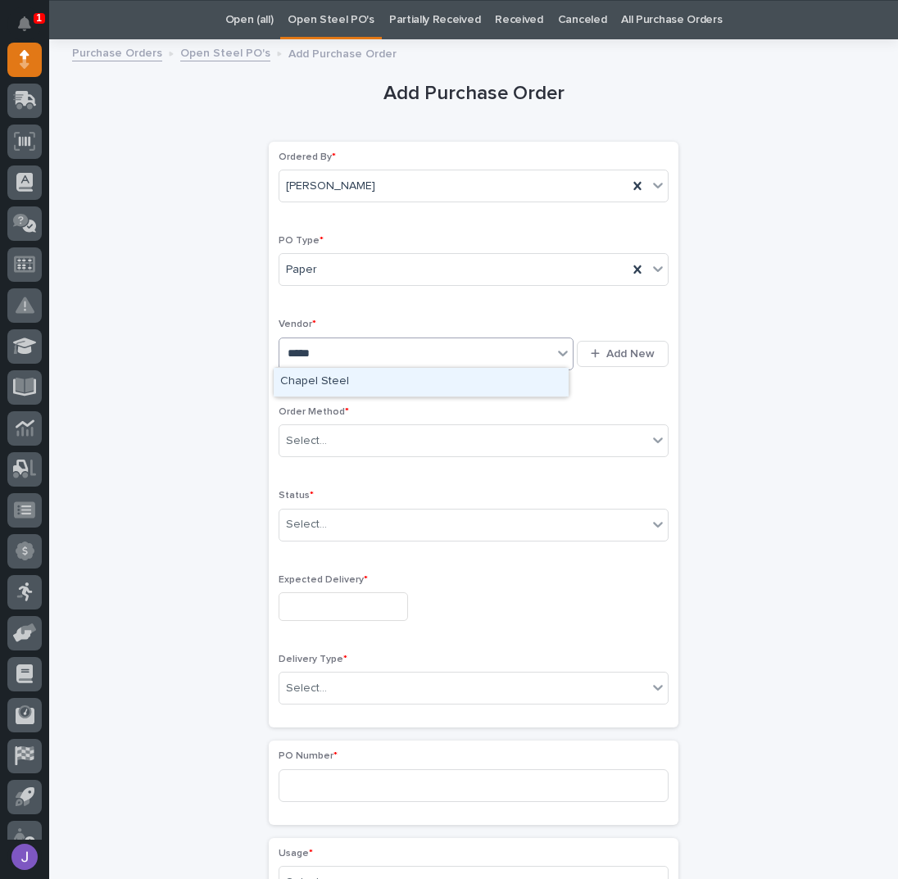
type input "******"
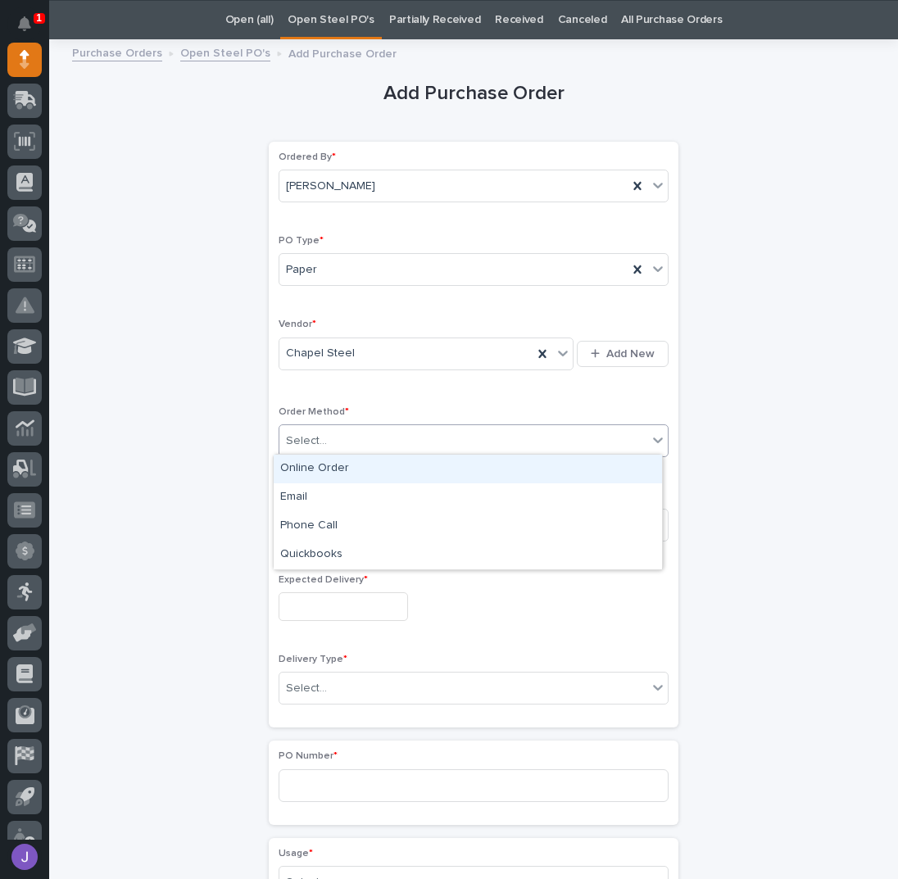
click at [300, 436] on div "Select..." at bounding box center [306, 440] width 41 height 17
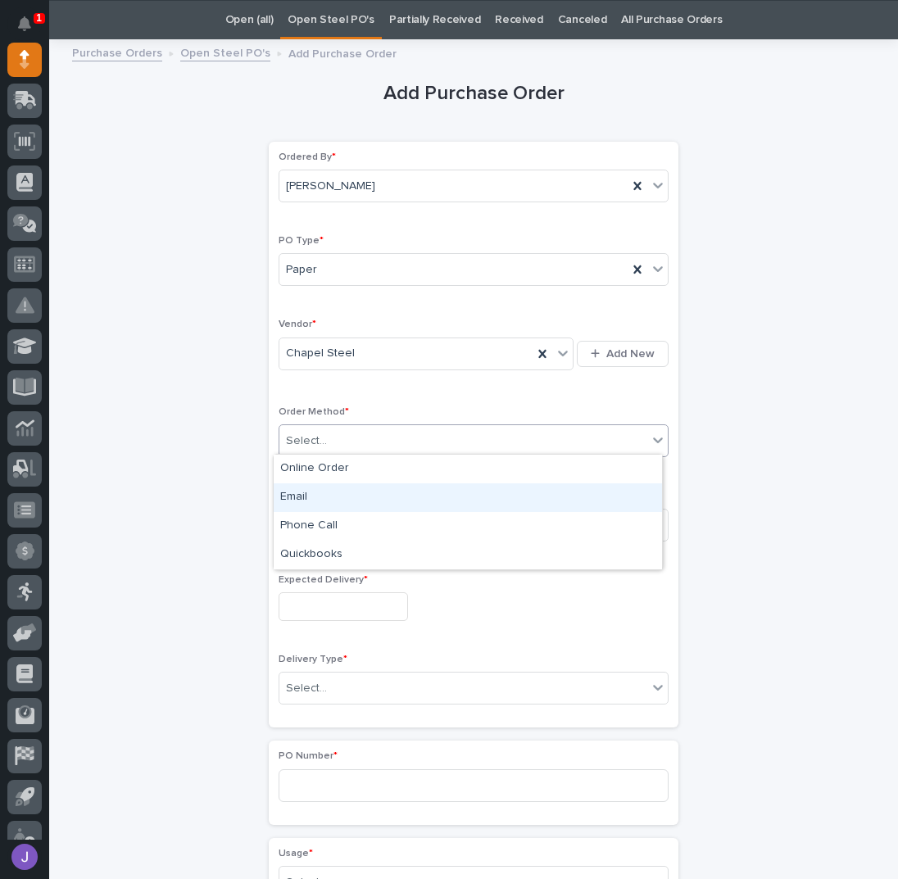
click at [296, 497] on div "Email" at bounding box center [468, 497] width 388 height 29
click at [304, 522] on div "Select..." at bounding box center [306, 524] width 41 height 17
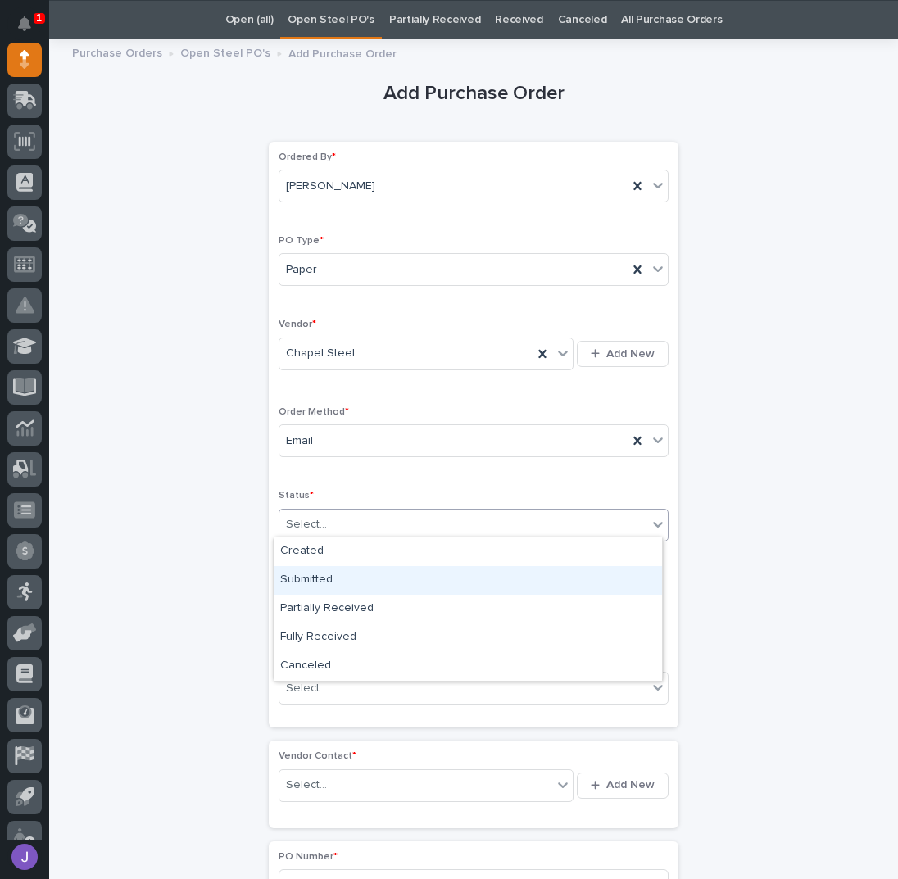
click at [311, 583] on div "Submitted" at bounding box center [468, 580] width 388 height 29
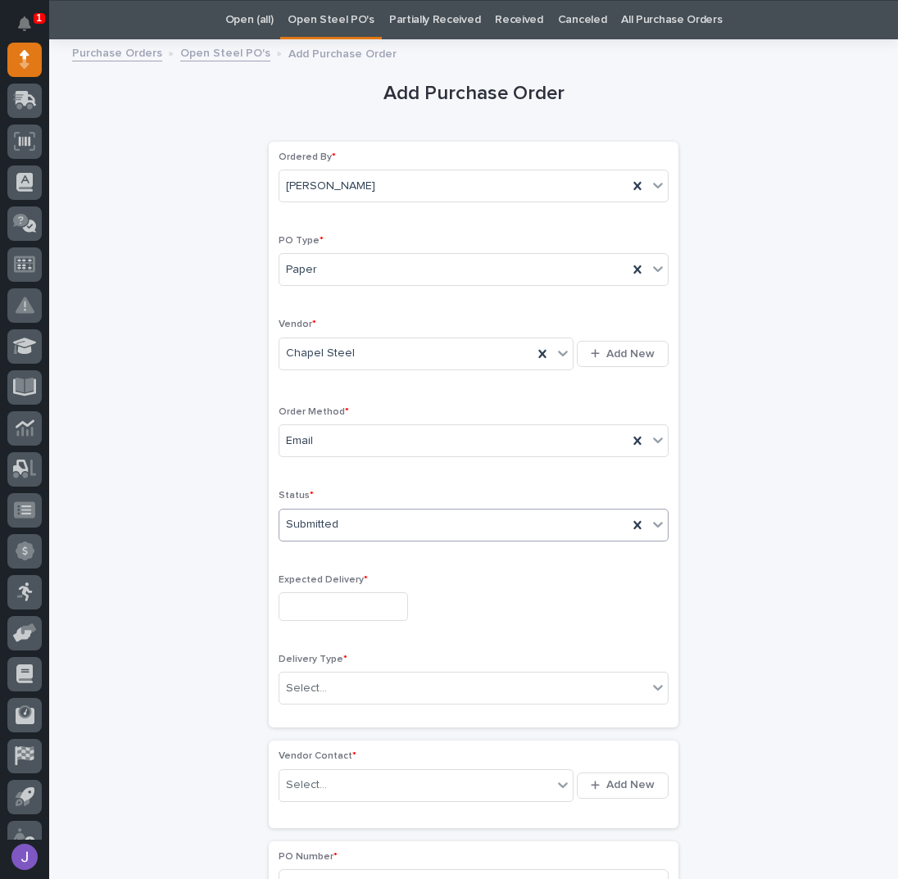
click at [314, 603] on input "text" at bounding box center [342, 606] width 129 height 29
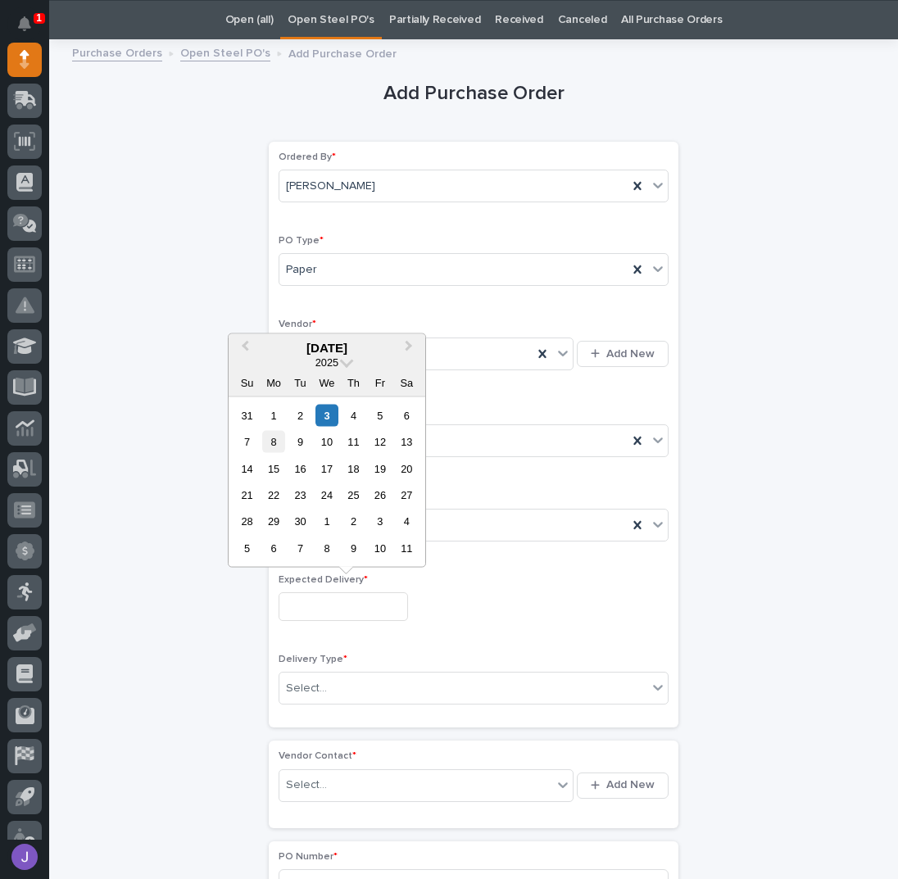
click at [274, 446] on div "8" at bounding box center [273, 442] width 22 height 22
type input "**********"
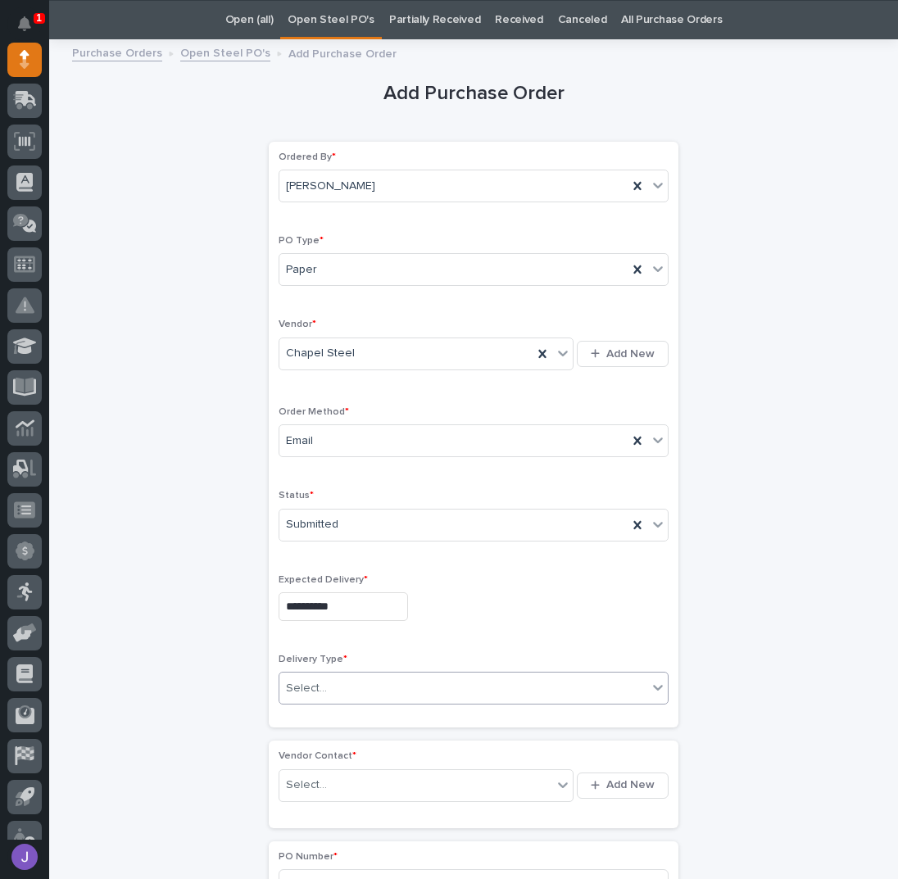
click at [310, 686] on div "Select..." at bounding box center [306, 688] width 41 height 17
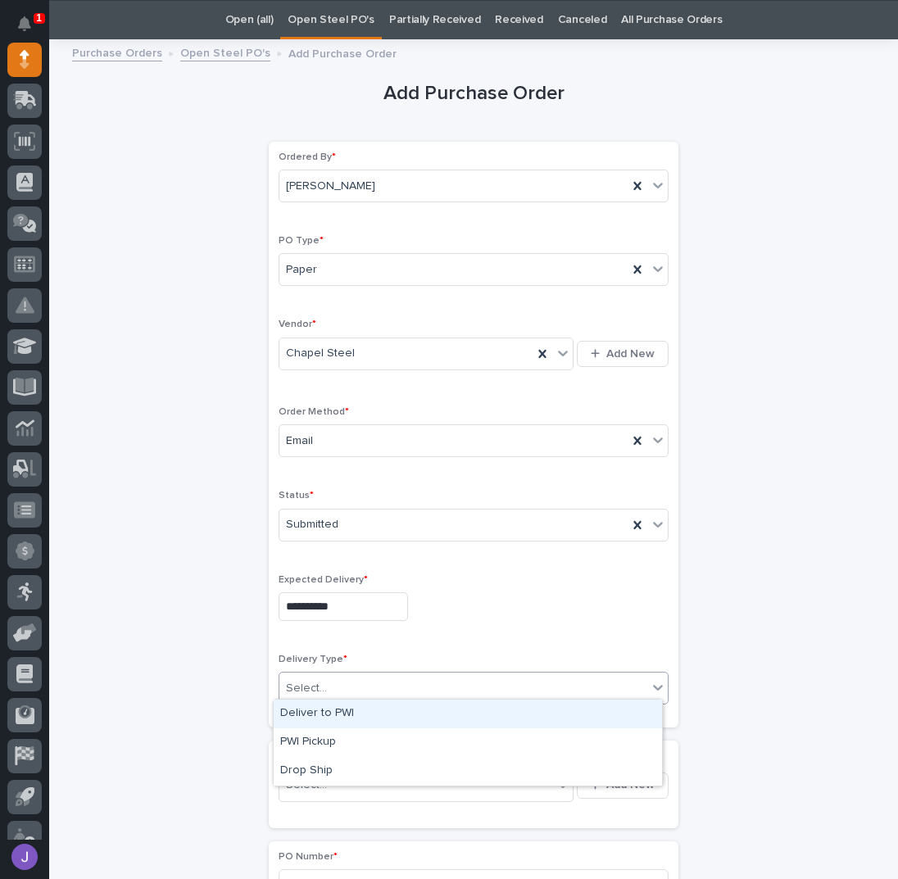
click at [322, 718] on div "Deliver to PWI" at bounding box center [468, 714] width 388 height 29
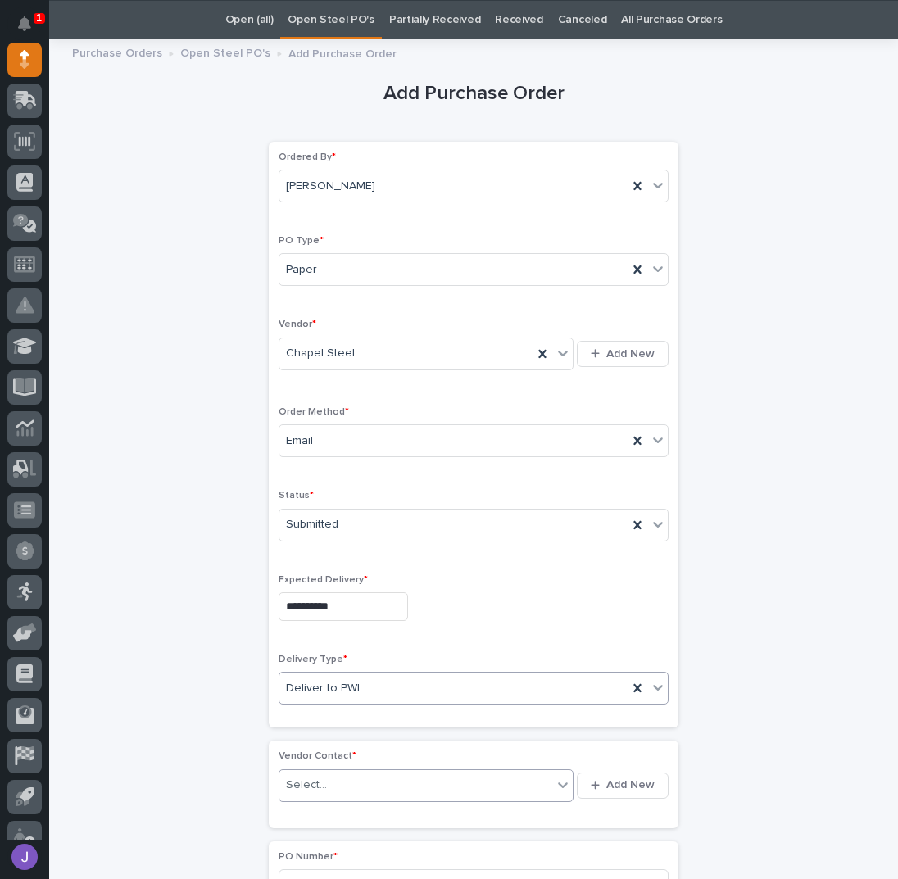
click at [311, 776] on div "Select..." at bounding box center [306, 784] width 41 height 17
type input "******"
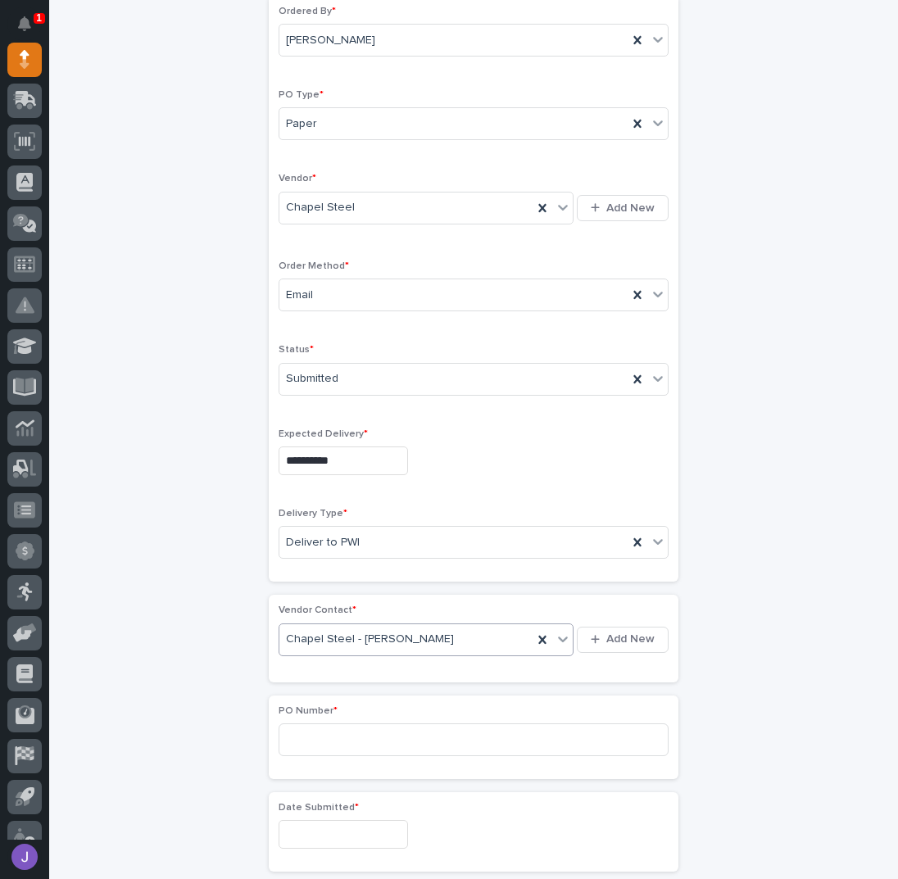
scroll to position [379, 0]
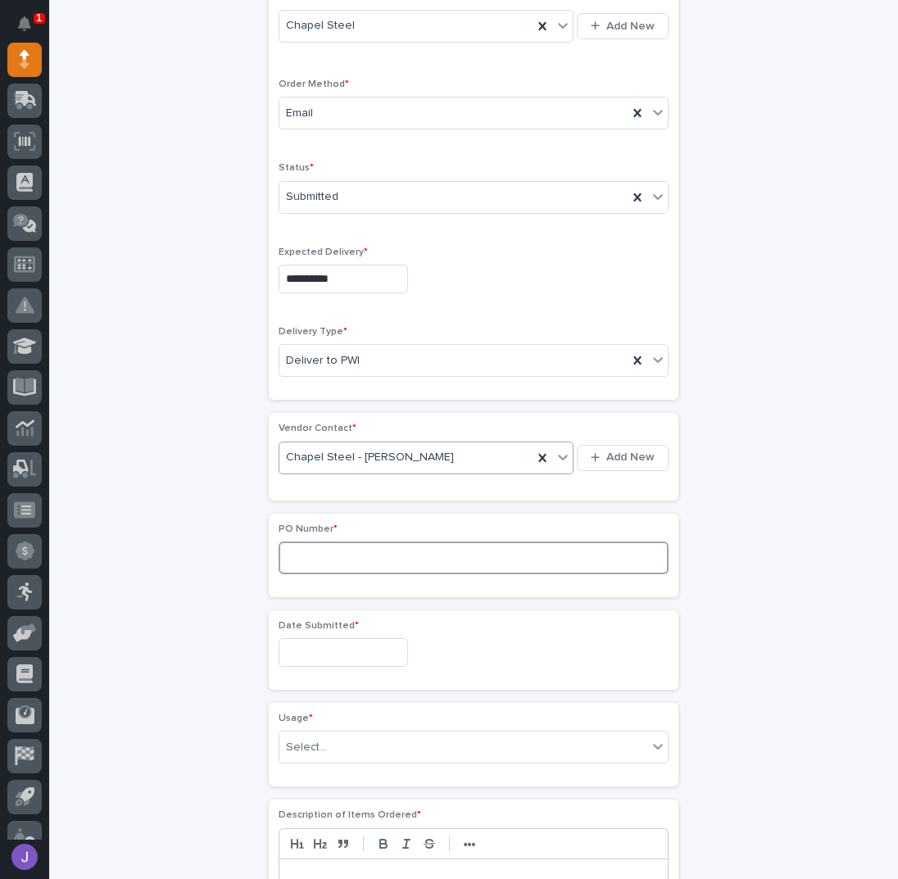
click at [320, 545] on input at bounding box center [473, 557] width 390 height 33
type input "2884J"
click at [156, 662] on div "**********" at bounding box center [473, 586] width 803 height 1728
click at [325, 641] on input "text" at bounding box center [342, 652] width 129 height 29
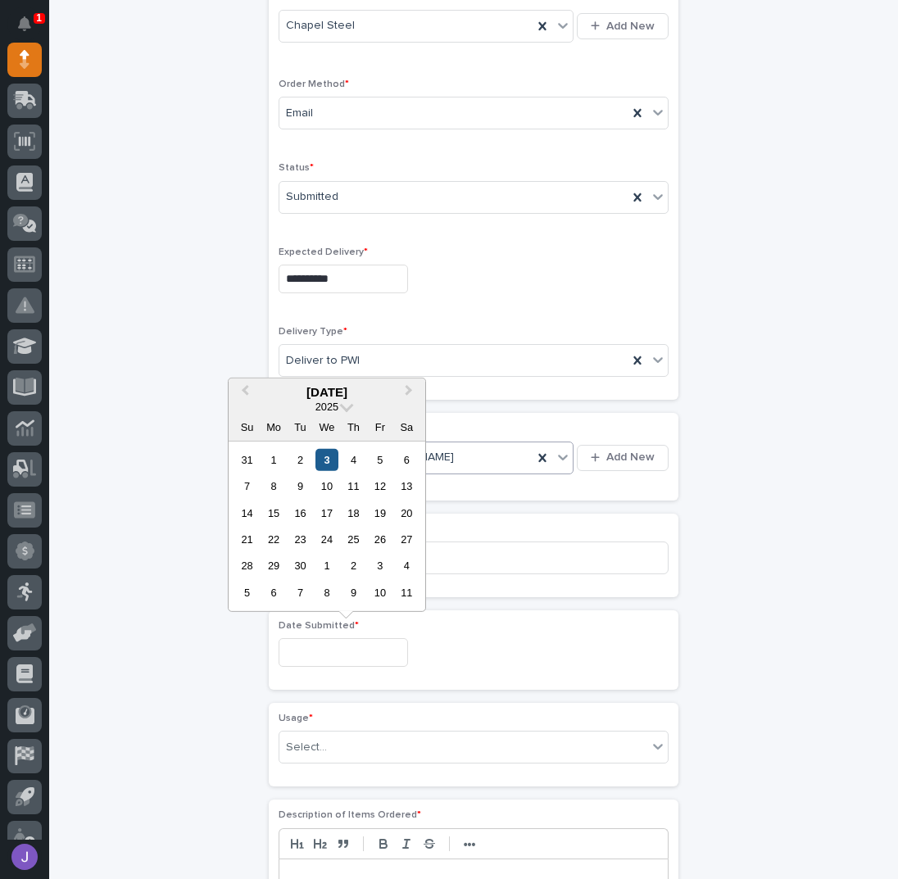
click at [332, 460] on div "3" at bounding box center [326, 459] width 22 height 22
type input "**********"
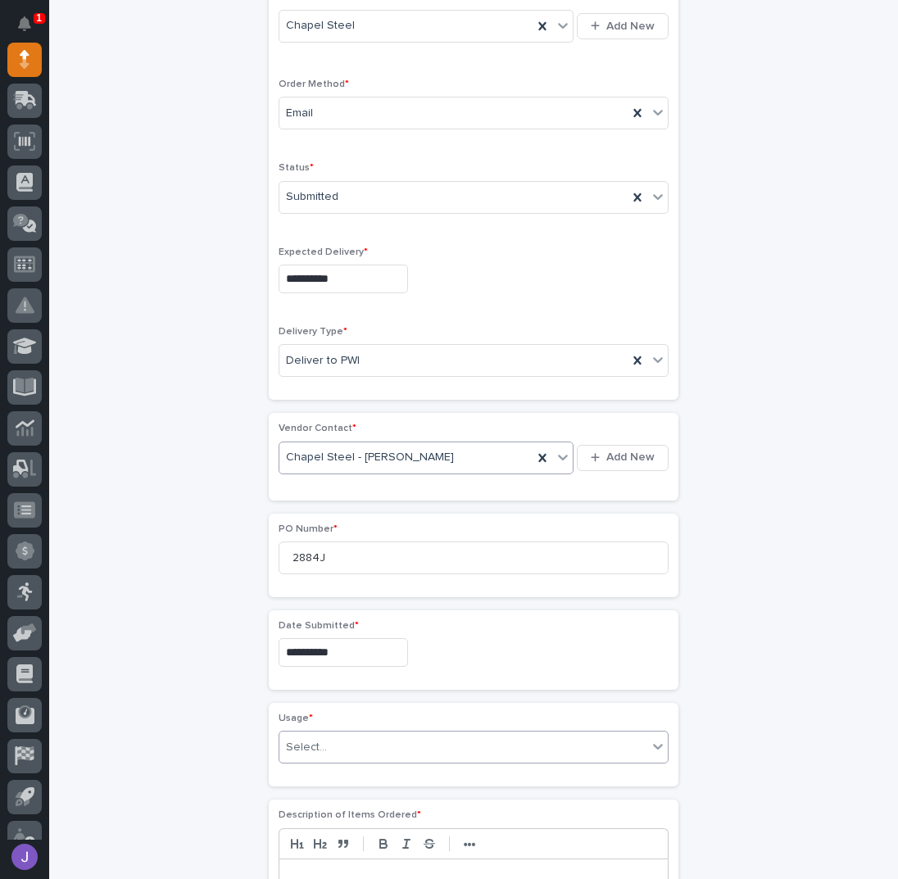
click at [342, 737] on div "Select..." at bounding box center [463, 747] width 368 height 27
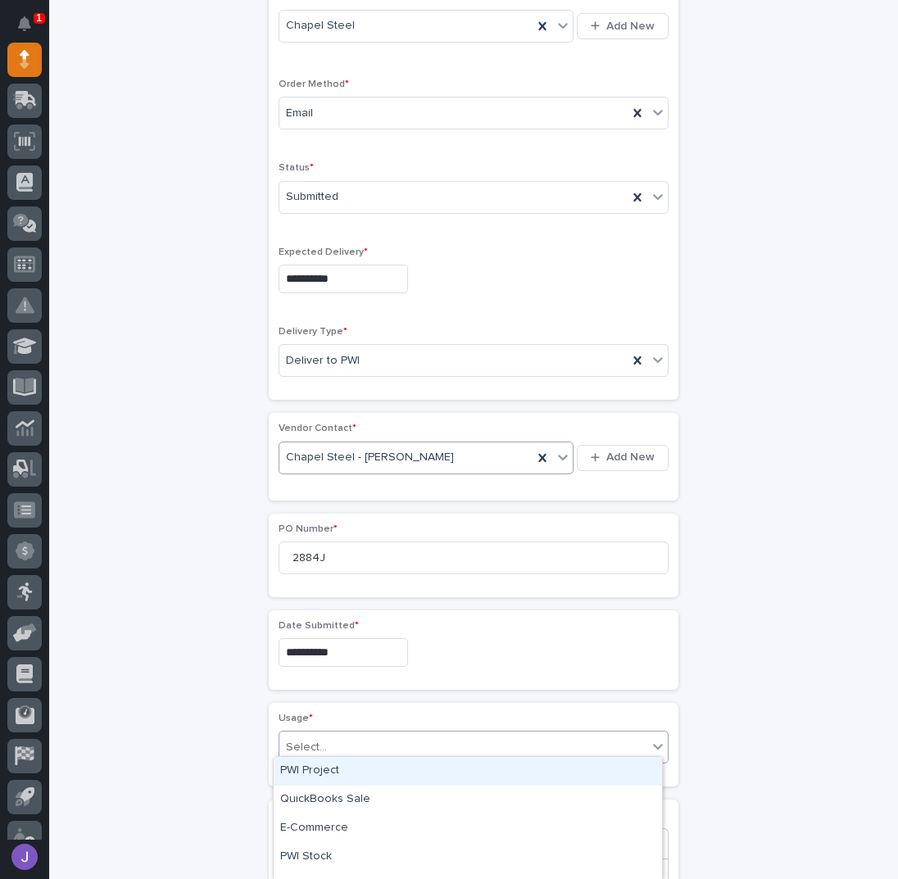
click at [328, 772] on div "PWI Project" at bounding box center [468, 771] width 388 height 29
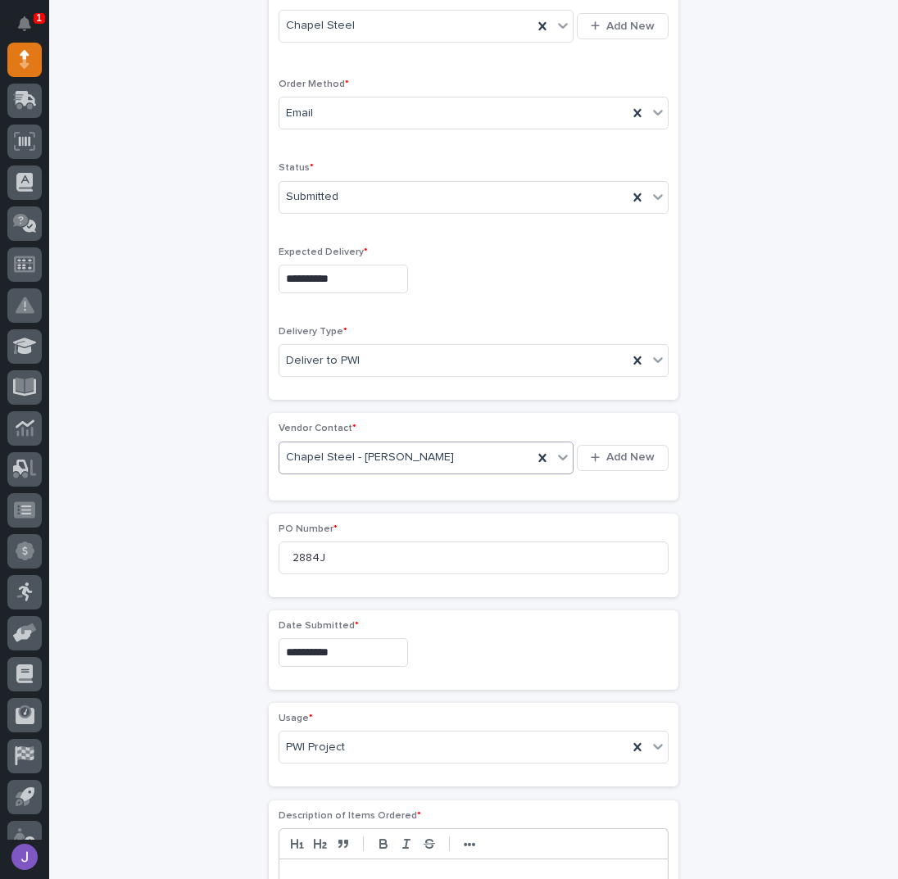
click at [200, 744] on div "**********" at bounding box center [473, 586] width 803 height 1728
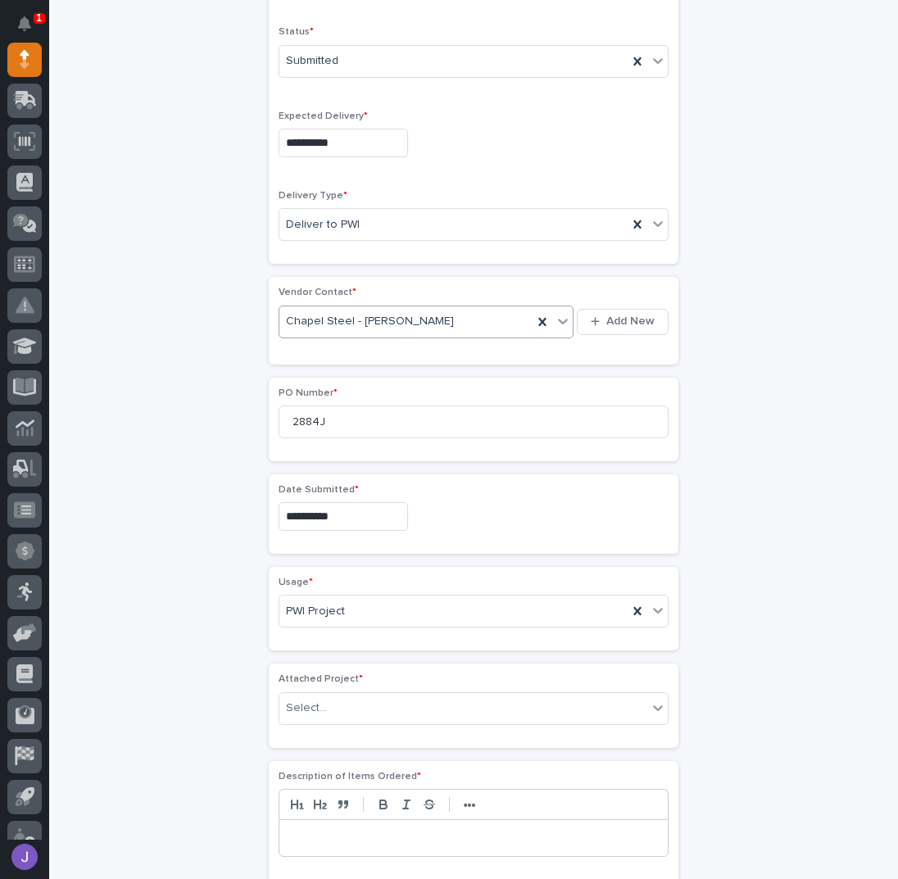
scroll to position [537, 0]
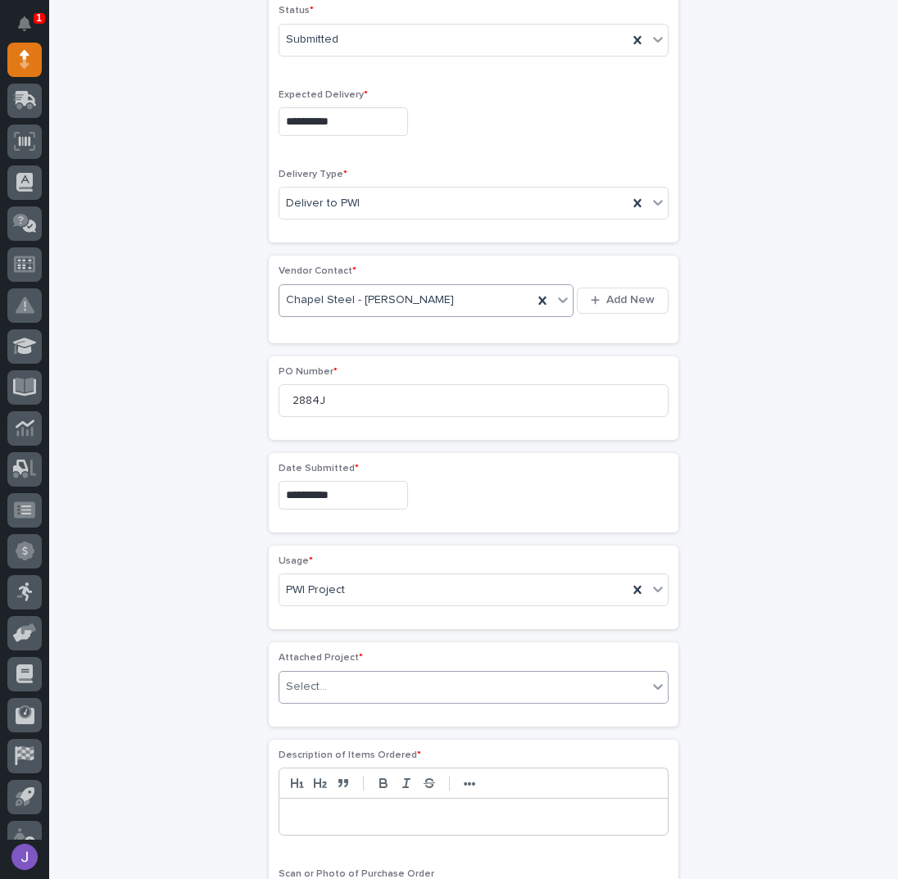
click at [303, 681] on div "Select..." at bounding box center [306, 686] width 41 height 17
type input "*****"
click at [196, 631] on div "**********" at bounding box center [473, 476] width 803 height 1825
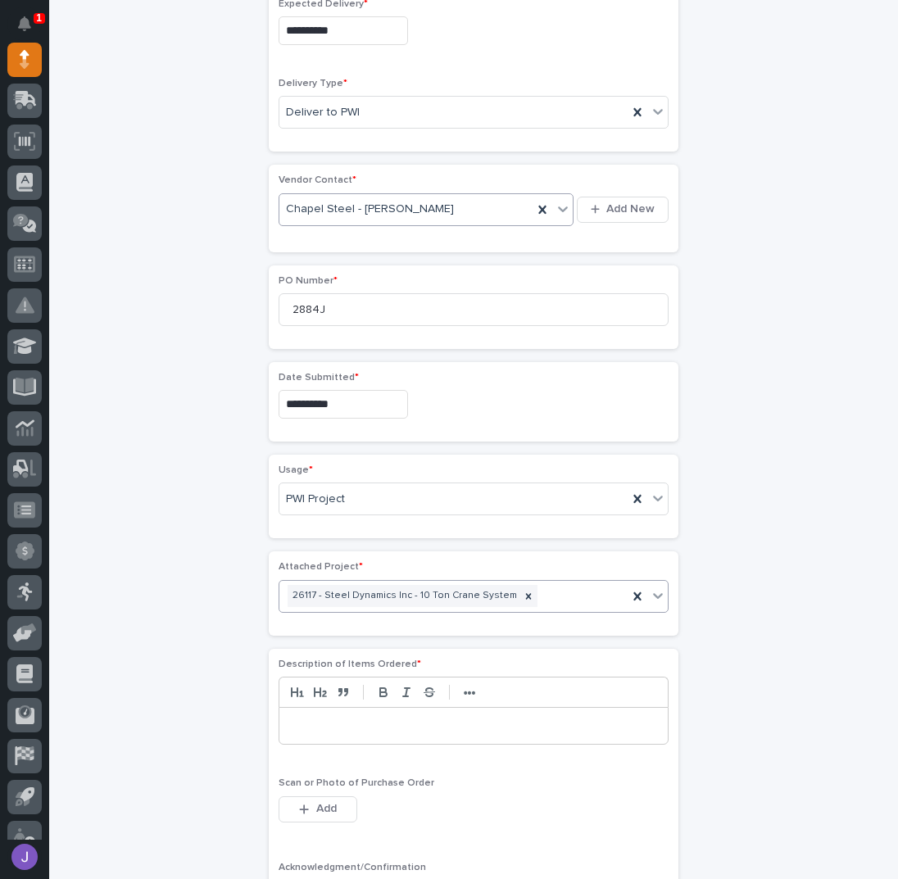
scroll to position [755, 0]
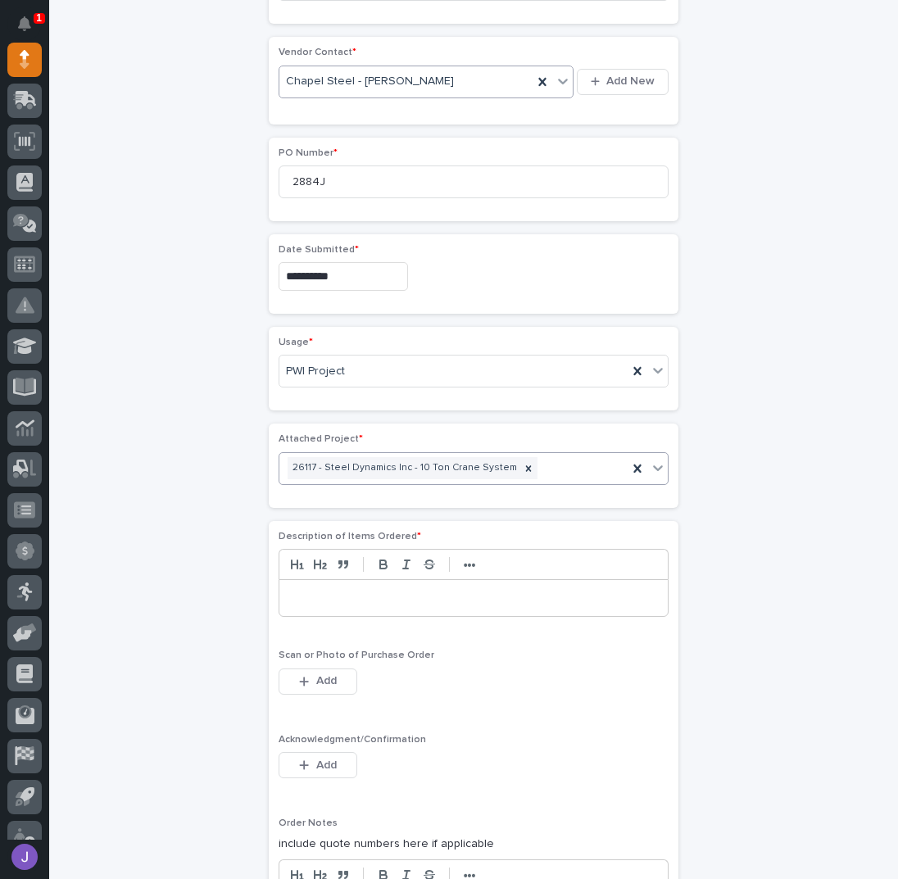
click at [336, 597] on div at bounding box center [473, 598] width 388 height 36
click at [316, 758] on span "Add" at bounding box center [326, 765] width 20 height 15
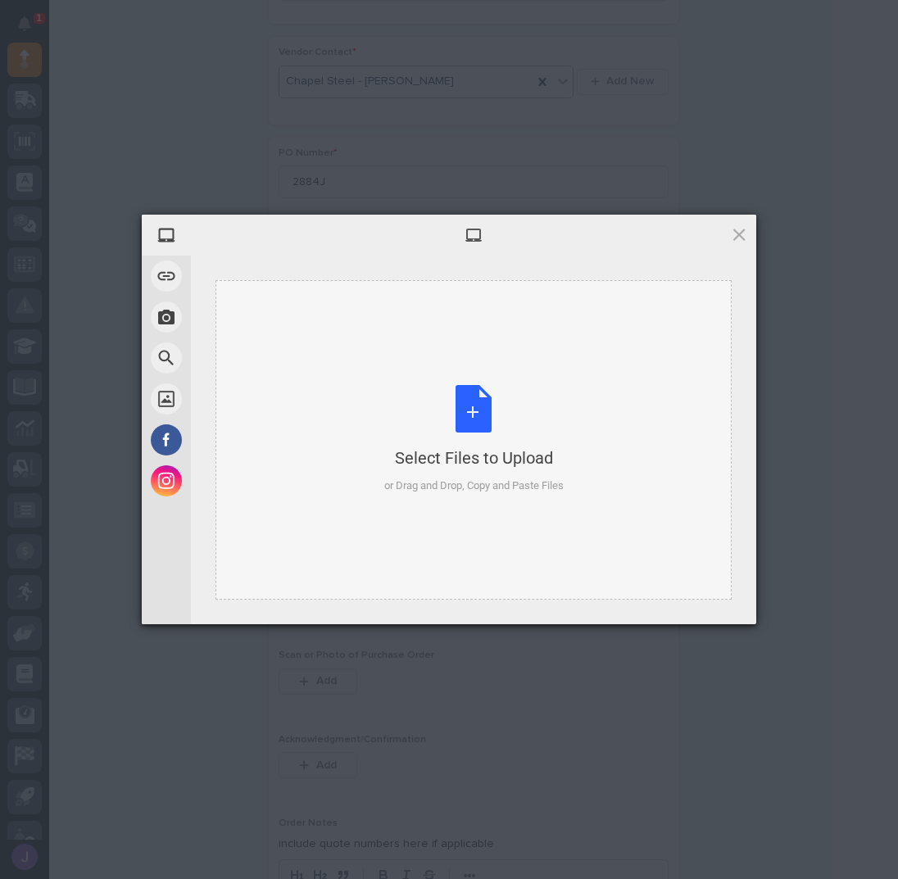
click at [429, 404] on div "Select Files to Upload or Drag and Drop, Copy and Paste Files" at bounding box center [473, 439] width 179 height 109
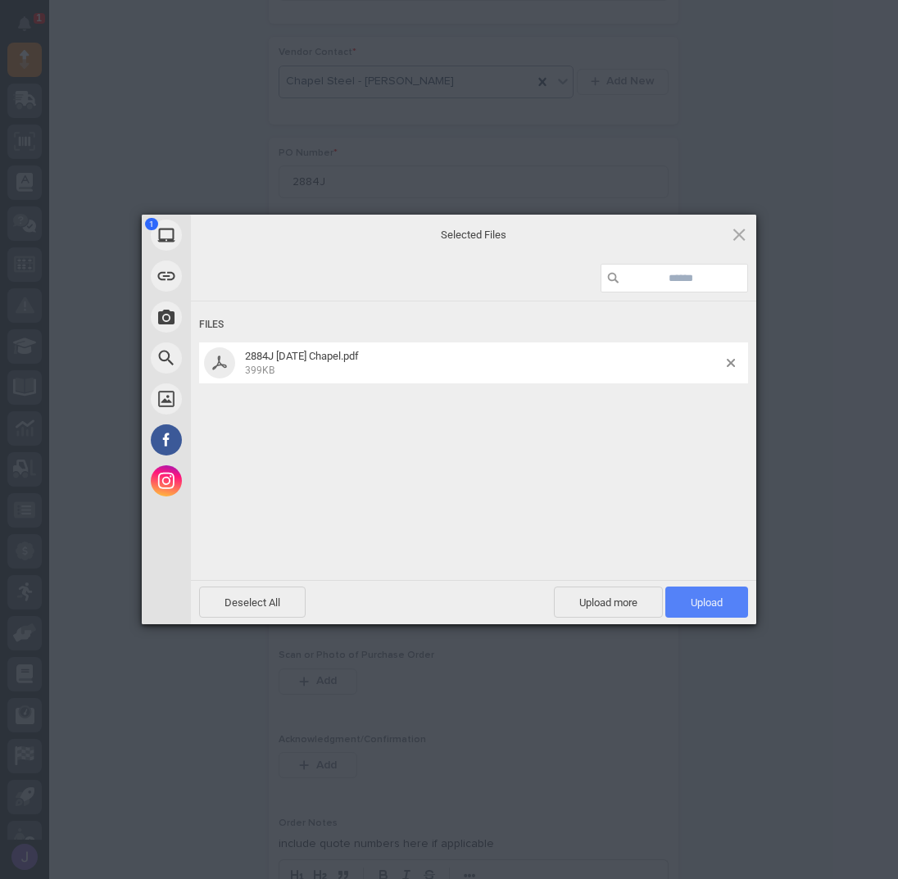
click at [686, 600] on span "Upload 1" at bounding box center [706, 601] width 83 height 31
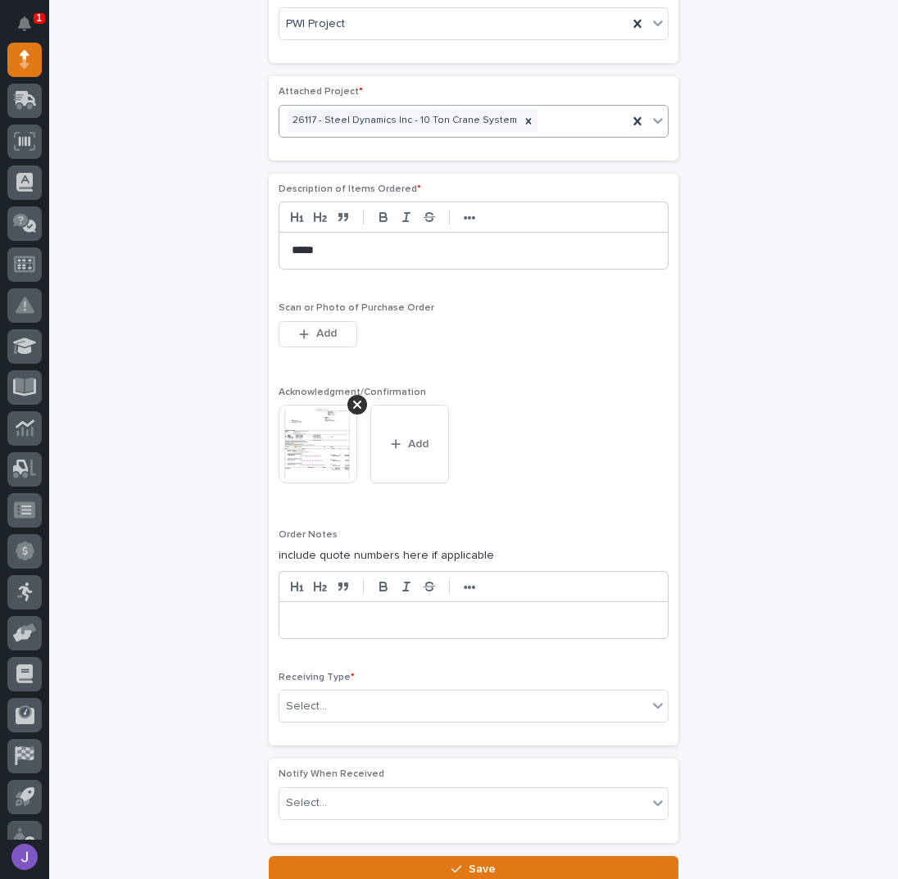
scroll to position [1112, 0]
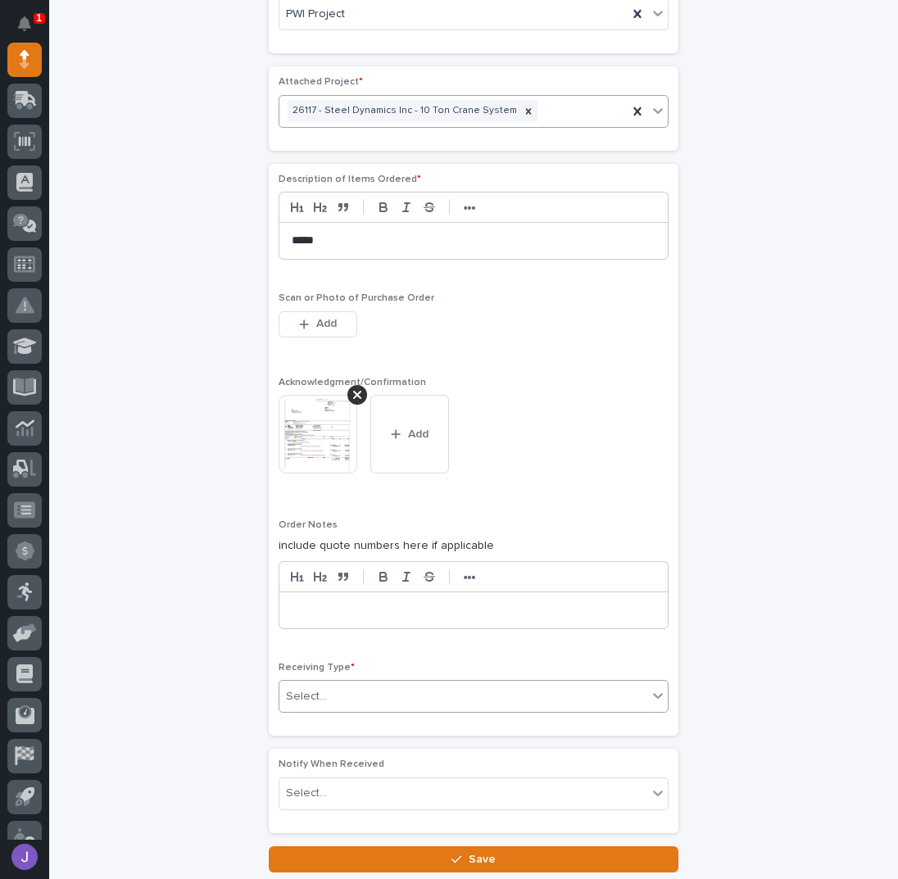
click at [325, 683] on div "Select..." at bounding box center [463, 696] width 368 height 27
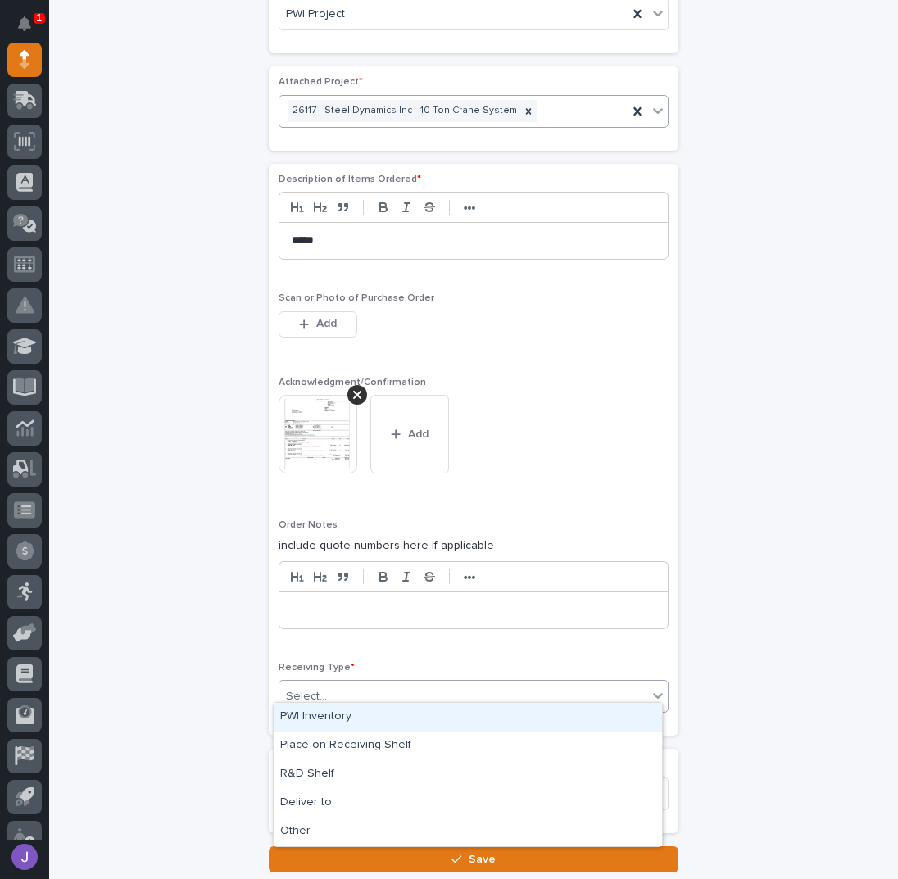
click at [293, 714] on div "PWI Inventory" at bounding box center [468, 717] width 388 height 29
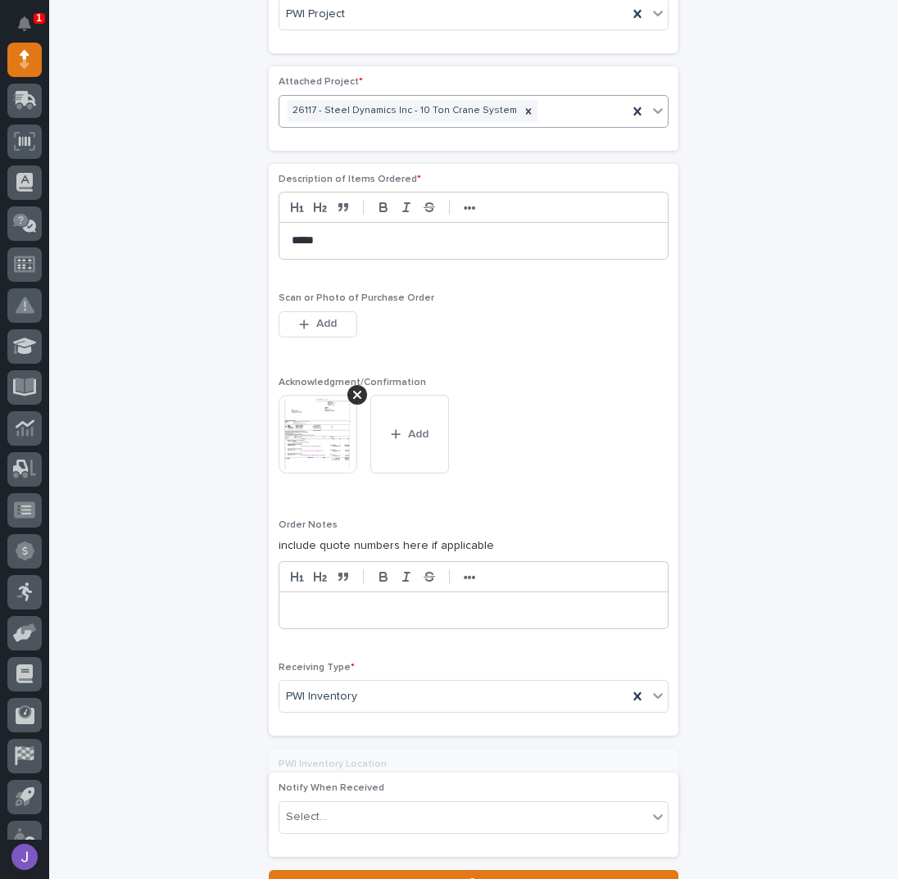
scroll to position [1236, 0]
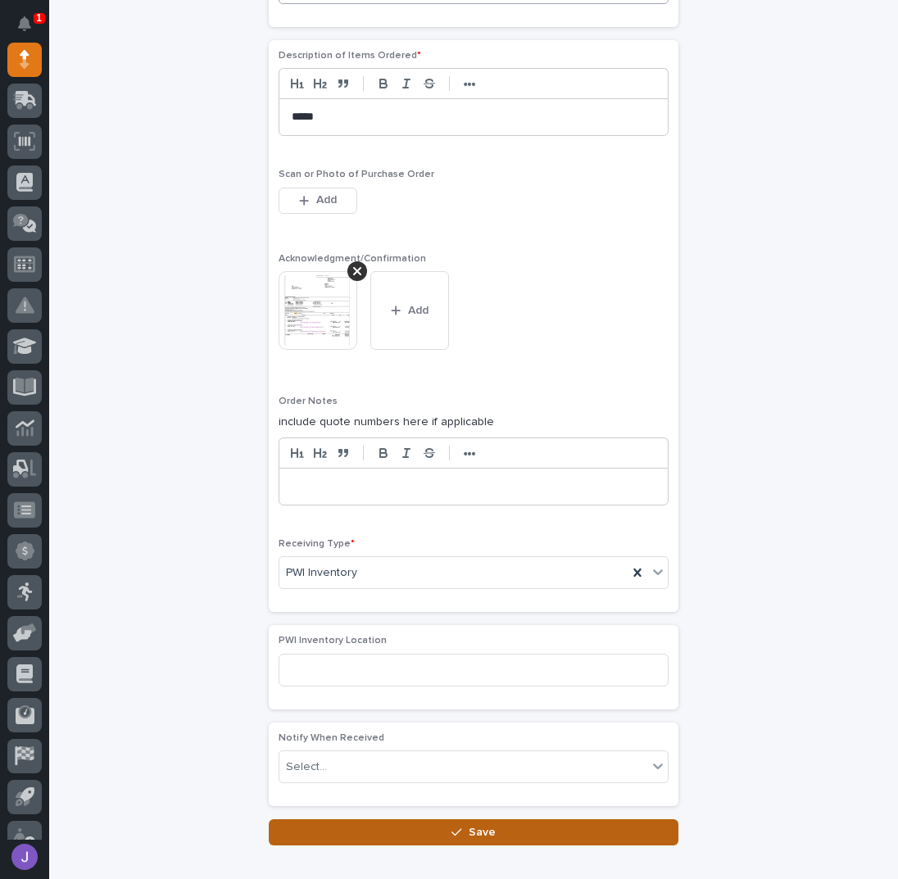
click at [341, 819] on button "Save" at bounding box center [474, 832] width 410 height 26
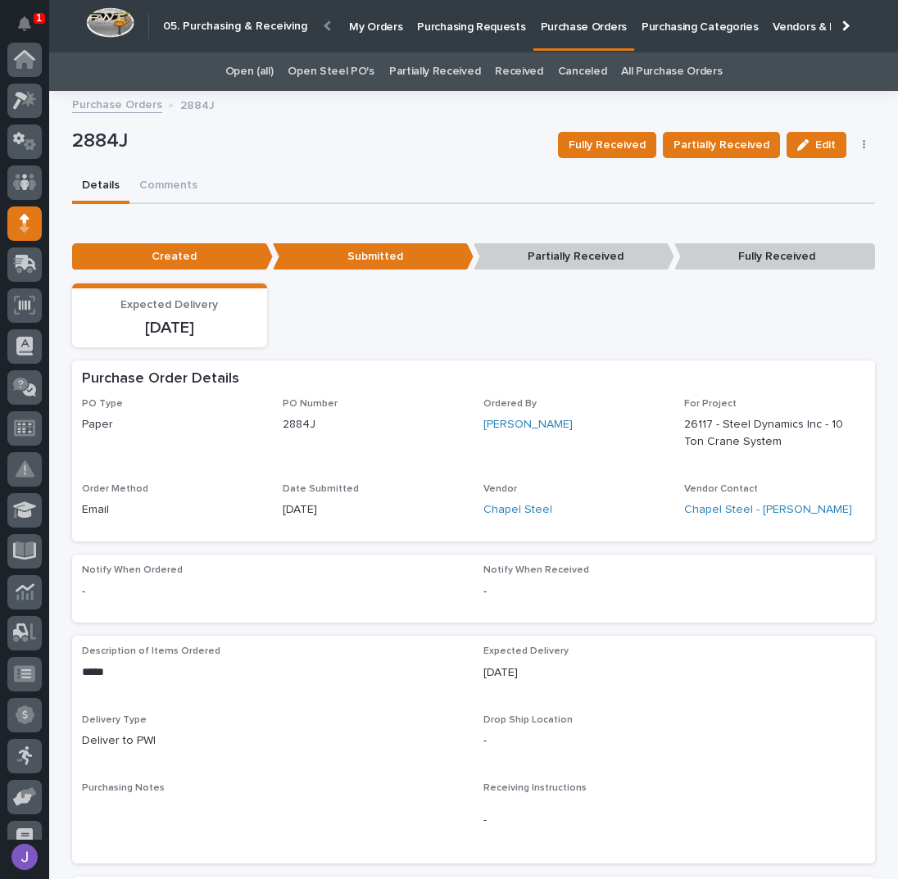
scroll to position [164, 0]
click at [478, 20] on p "Purchasing Requests" at bounding box center [471, 17] width 108 height 34
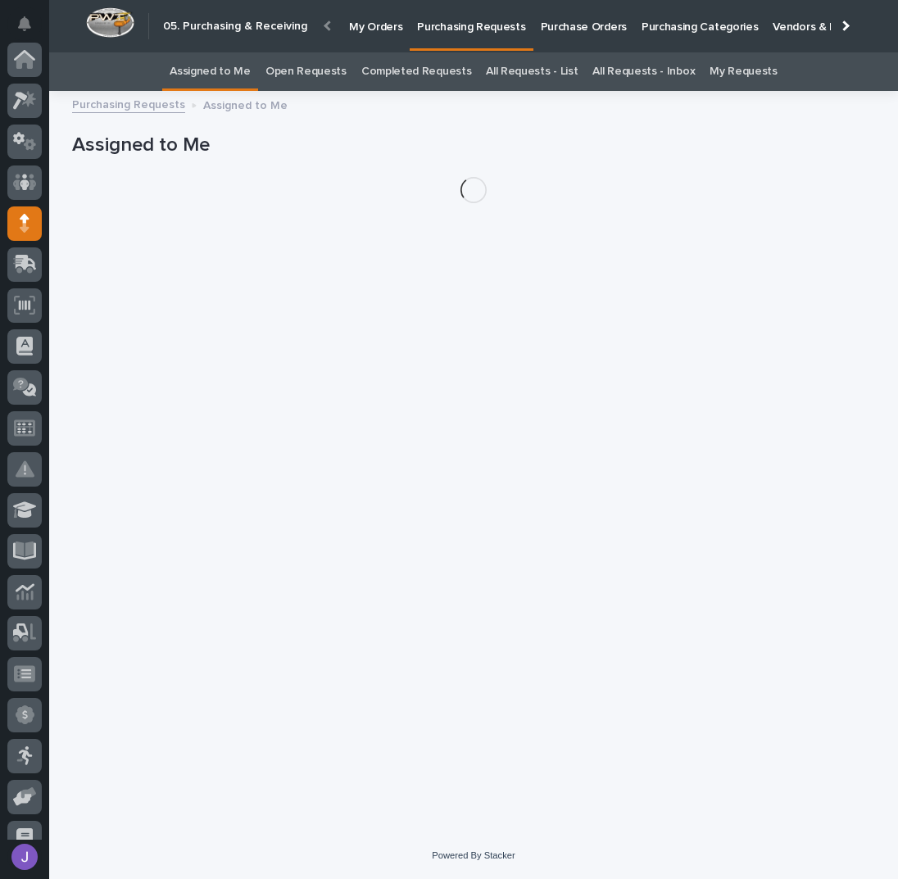
scroll to position [164, 0]
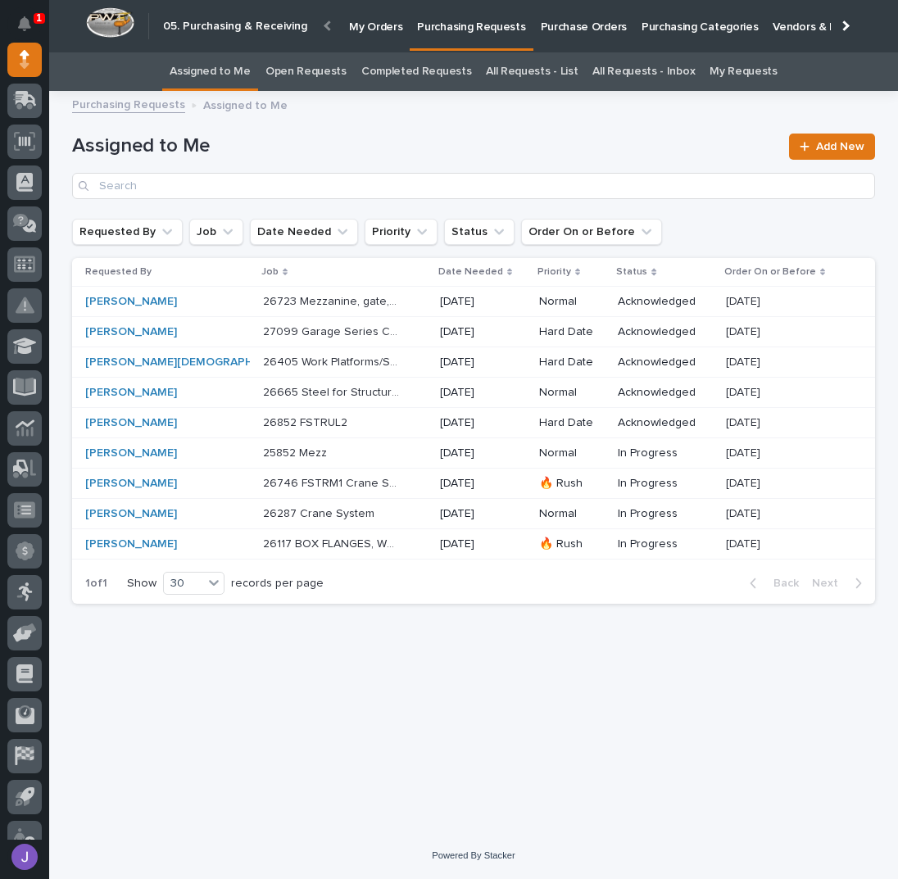
click at [378, 545] on div "26117 BOX FLANGES, WEBS, & DIAPHRAGMS 26117 BOX FLANGES, WEBS, & DIAPHRAGMS" at bounding box center [345, 544] width 164 height 27
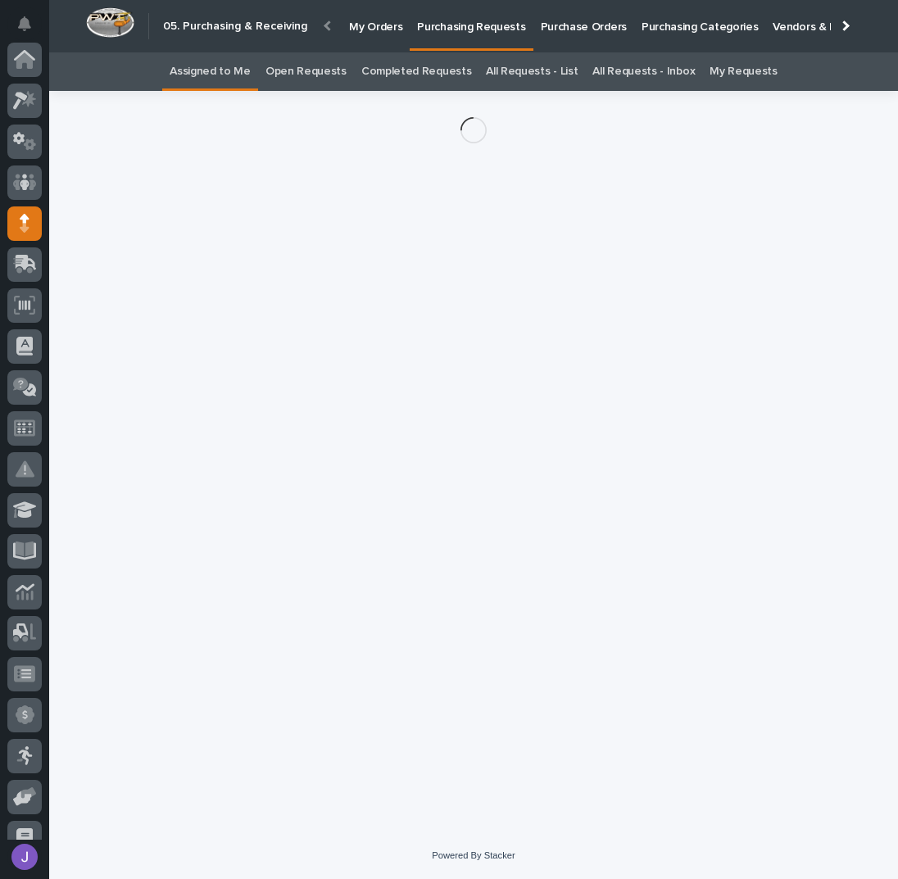
scroll to position [164, 0]
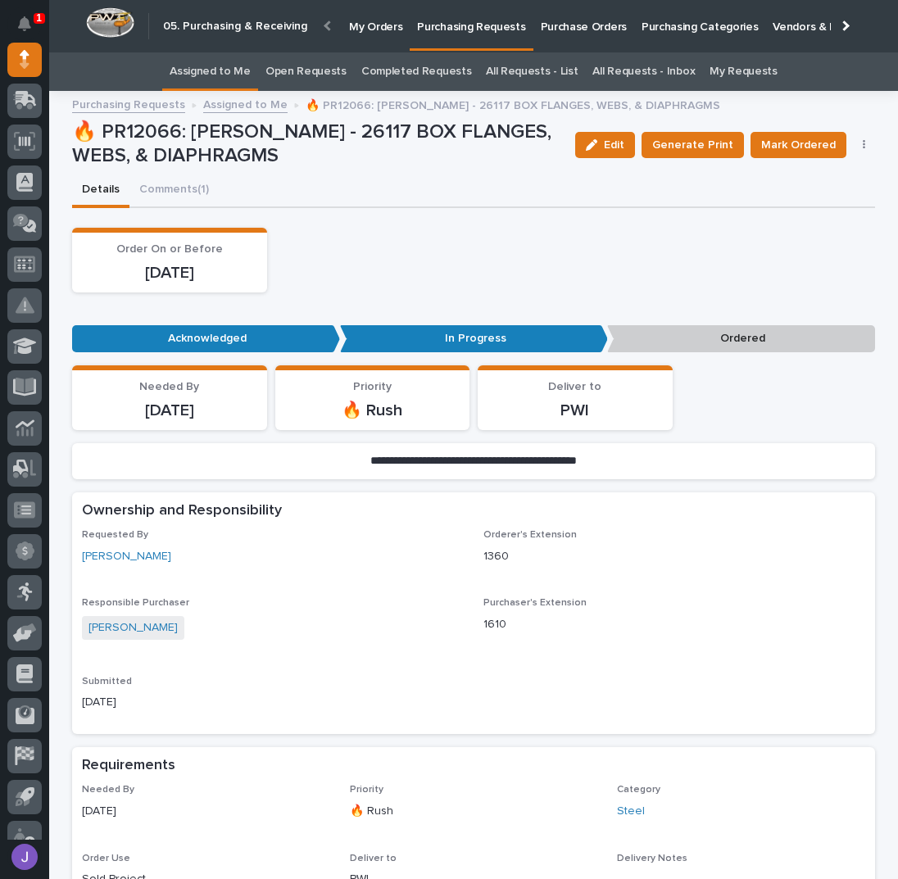
click at [854, 145] on button "button" at bounding box center [864, 144] width 23 height 11
click at [830, 199] on span "Edit Linked PO's" at bounding box center [811, 204] width 84 height 20
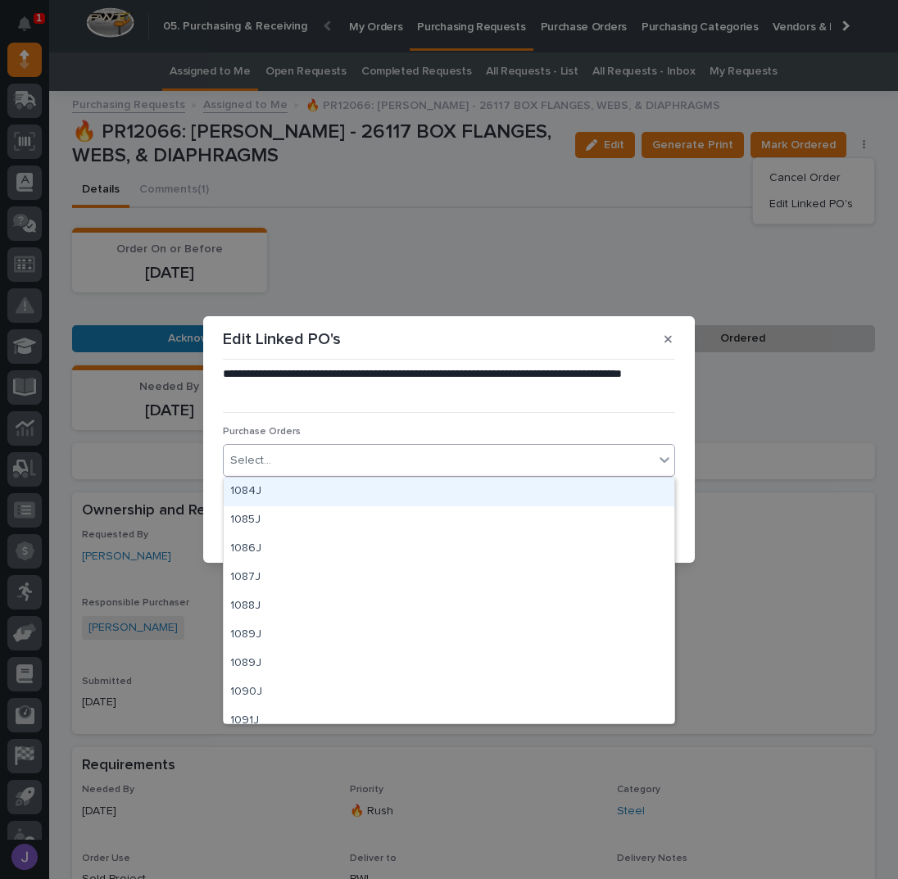
click at [382, 461] on div "Select..." at bounding box center [439, 460] width 430 height 27
type input "****"
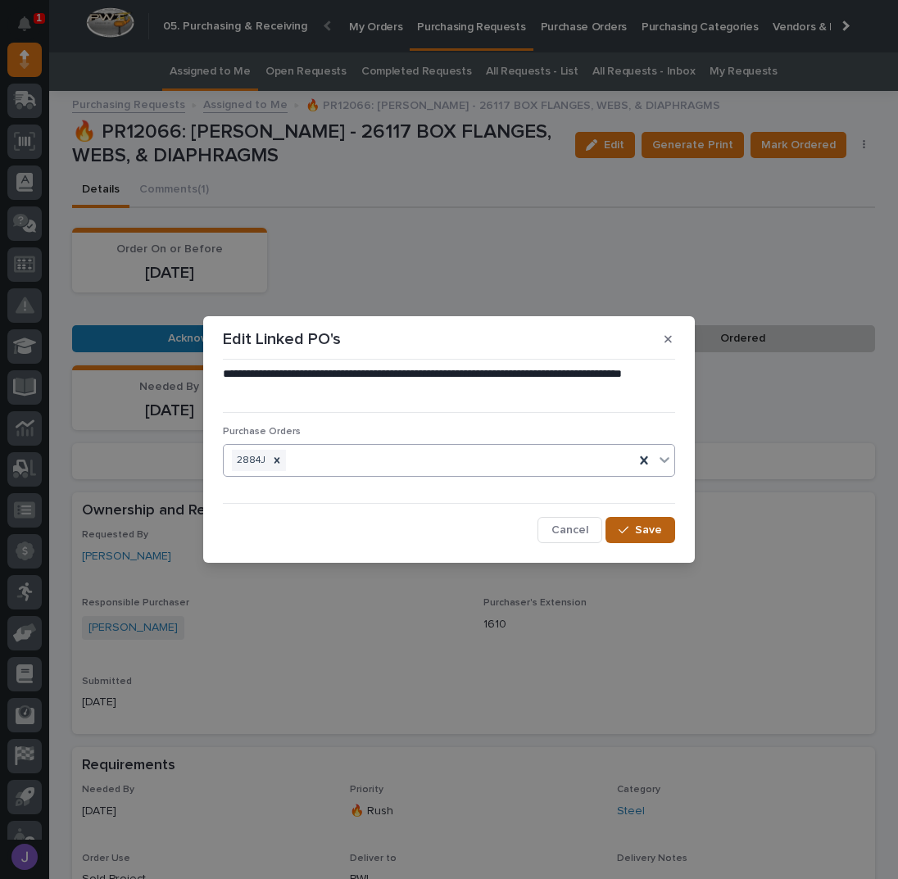
click at [627, 531] on icon "button" at bounding box center [623, 529] width 10 height 11
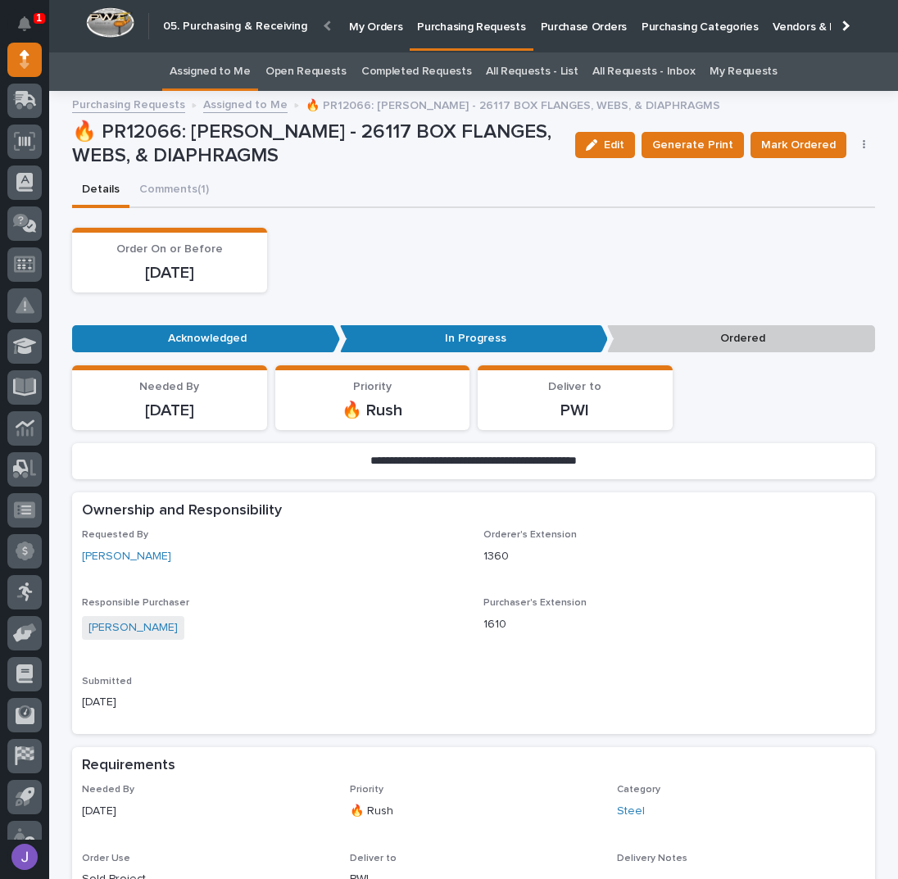
click at [242, 68] on link "Assigned to Me" at bounding box center [210, 71] width 81 height 38
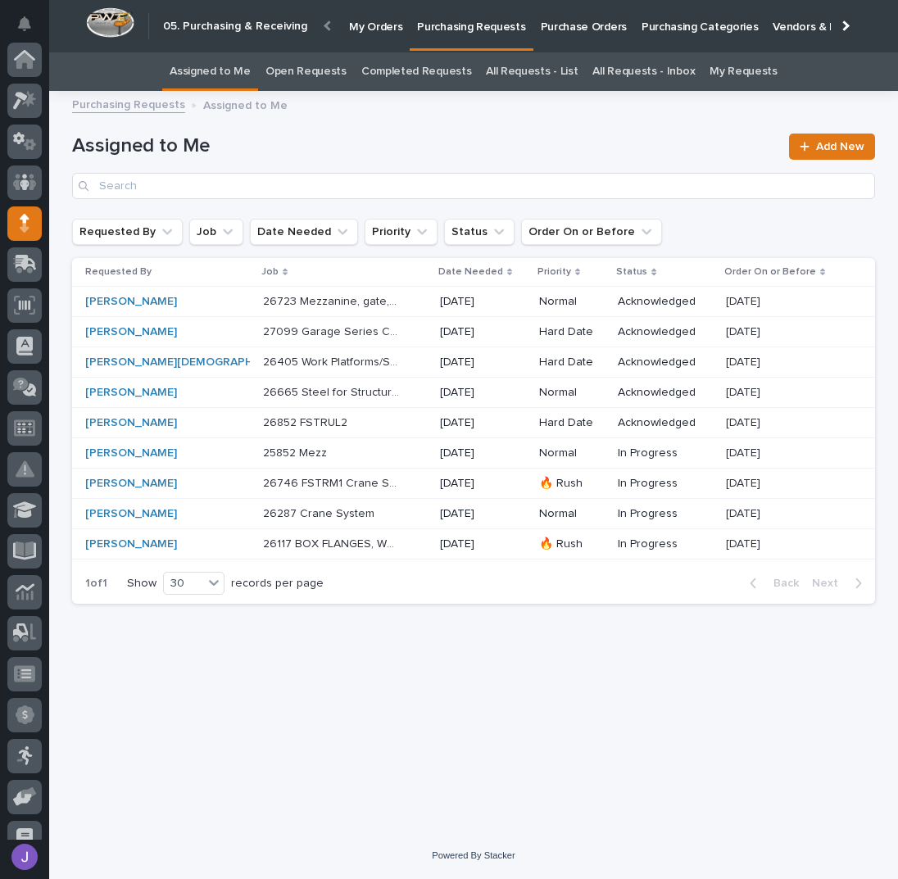
scroll to position [164, 0]
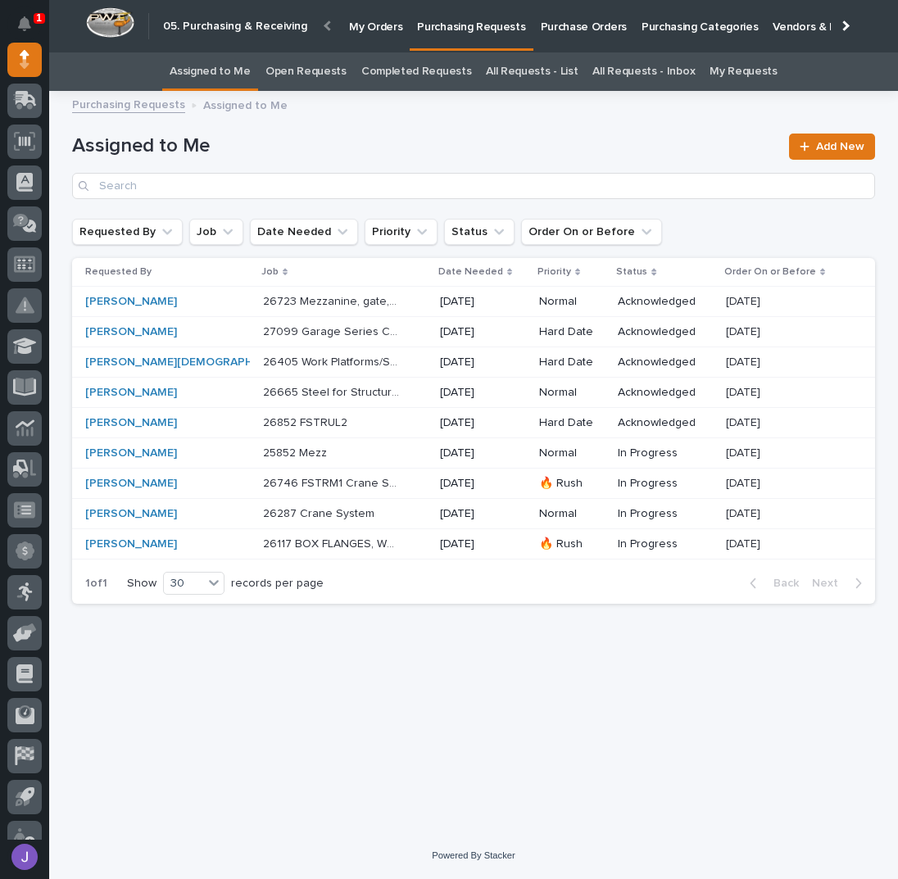
click at [351, 395] on p "26665 Steel for Structure Package" at bounding box center [333, 391] width 140 height 17
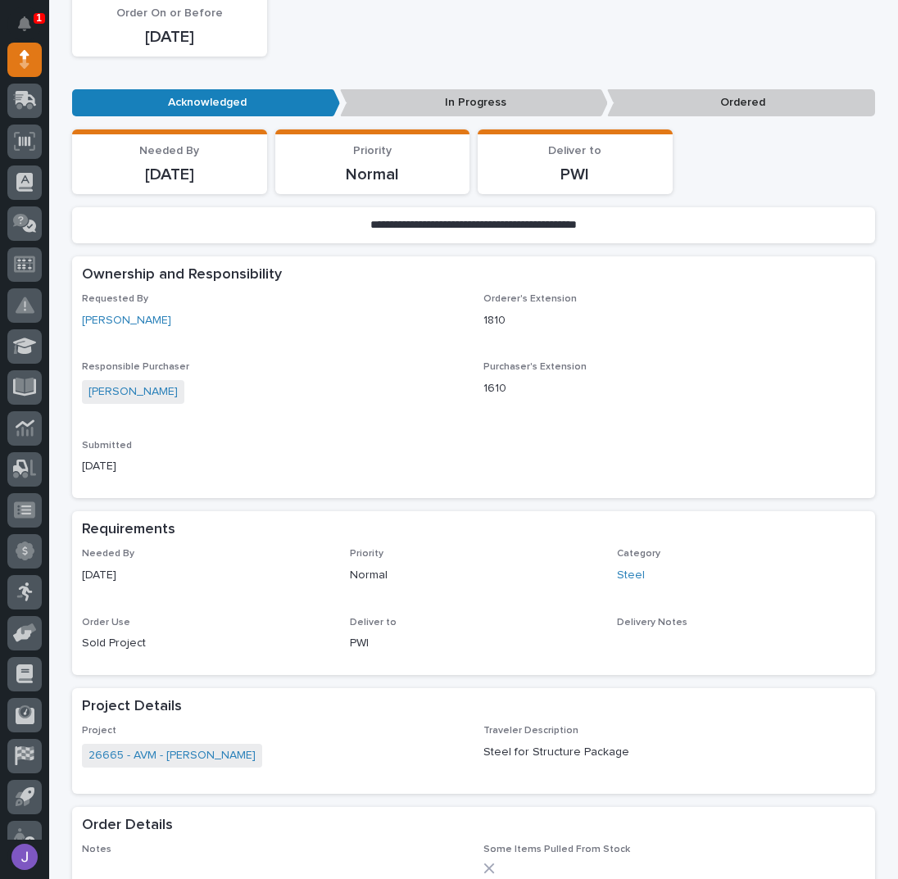
scroll to position [437, 0]
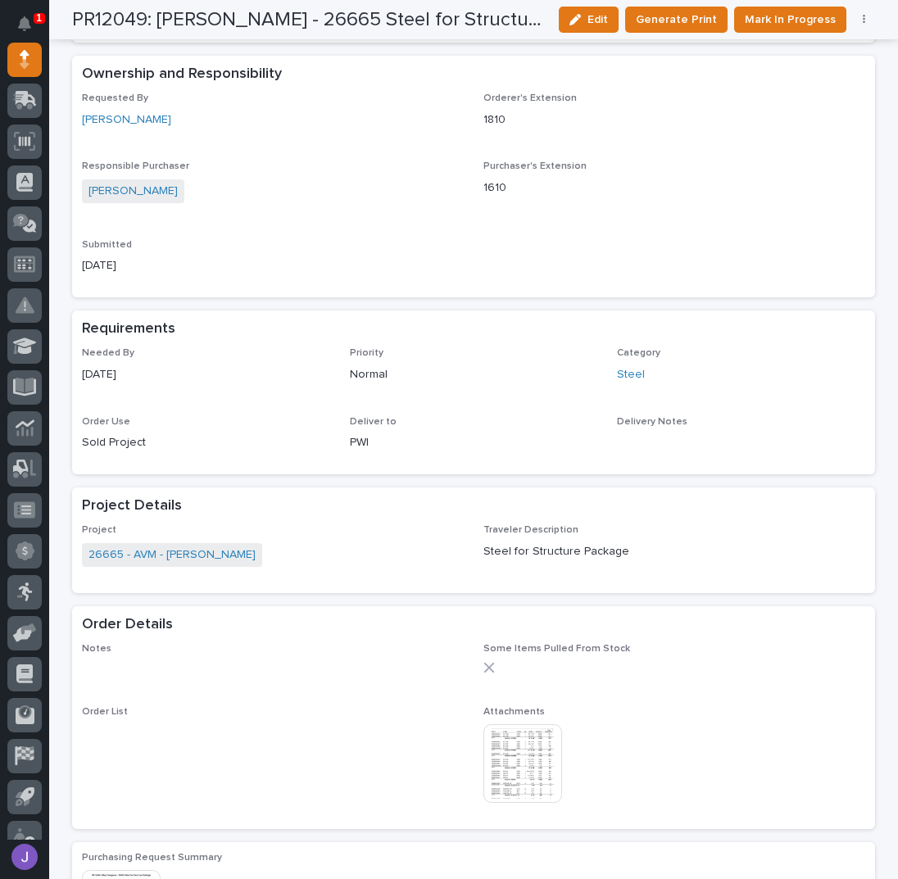
click at [544, 762] on img at bounding box center [522, 763] width 79 height 79
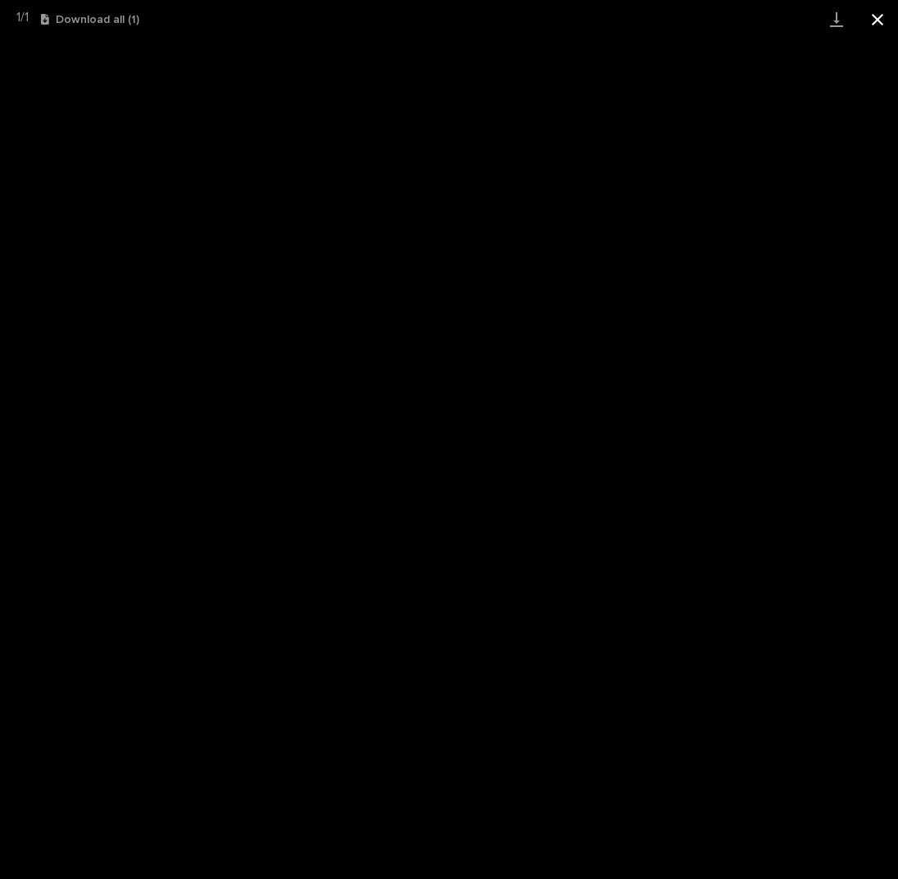
click at [881, 28] on button "Close gallery" at bounding box center [877, 19] width 41 height 38
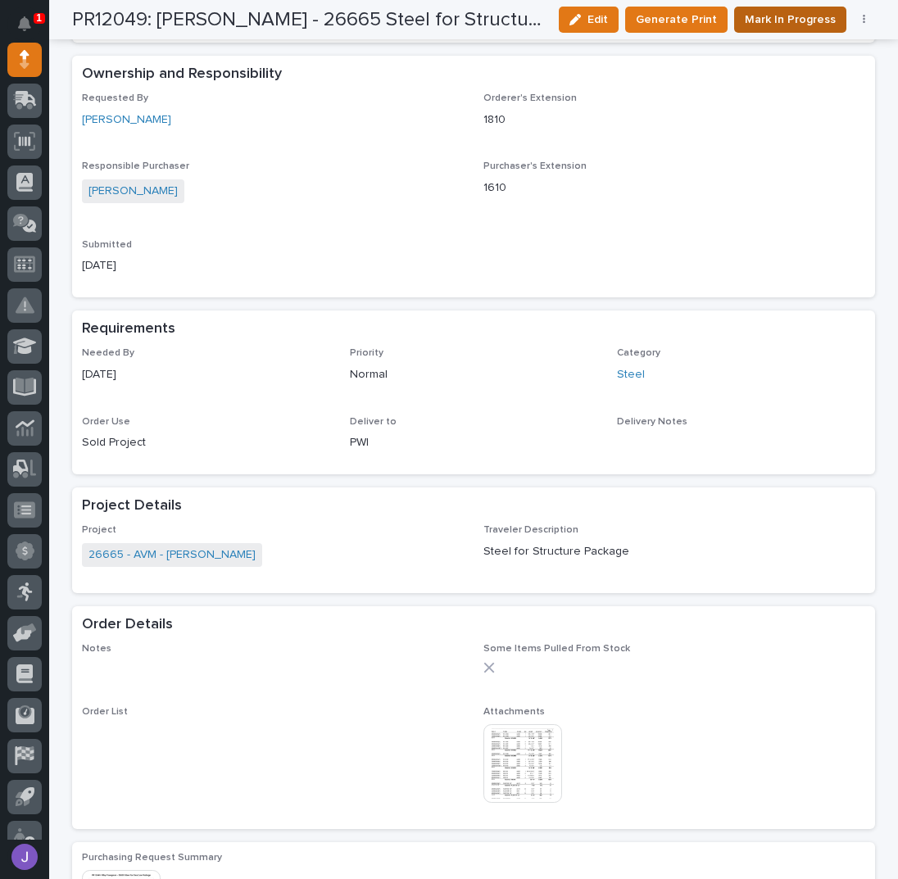
click at [817, 14] on span "Mark In Progress" at bounding box center [790, 20] width 91 height 20
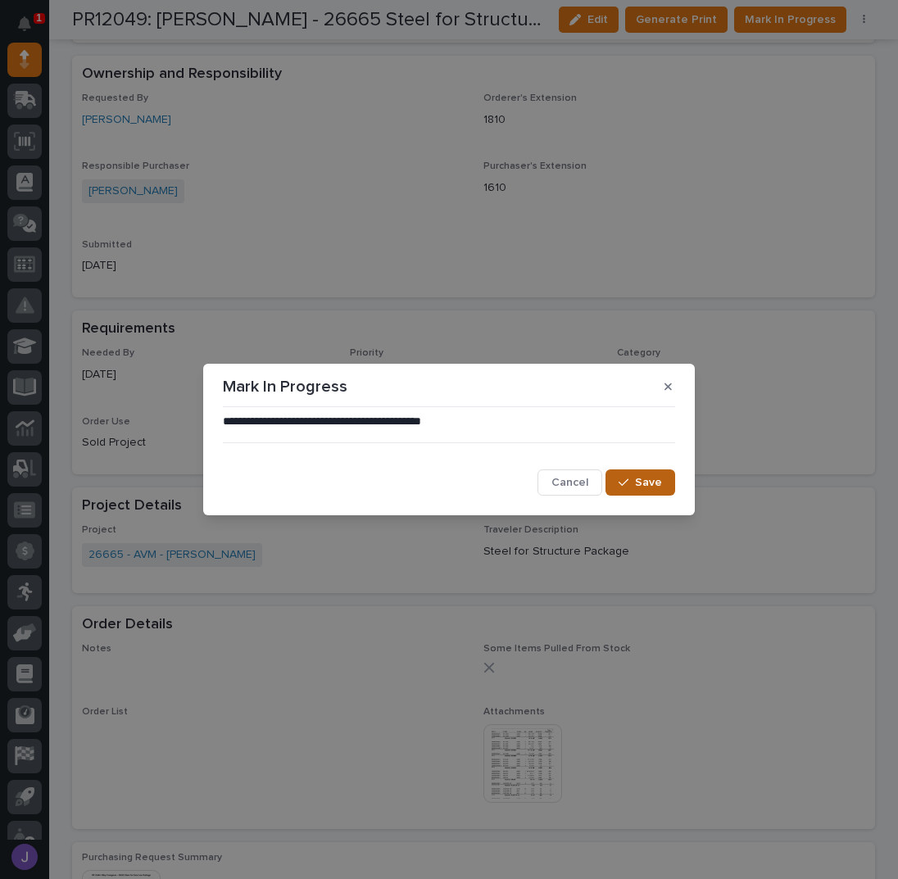
click at [637, 484] on span "Save" at bounding box center [648, 482] width 27 height 15
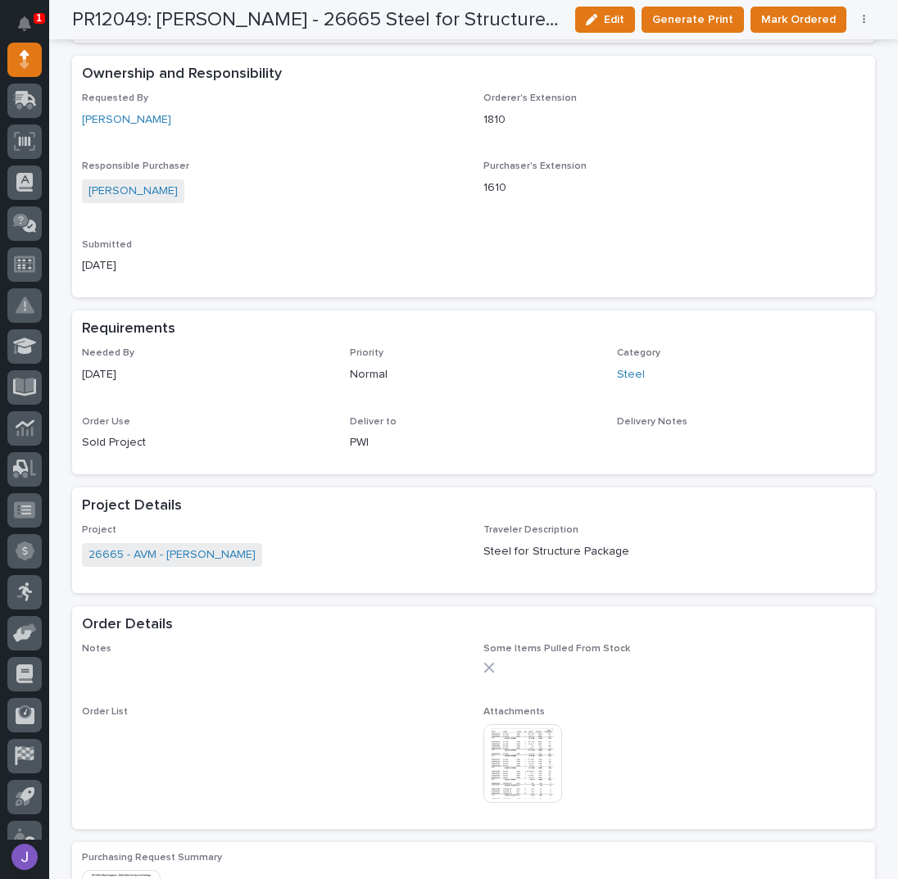
click at [863, 22] on icon "button" at bounding box center [864, 20] width 2 height 10
click at [831, 75] on span "Edit Linked PO's" at bounding box center [811, 79] width 84 height 20
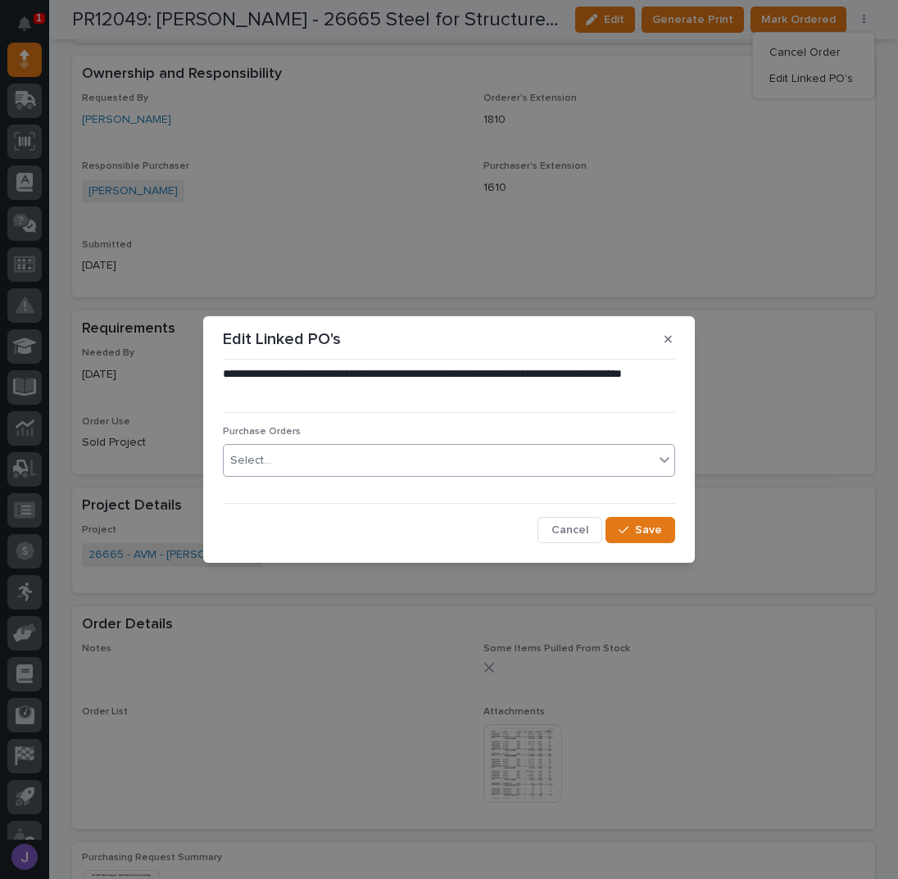
click at [397, 469] on div "Select..." at bounding box center [439, 460] width 430 height 27
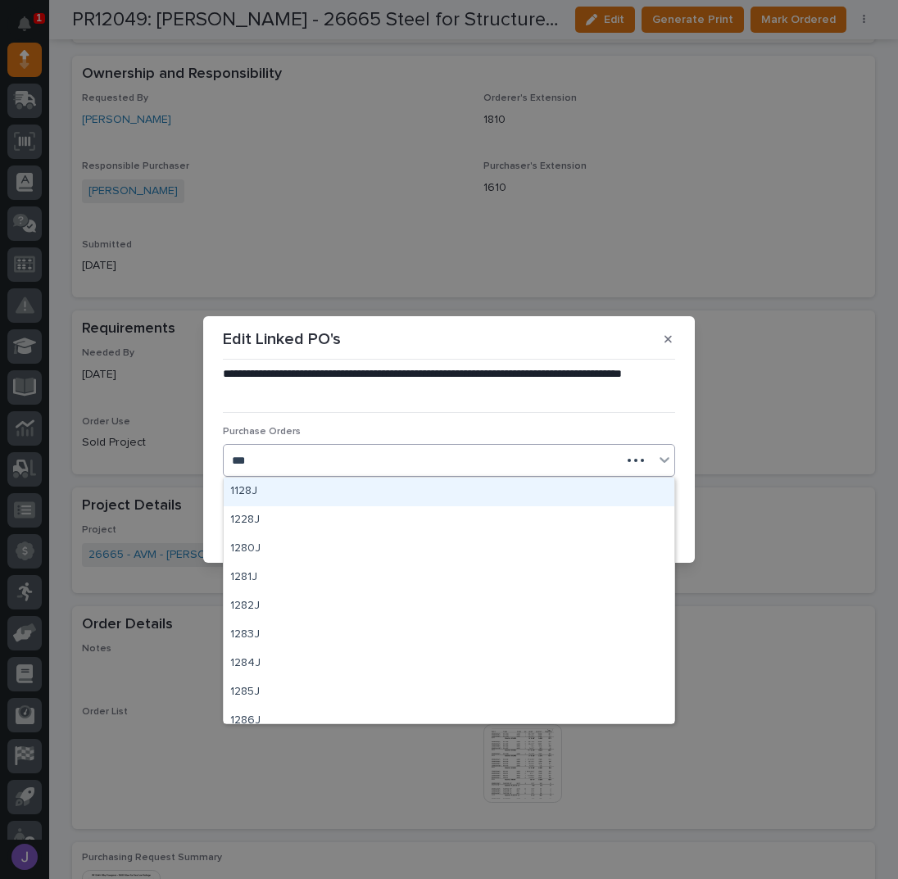
type input "****"
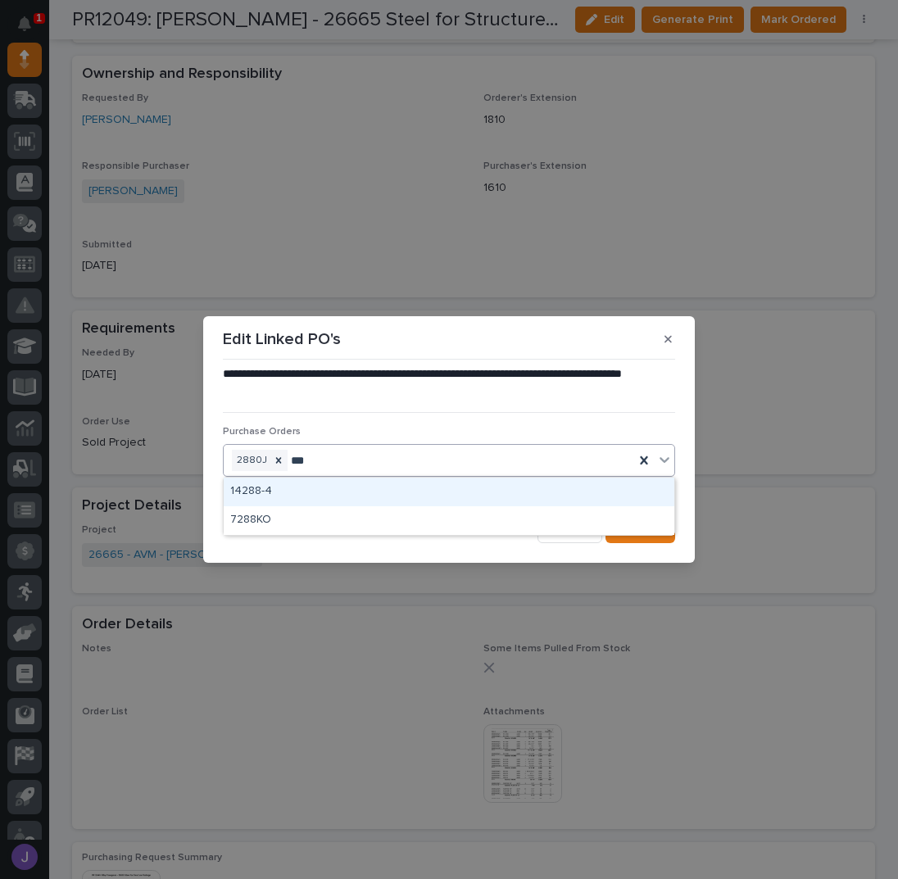
type input "****"
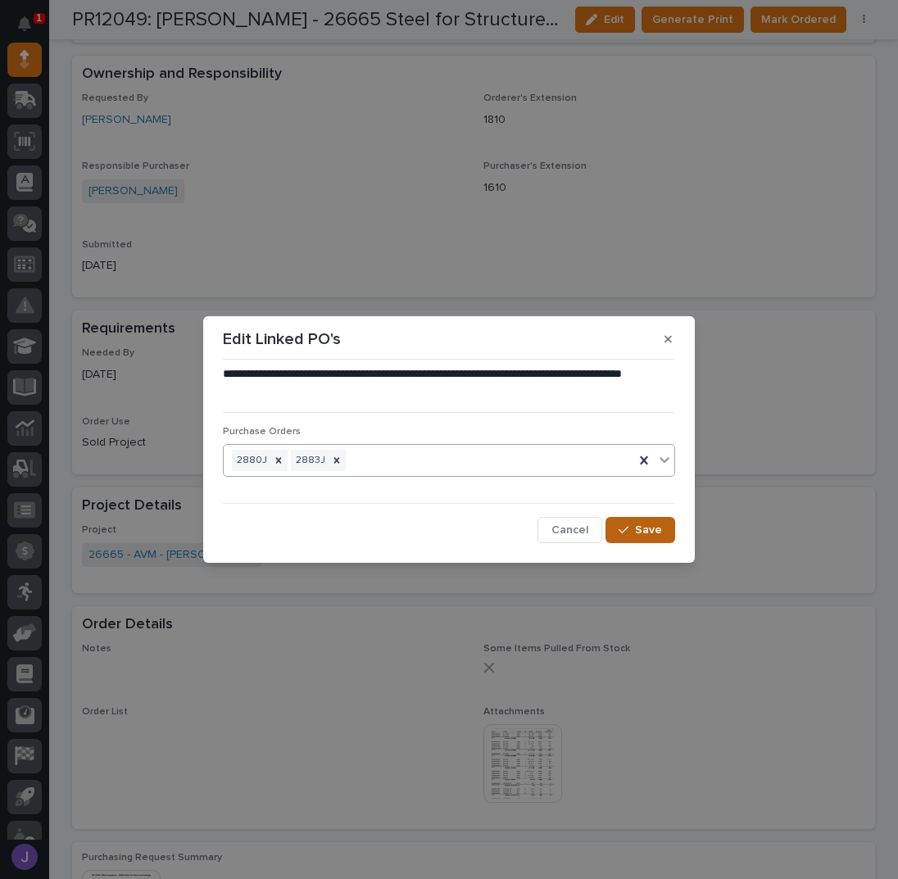
click at [631, 532] on div "button" at bounding box center [626, 529] width 16 height 11
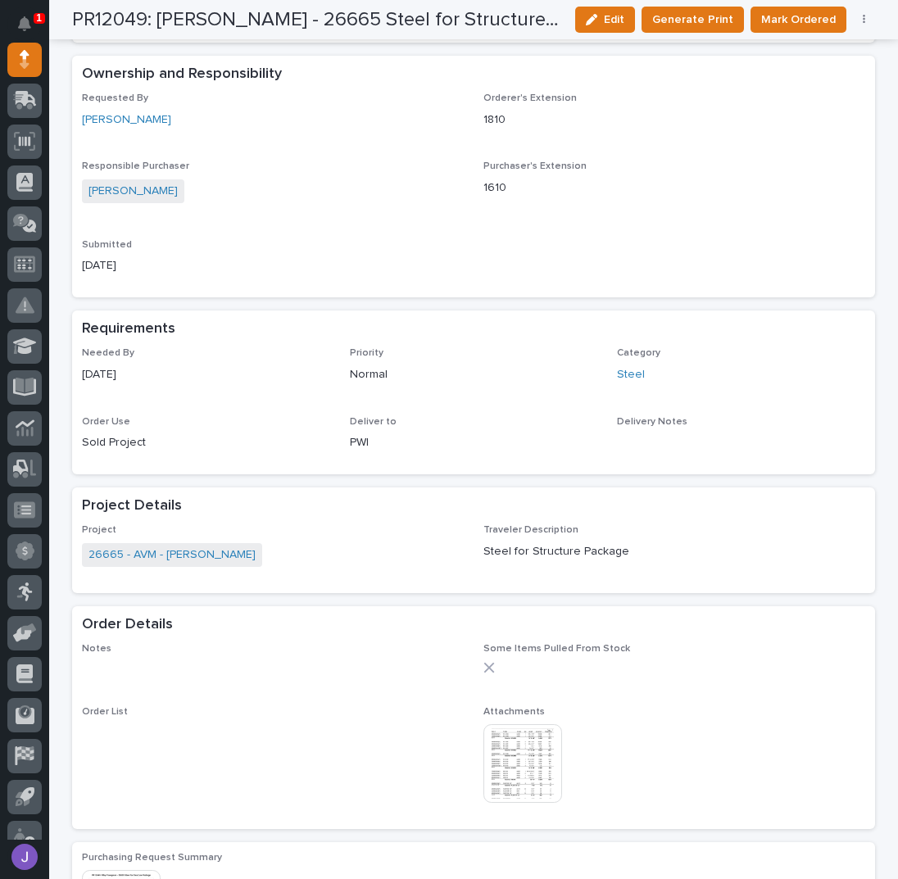
scroll to position [440, 0]
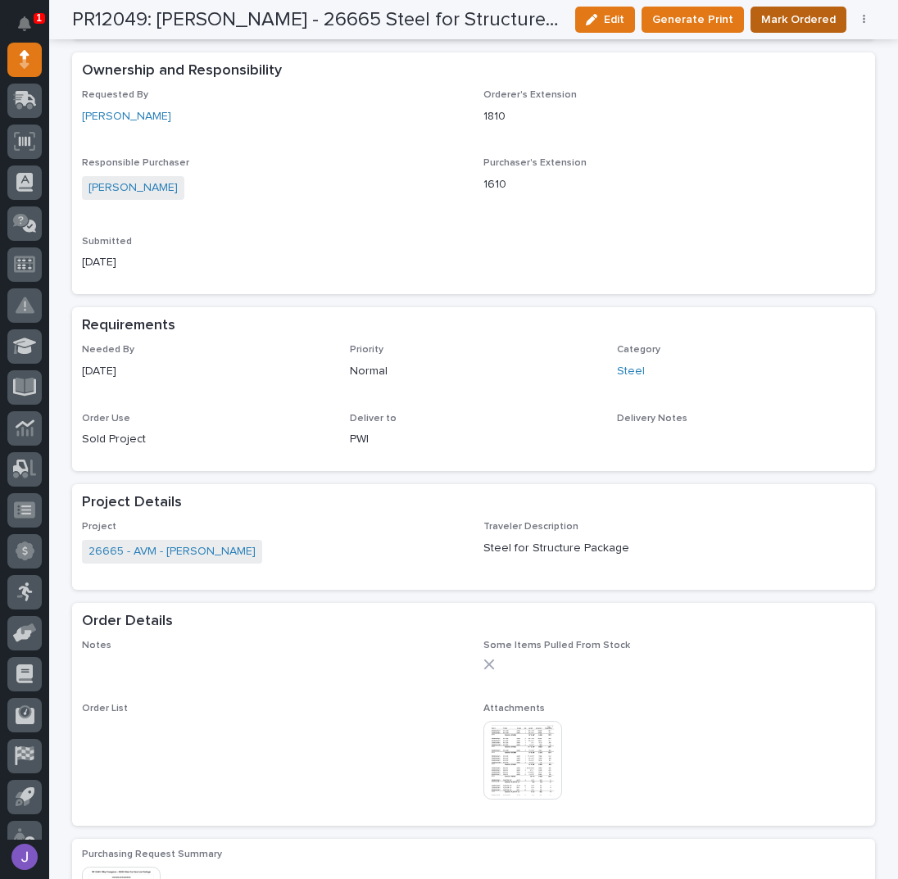
click at [800, 20] on span "Mark Ordered" at bounding box center [798, 20] width 75 height 20
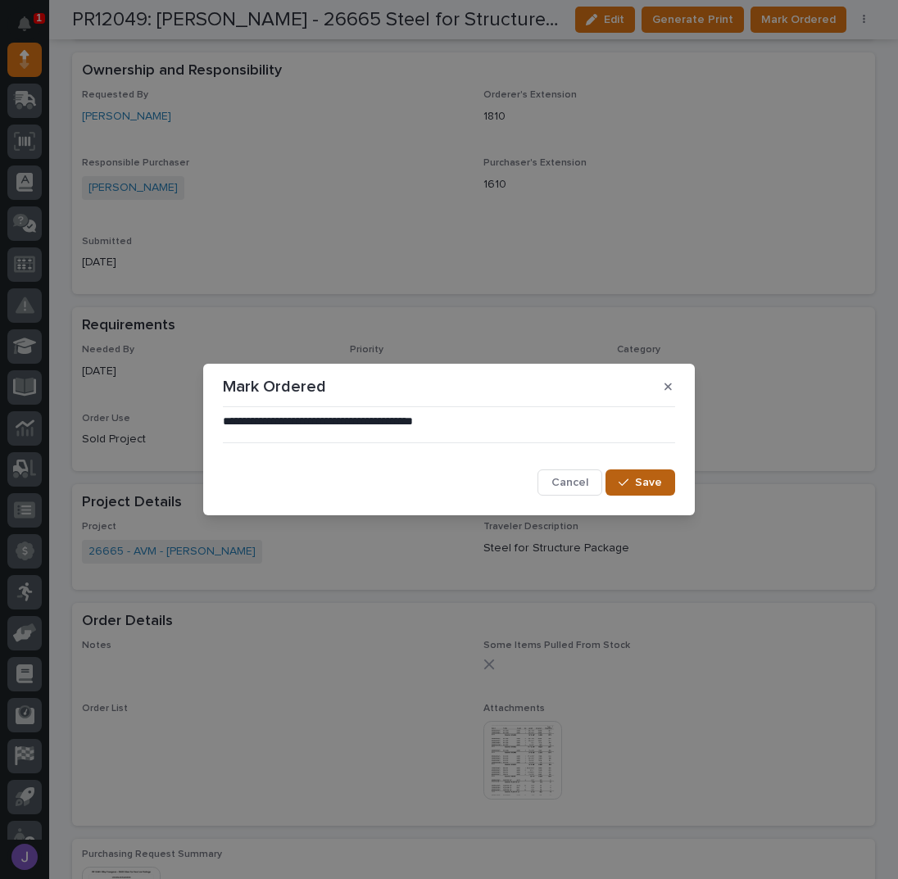
click at [623, 487] on icon "button" at bounding box center [623, 482] width 10 height 11
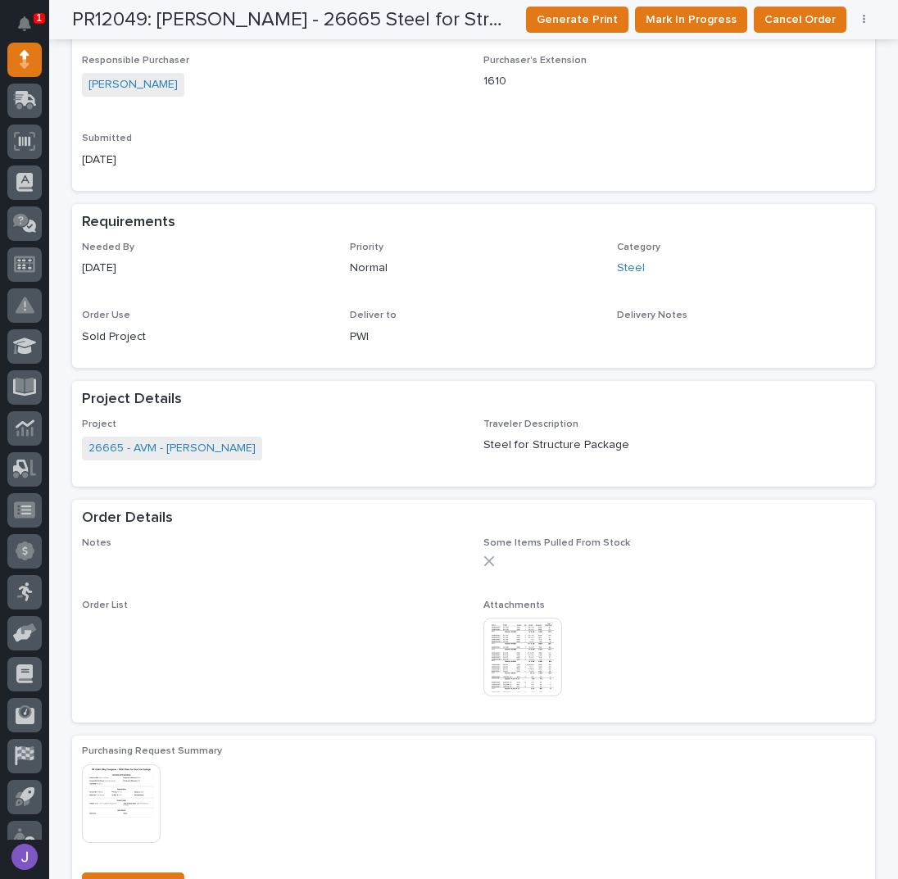
scroll to position [0, 0]
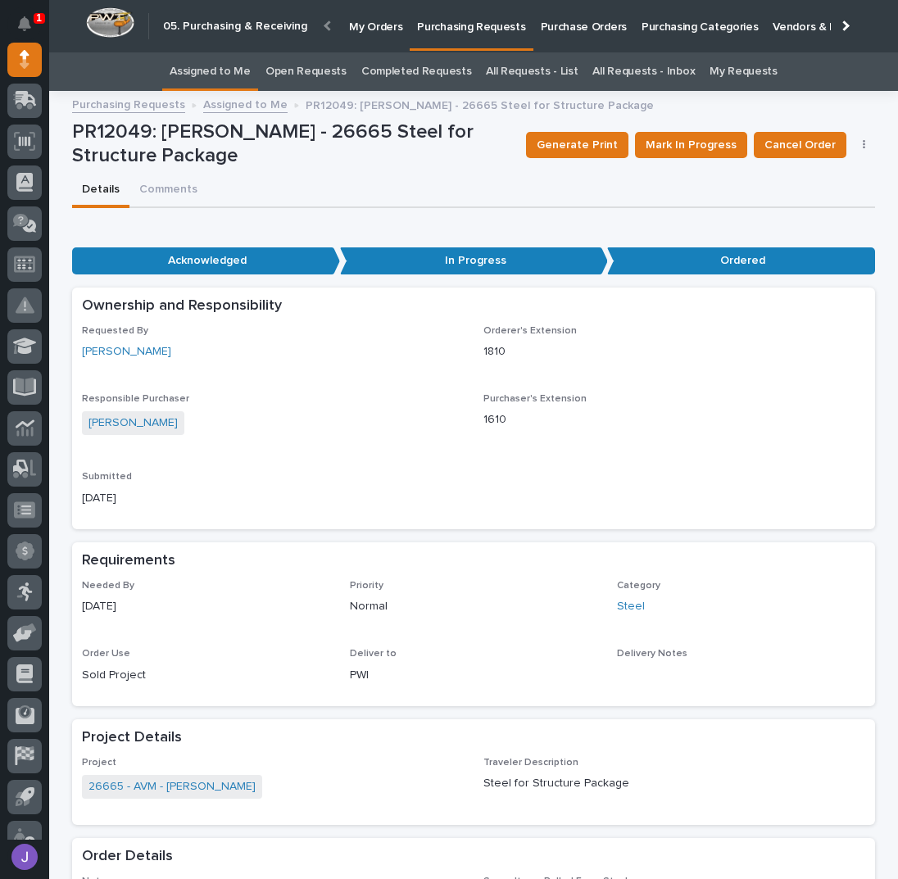
click at [220, 69] on link "Assigned to Me" at bounding box center [210, 71] width 81 height 38
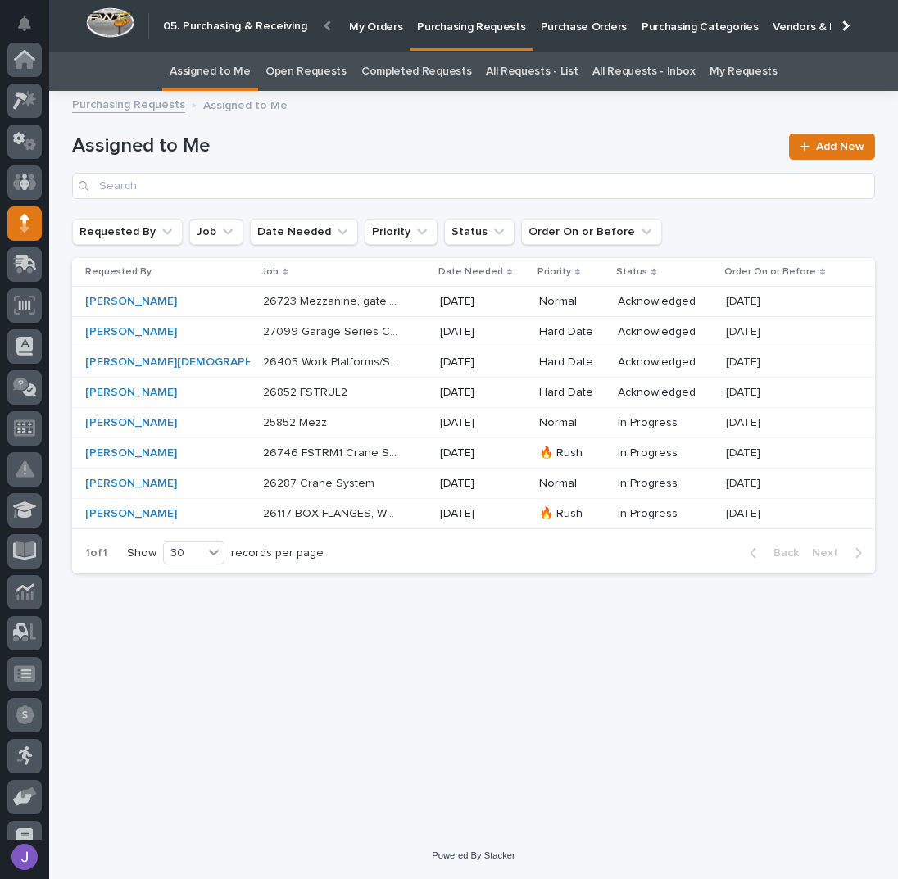
scroll to position [164, 0]
